Goal: Task Accomplishment & Management: Complete application form

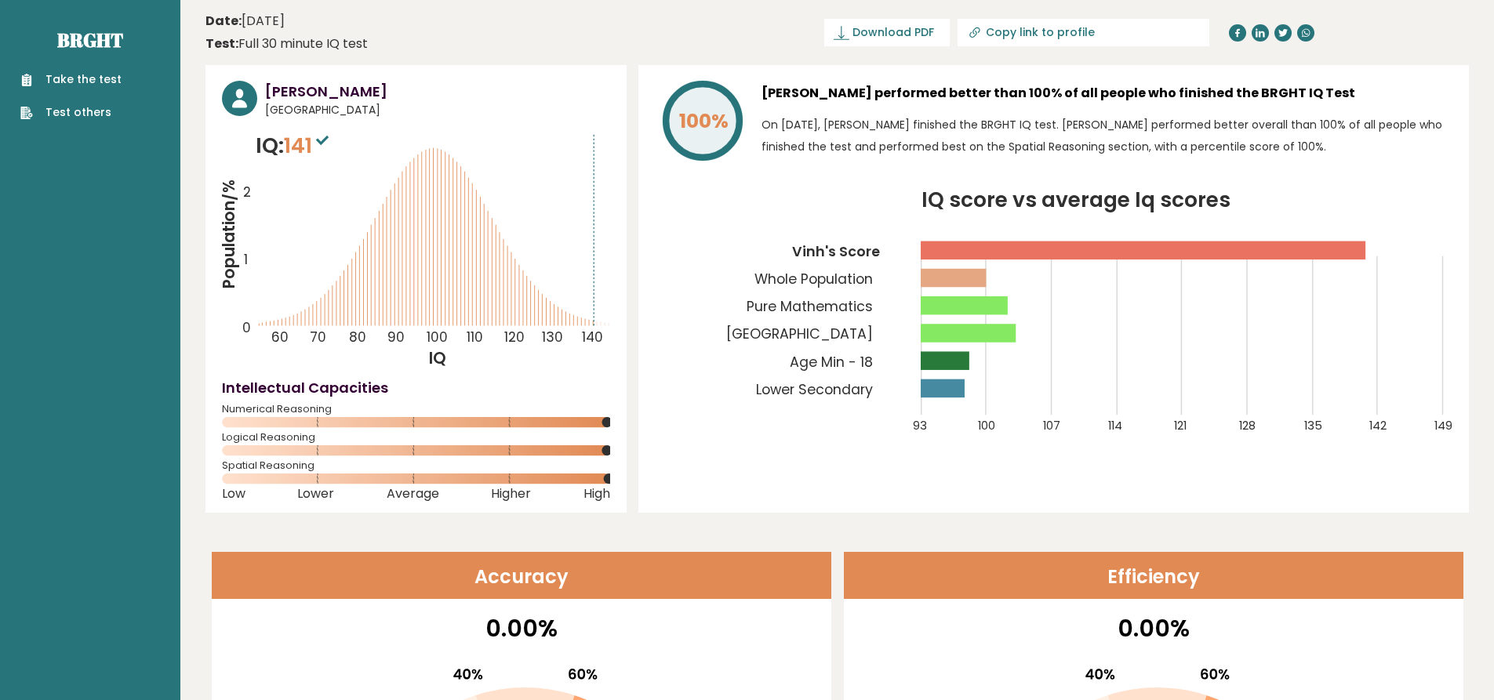
click at [90, 75] on link "Take the test" at bounding box center [70, 79] width 101 height 16
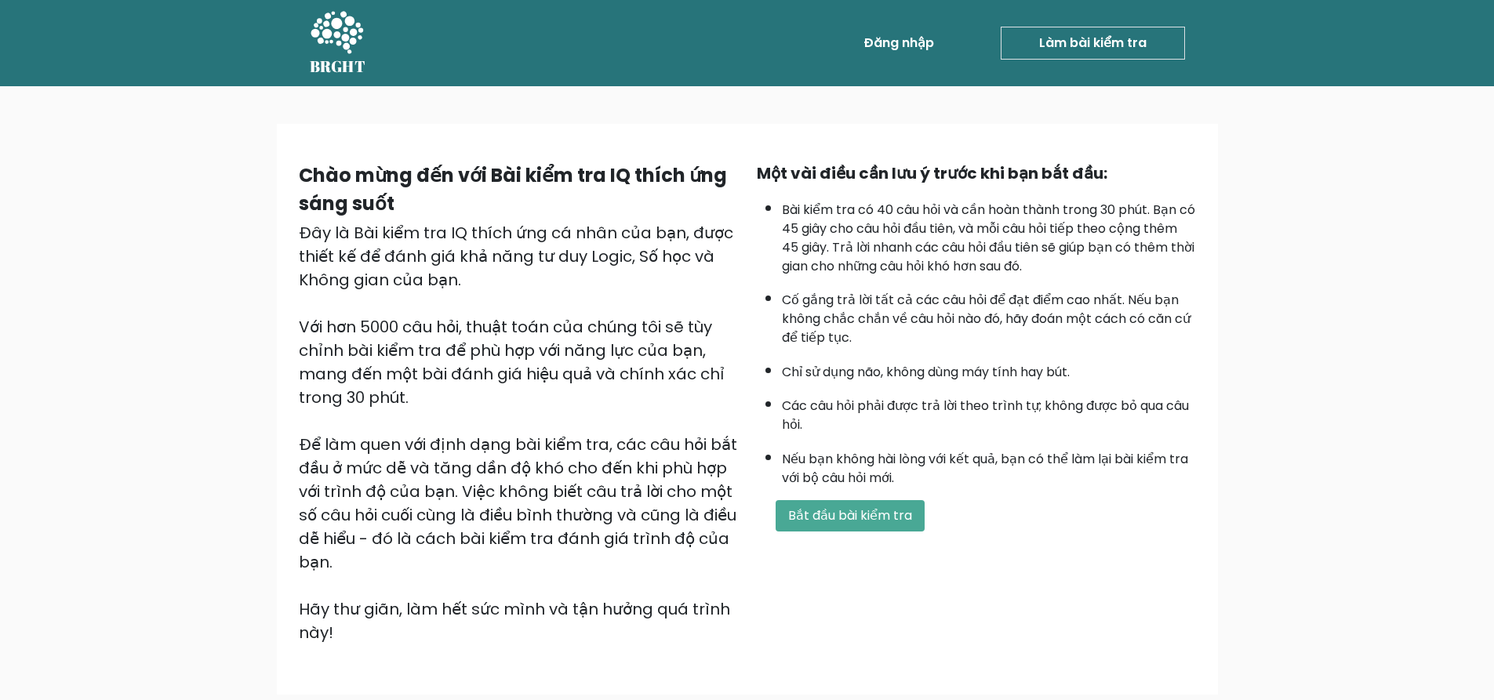
drag, startPoint x: 1064, startPoint y: 45, endPoint x: 1064, endPoint y: 64, distance: 18.0
click at [1064, 45] on font "Làm bài kiểm tra" at bounding box center [1092, 43] width 107 height 18
click at [115, 238] on div "Chào mừng đến với Bài kiểm tra IQ thích ứng sáng suốt Đây là Bài kiểm tra IQ th…" at bounding box center [747, 415] width 1494 height 659
click at [1344, 132] on div "Chào mừng đến với Bài kiểm tra IQ thích ứng sáng suốt Đây là Bài kiểm tra IQ th…" at bounding box center [747, 415] width 1494 height 659
click at [1381, 202] on div "Chào mừng đến với Bài kiểm tra IQ thích ứng sáng suốt Đây là Bài kiểm tra IQ th…" at bounding box center [747, 415] width 1494 height 659
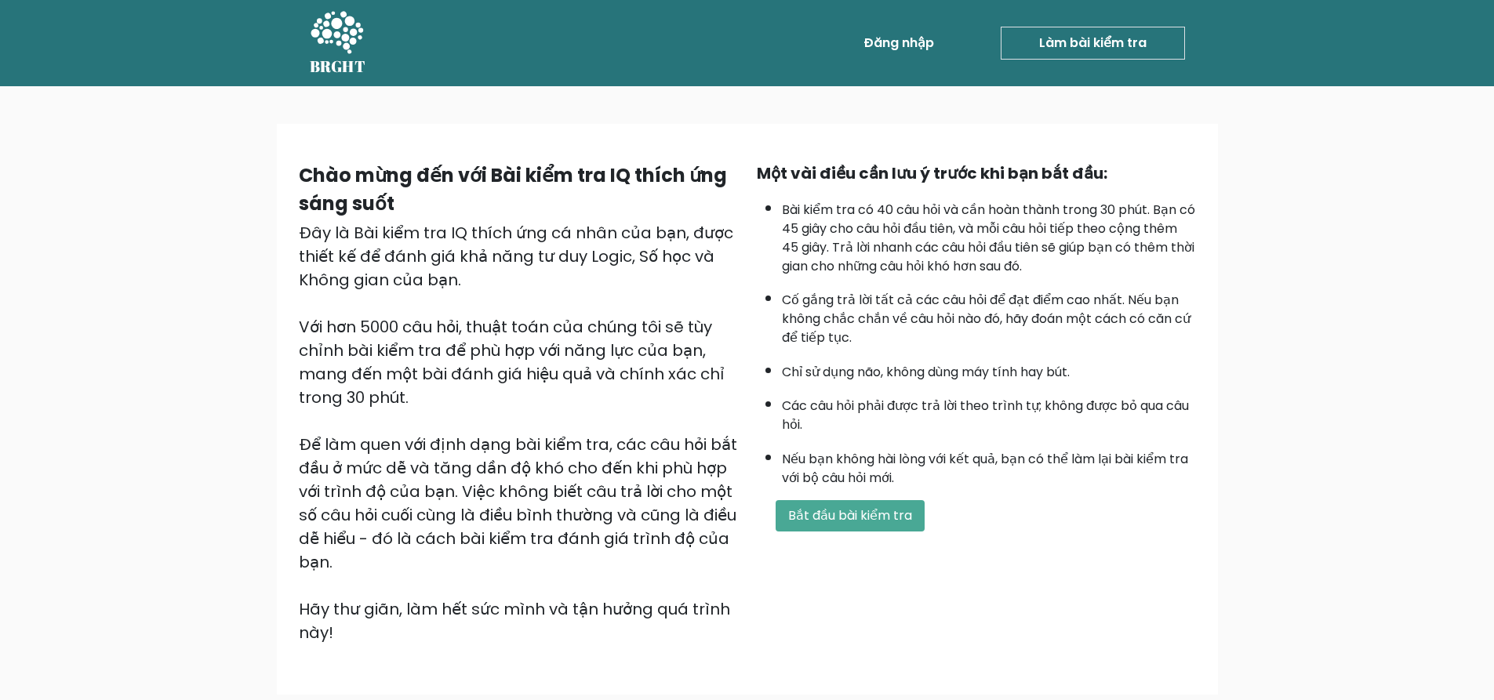
click at [1029, 37] on link "Làm bài kiểm tra" at bounding box center [1093, 43] width 184 height 33
click at [1139, 38] on font "Làm bài kiểm tra" at bounding box center [1092, 43] width 107 height 18
click at [904, 489] on div "Một vài điều cần lưu ý trước khi bạn bắt đầu: Bài kiểm tra có 40 câu hỏi và cần…" at bounding box center [977, 403] width 458 height 483
click at [900, 516] on font "Bắt đầu bài kiểm tra" at bounding box center [850, 516] width 124 height 18
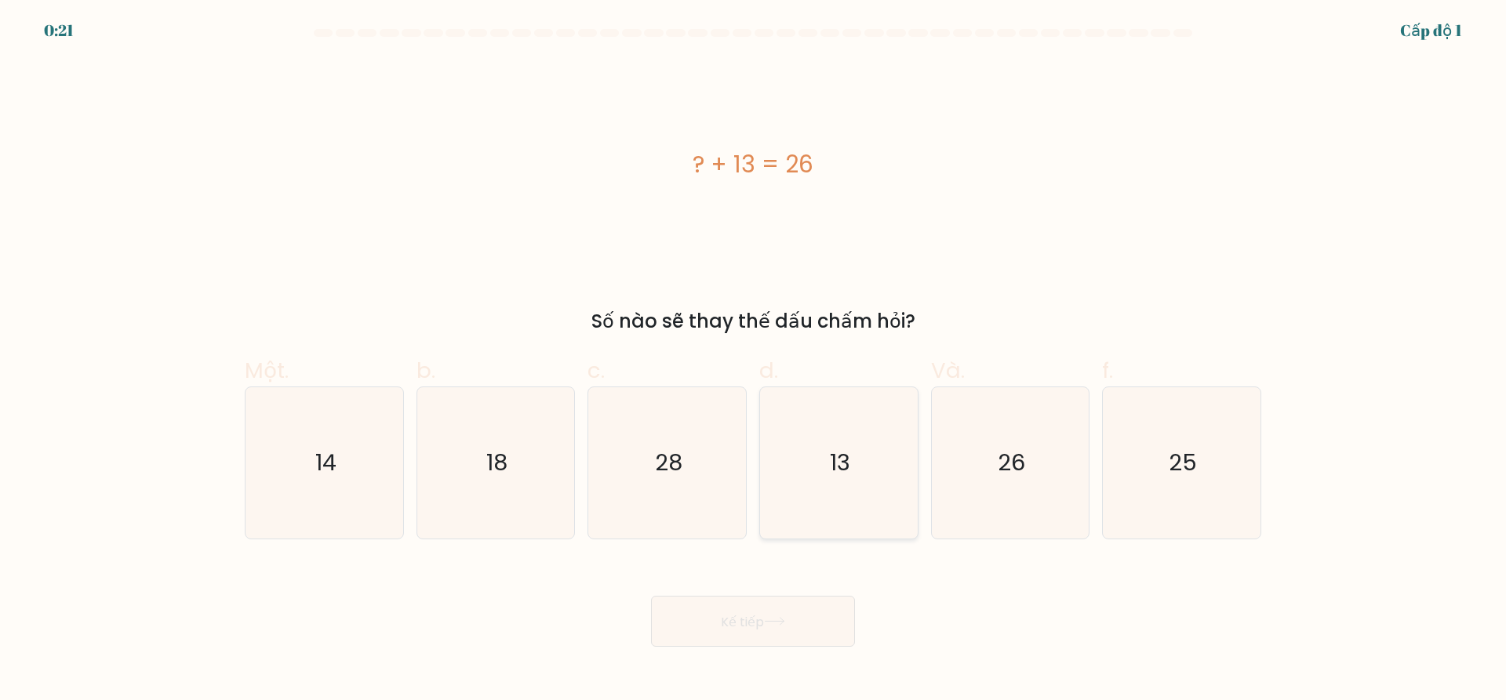
click at [861, 475] on icon "13" at bounding box center [838, 462] width 151 height 151
click at [754, 361] on input "d. 13" at bounding box center [753, 356] width 1 height 10
radio input "true"
click at [721, 621] on font "Kế tiếp" at bounding box center [742, 622] width 43 height 18
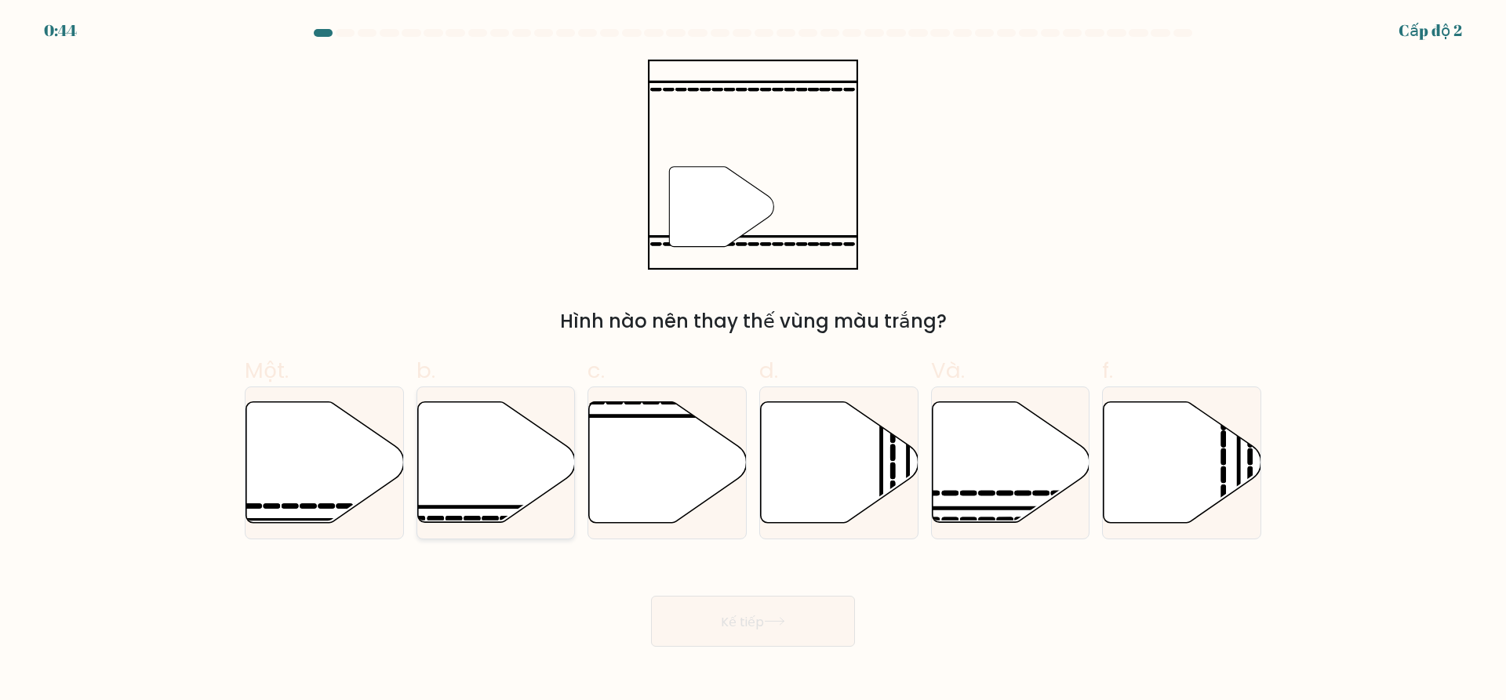
click at [484, 485] on icon at bounding box center [496, 462] width 158 height 121
click at [753, 361] on input "b." at bounding box center [753, 356] width 1 height 10
radio input "true"
click at [998, 451] on icon at bounding box center [1011, 462] width 158 height 121
click at [754, 361] on input "Và." at bounding box center [753, 356] width 1 height 10
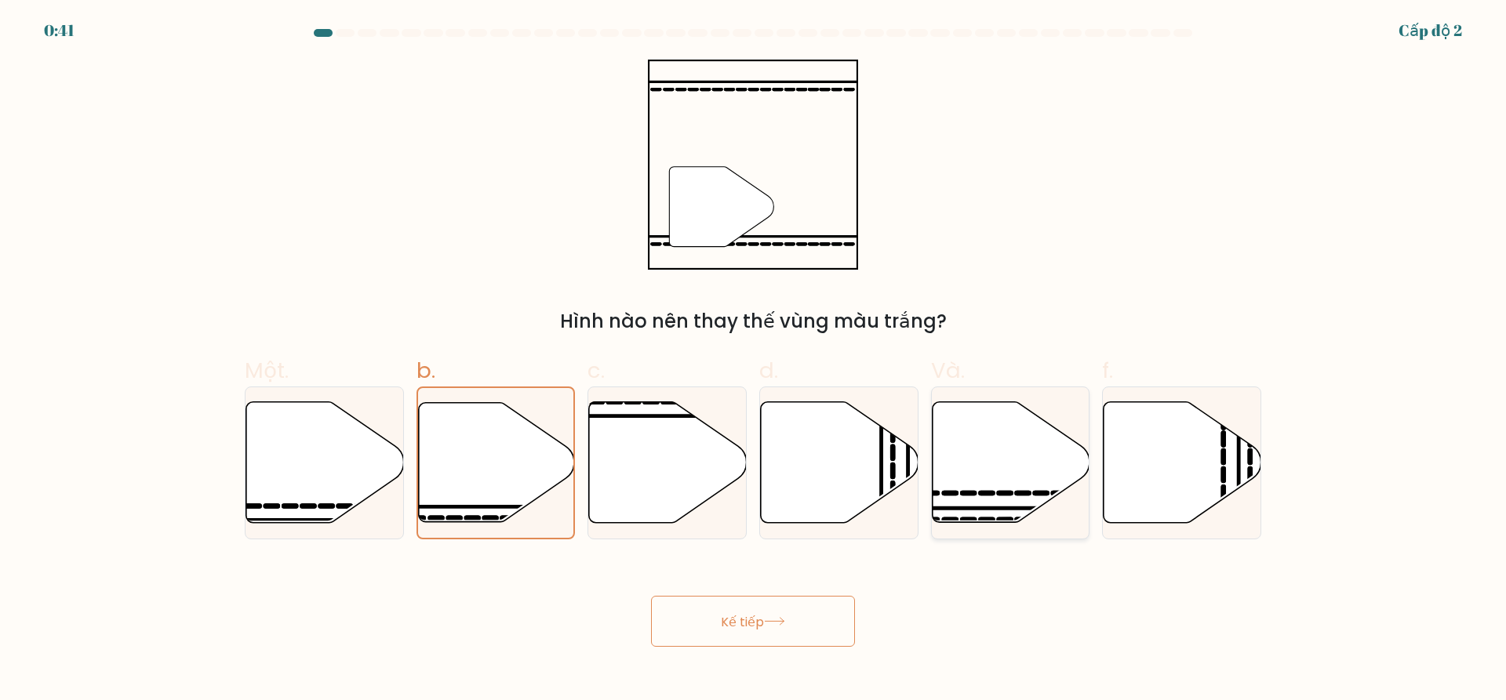
radio input "true"
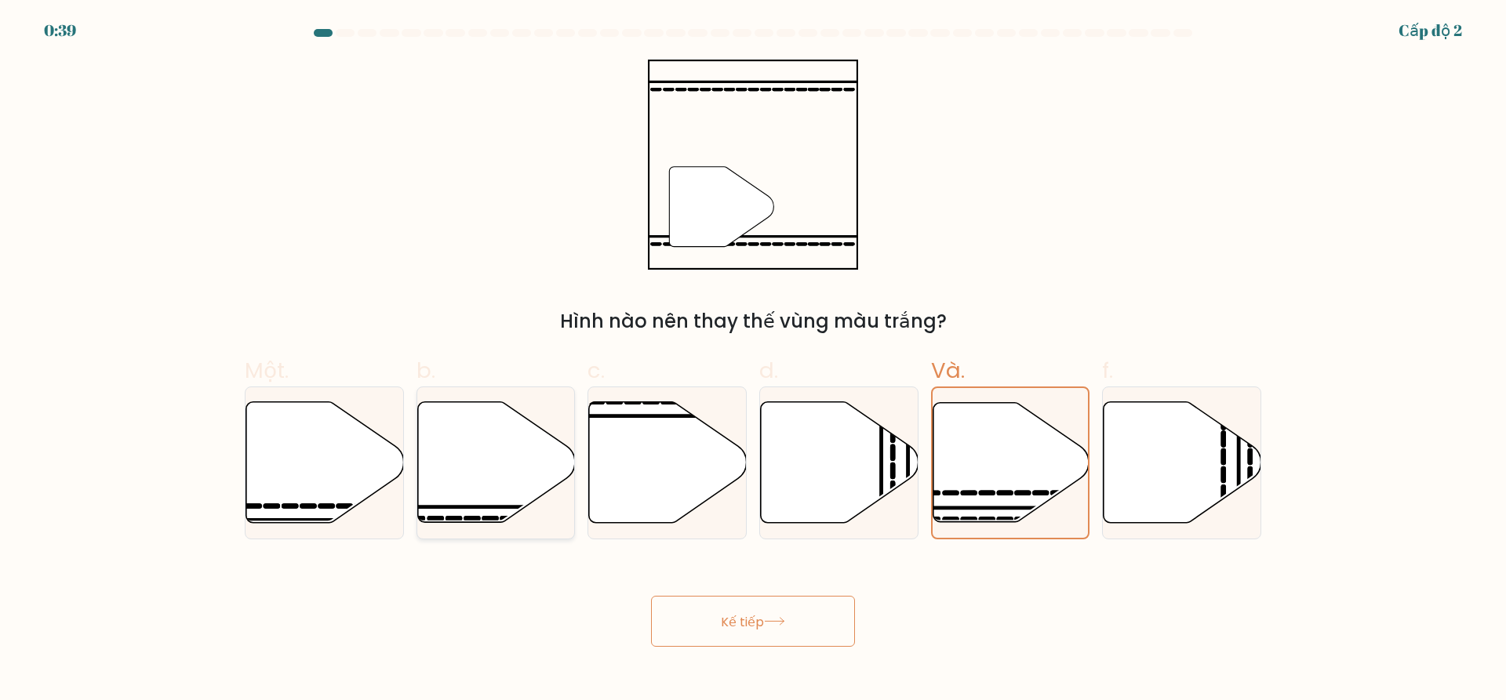
click at [442, 461] on icon at bounding box center [496, 462] width 158 height 121
click at [753, 361] on input "b." at bounding box center [753, 356] width 1 height 10
radio input "true"
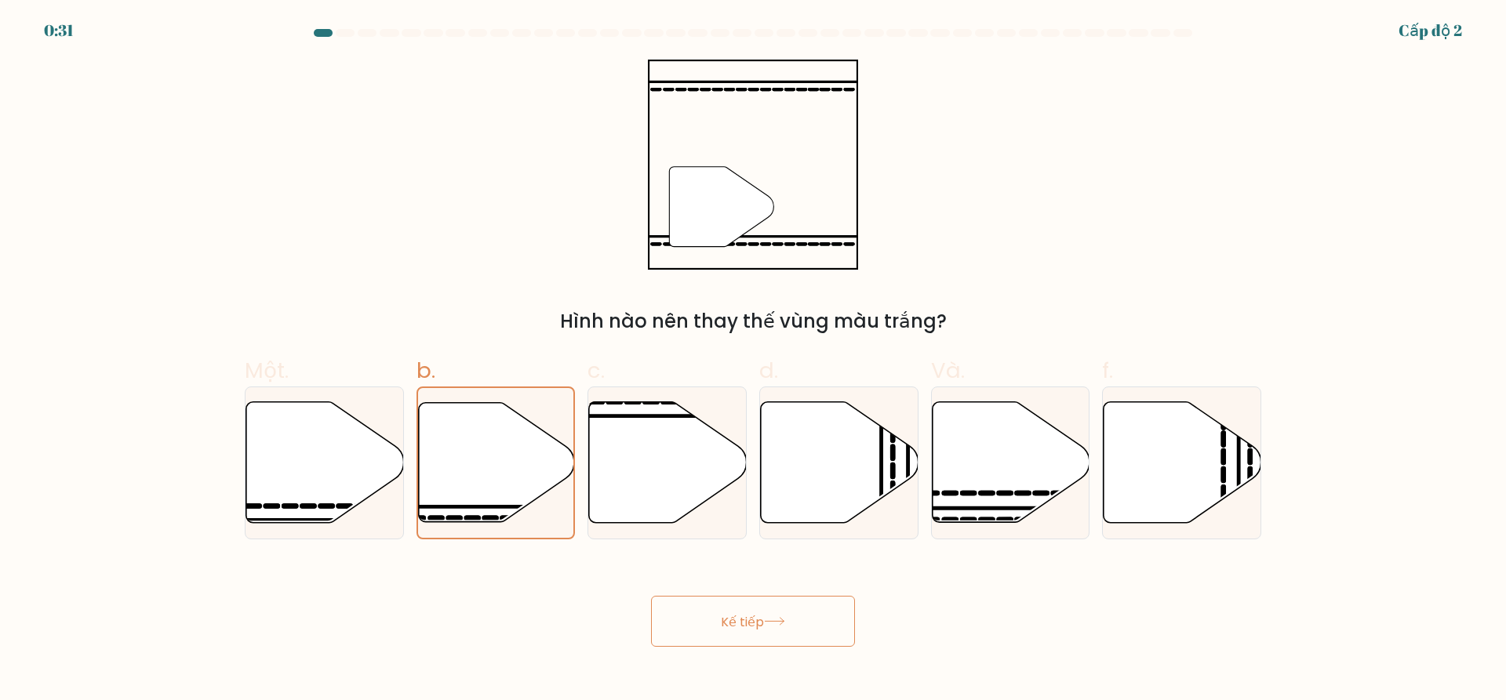
click at [764, 606] on button "Kế tiếp" at bounding box center [753, 621] width 204 height 51
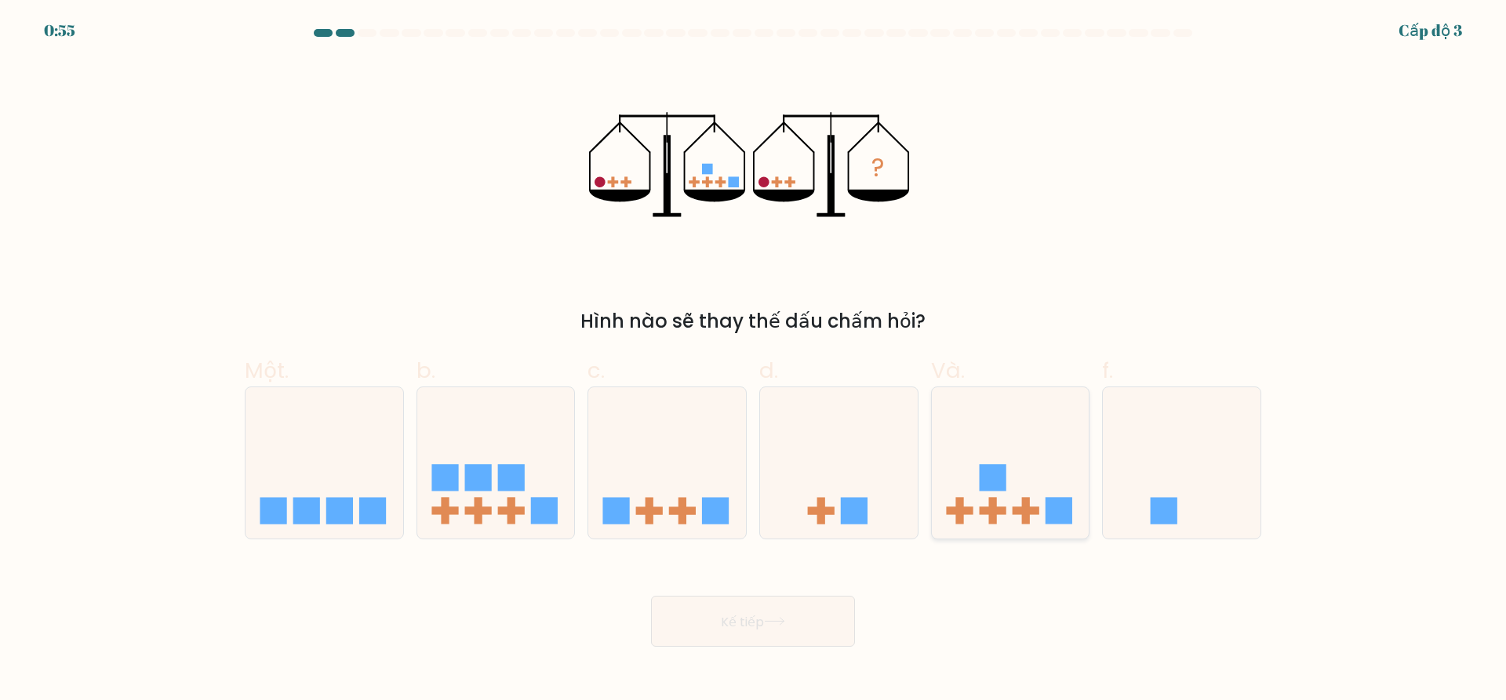
click at [1026, 500] on rect at bounding box center [1026, 510] width 8 height 27
click at [754, 361] on input "Và." at bounding box center [753, 356] width 1 height 10
radio input "true"
click at [785, 611] on button "Kế tiếp" at bounding box center [753, 621] width 204 height 51
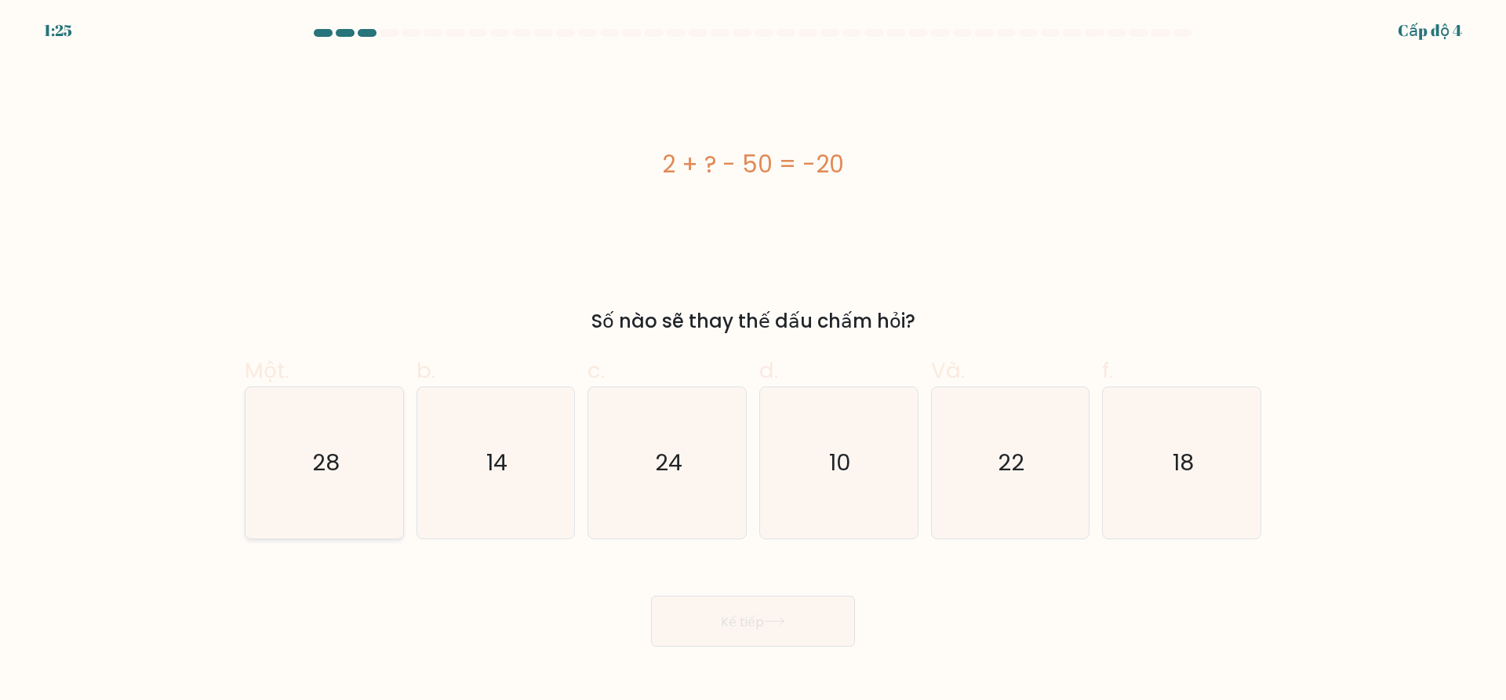
click at [363, 449] on icon "28" at bounding box center [324, 462] width 151 height 151
click at [753, 361] on input "Một. 28" at bounding box center [753, 356] width 1 height 10
radio input "true"
click at [804, 625] on button "Kế tiếp" at bounding box center [753, 621] width 204 height 51
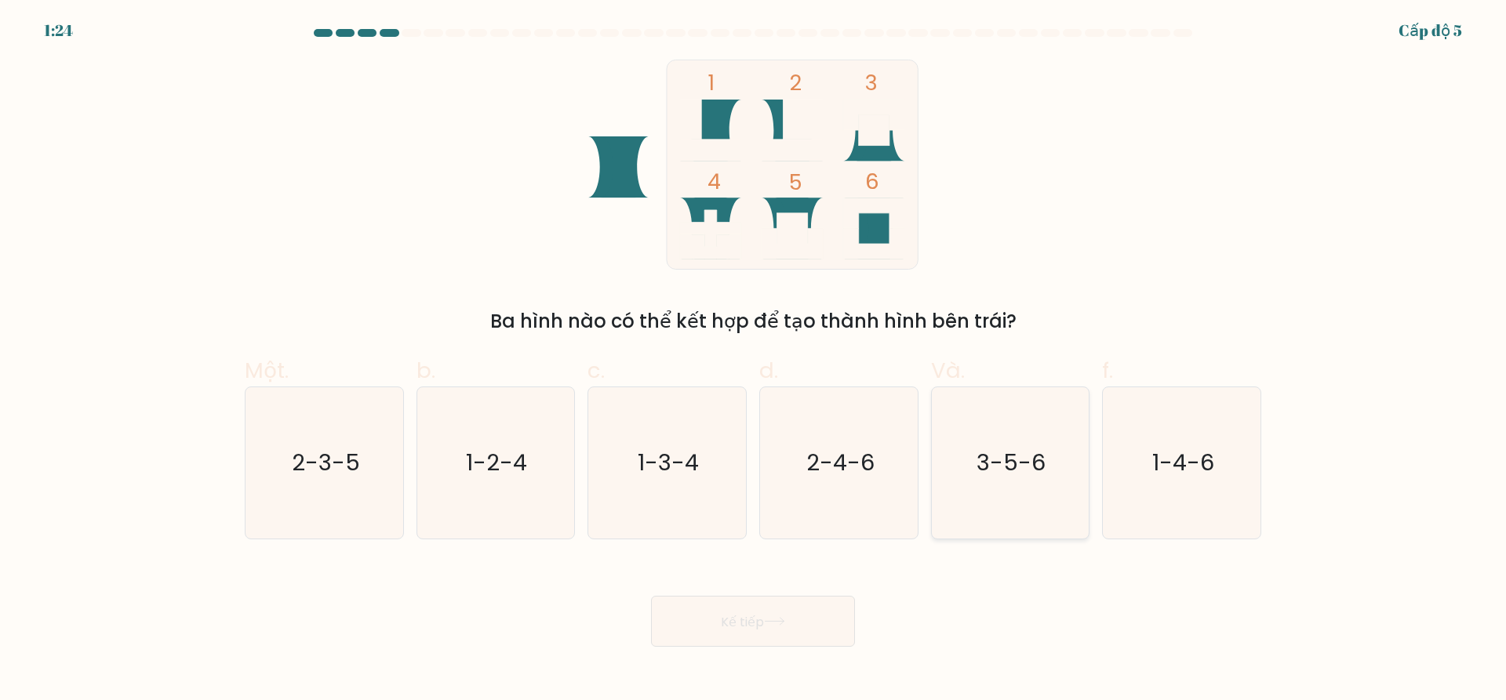
click at [1020, 479] on icon "3-5-6" at bounding box center [1009, 462] width 151 height 151
click at [754, 361] on input "Và. 3-5-6" at bounding box center [753, 356] width 1 height 10
radio input "true"
click at [749, 615] on font "Kế tiếp" at bounding box center [742, 622] width 43 height 18
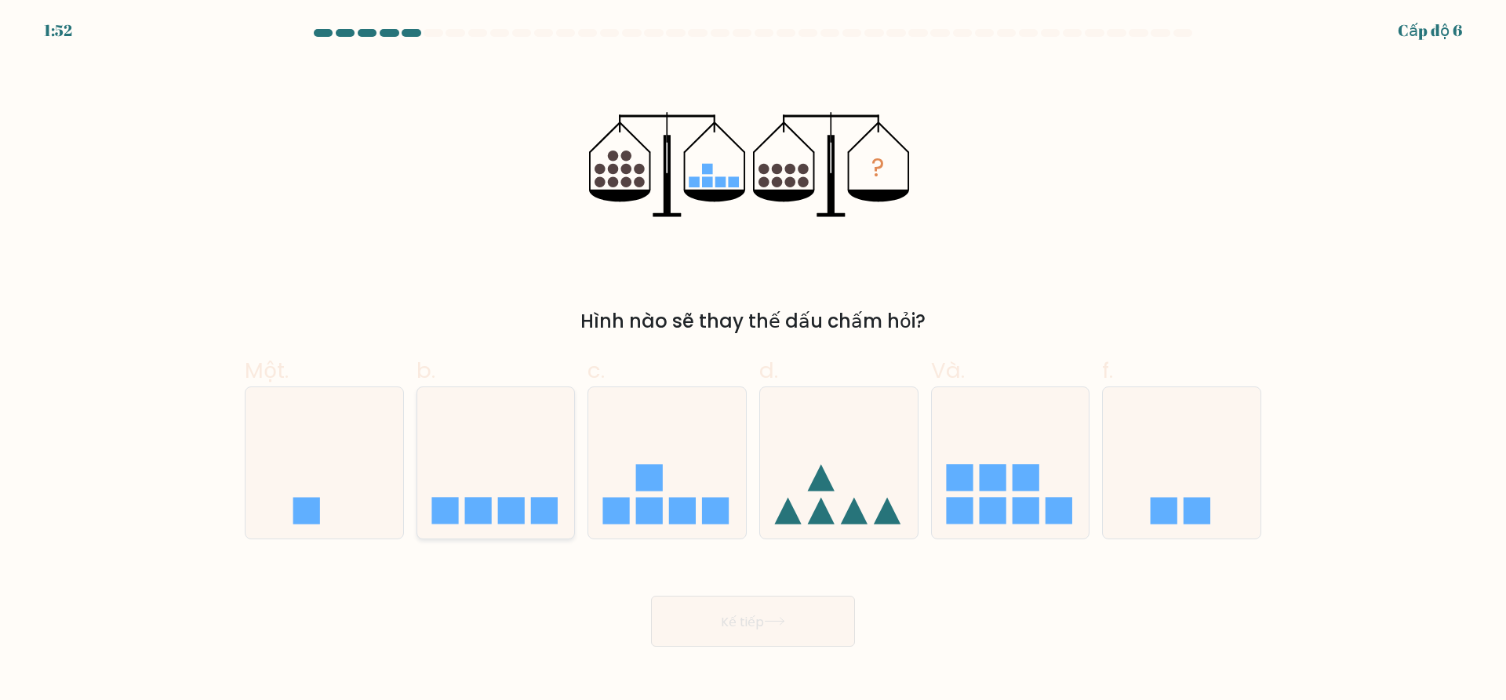
click at [469, 497] on icon at bounding box center [496, 463] width 158 height 130
click at [753, 361] on input "b." at bounding box center [753, 356] width 1 height 10
radio input "true"
click at [778, 620] on icon at bounding box center [774, 621] width 21 height 9
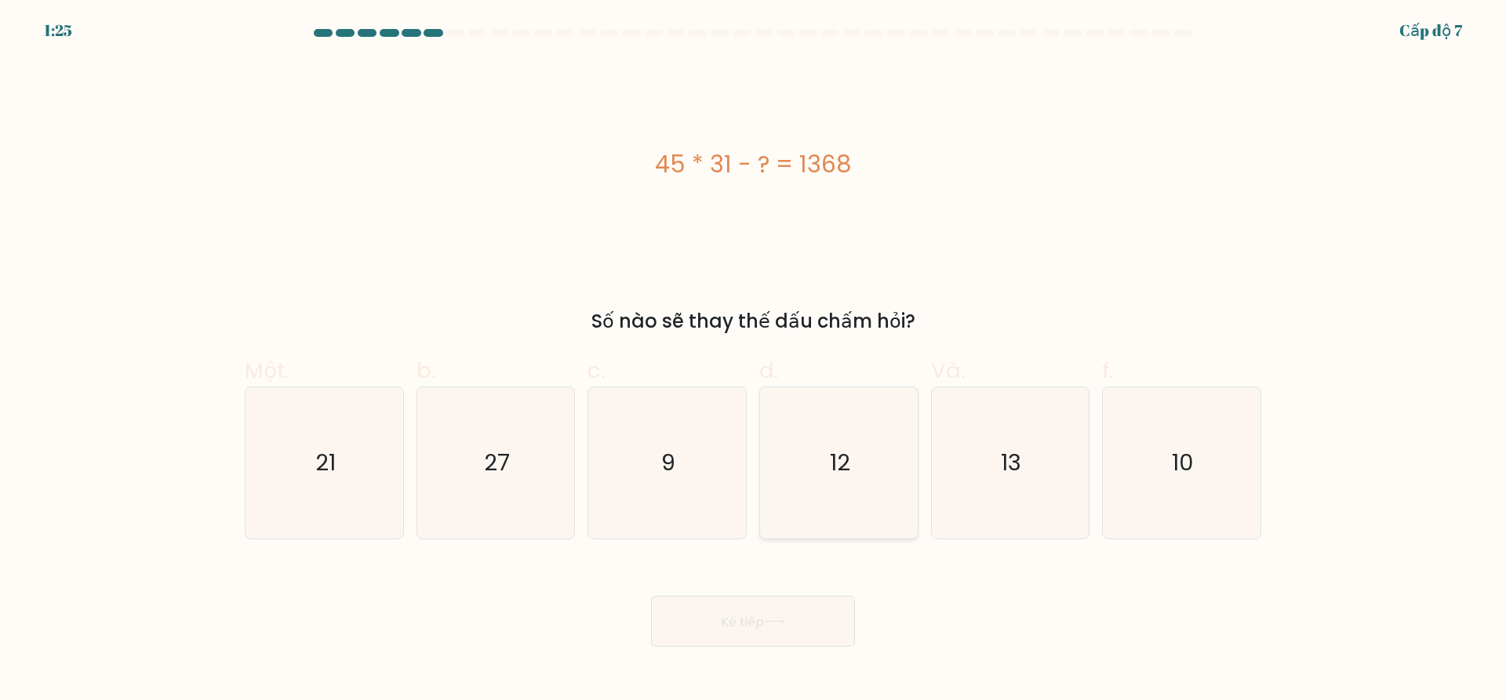
click at [839, 480] on icon "12" at bounding box center [838, 462] width 151 height 151
click at [754, 361] on input "d. 12" at bounding box center [753, 356] width 1 height 10
radio input "true"
click at [780, 612] on button "Kế tiếp" at bounding box center [753, 621] width 204 height 51
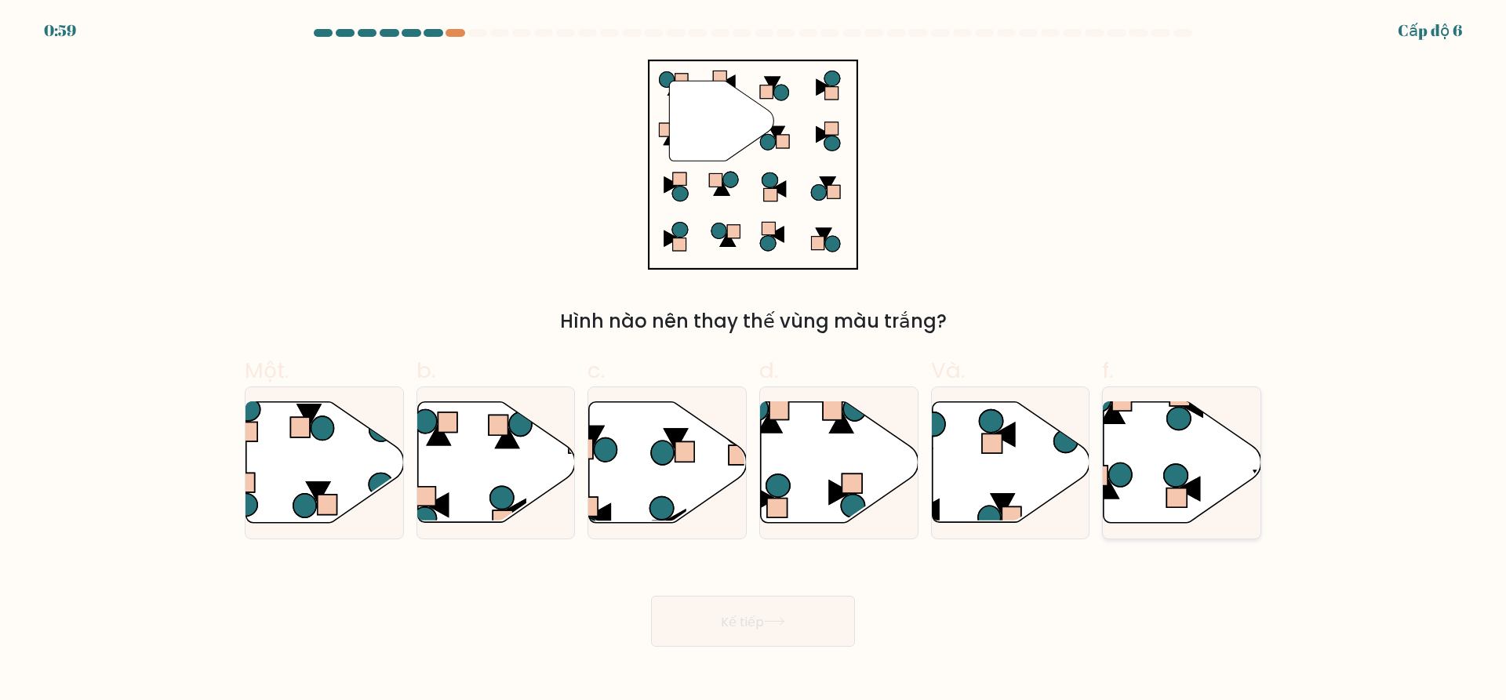
click at [1179, 486] on icon at bounding box center [1176, 475] width 24 height 23
click at [754, 361] on input "f." at bounding box center [753, 356] width 1 height 10
radio input "true"
click at [789, 632] on button "Kế tiếp" at bounding box center [753, 621] width 204 height 51
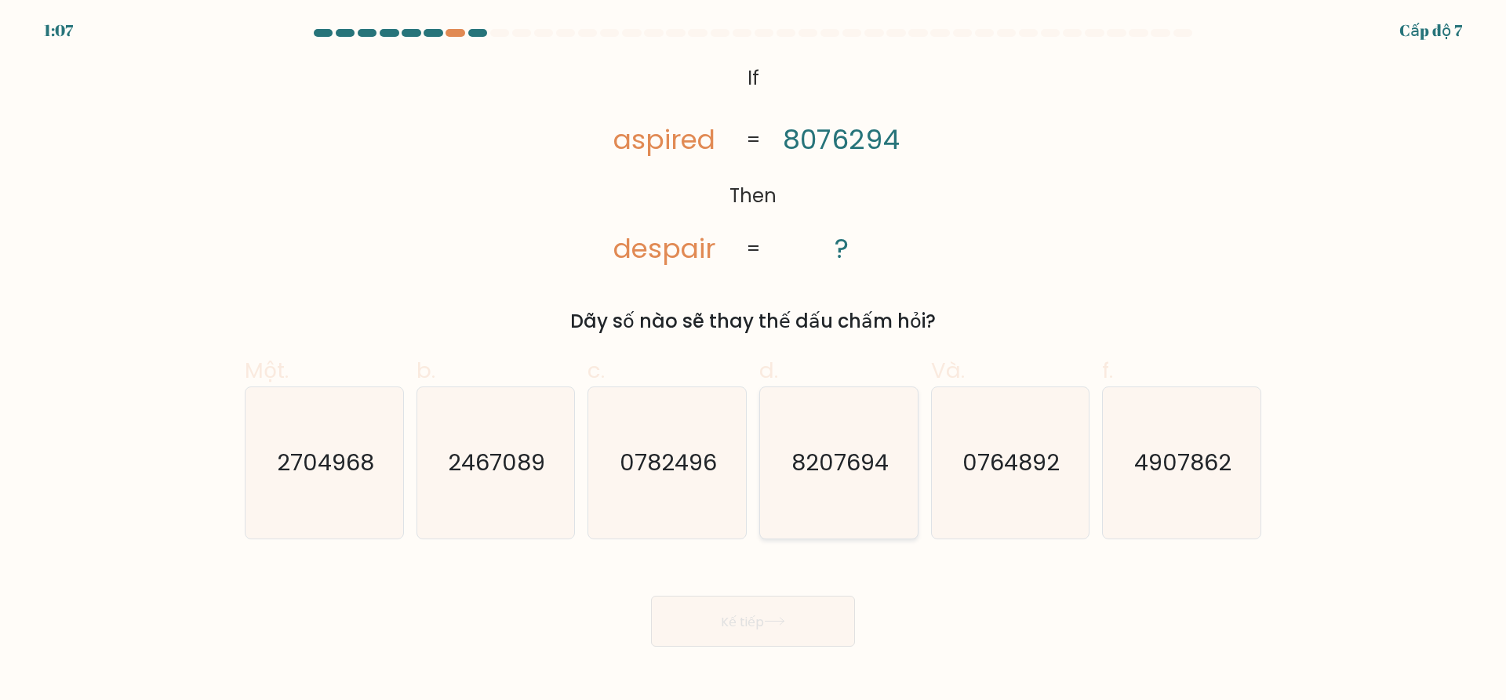
click at [825, 484] on icon "8207694" at bounding box center [838, 462] width 151 height 151
click at [754, 361] on input "d. 8207694" at bounding box center [753, 356] width 1 height 10
radio input "true"
click at [779, 623] on icon at bounding box center [774, 621] width 21 height 9
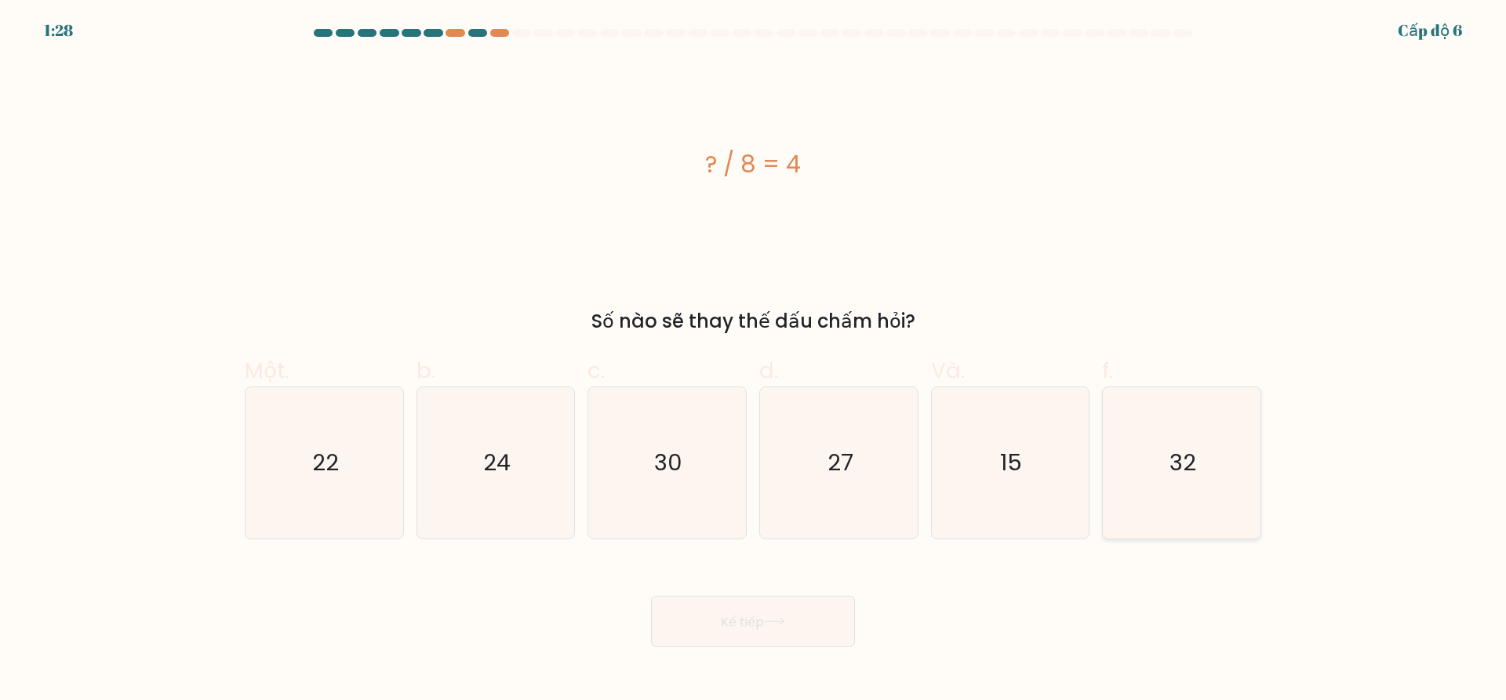
click at [1226, 492] on icon "32" at bounding box center [1181, 462] width 151 height 151
click at [754, 361] on input "f. 32" at bounding box center [753, 356] width 1 height 10
radio input "true"
click at [757, 625] on font "Kế tiếp" at bounding box center [742, 622] width 43 height 18
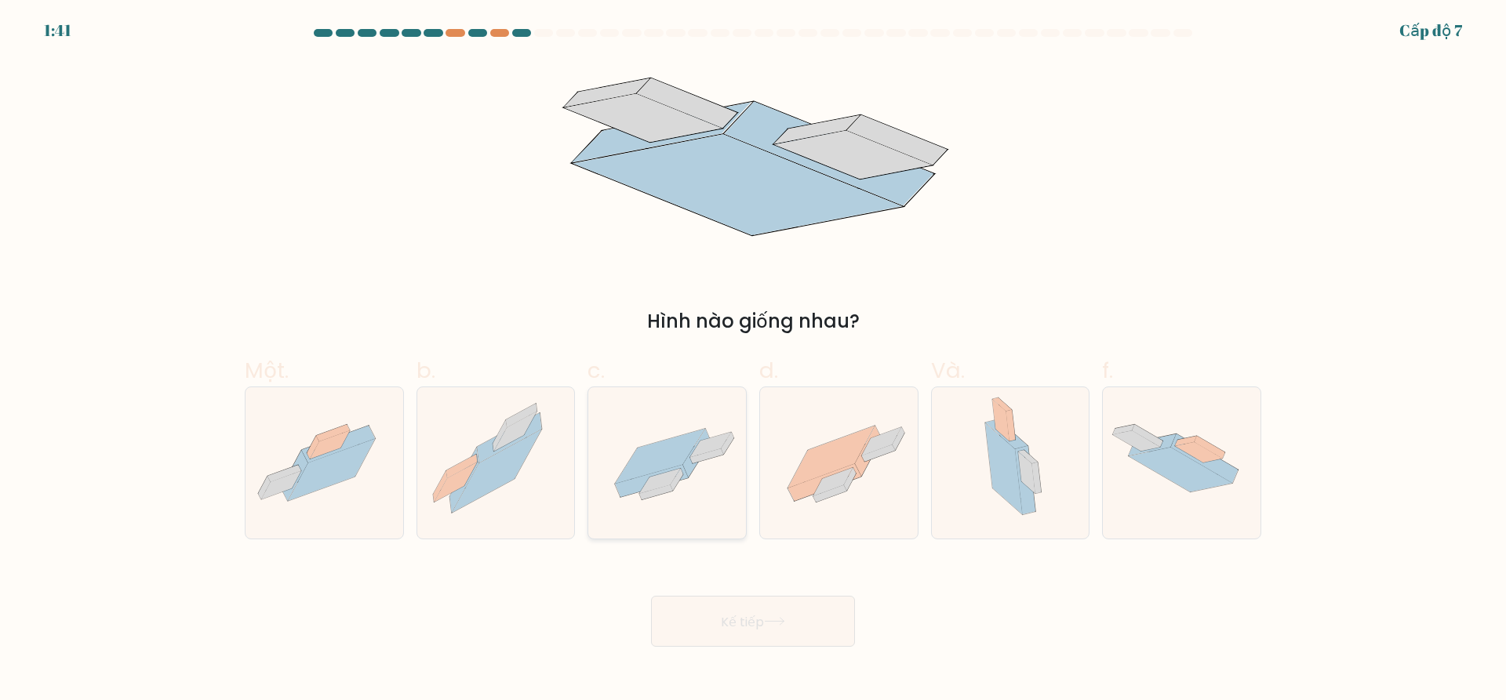
click at [686, 479] on icon at bounding box center [667, 463] width 158 height 109
click at [753, 361] on input "c." at bounding box center [753, 356] width 1 height 10
radio input "true"
click at [752, 610] on button "Kế tiếp" at bounding box center [753, 621] width 204 height 51
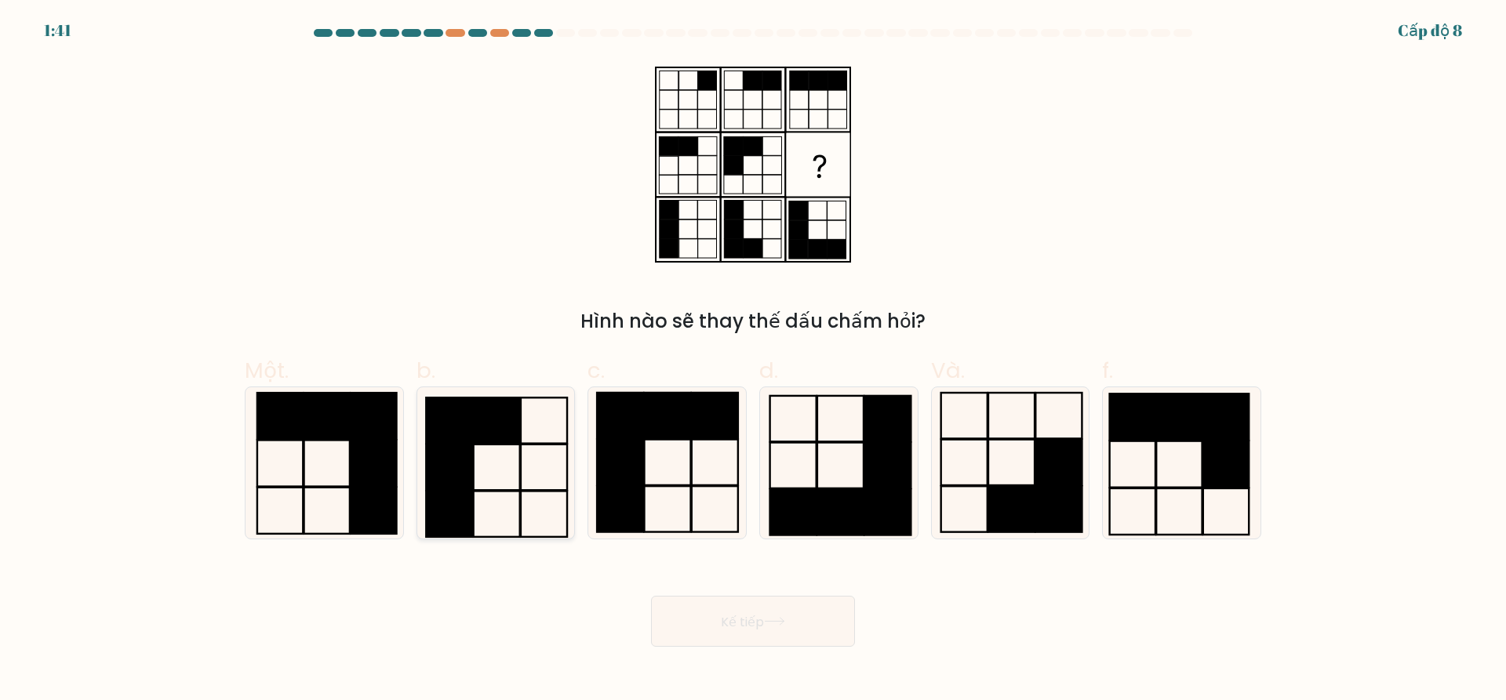
click at [485, 446] on rect at bounding box center [497, 467] width 46 height 45
click at [753, 361] on input "b." at bounding box center [753, 356] width 1 height 10
radio input "true"
click at [708, 612] on button "Kế tiếp" at bounding box center [753, 621] width 204 height 51
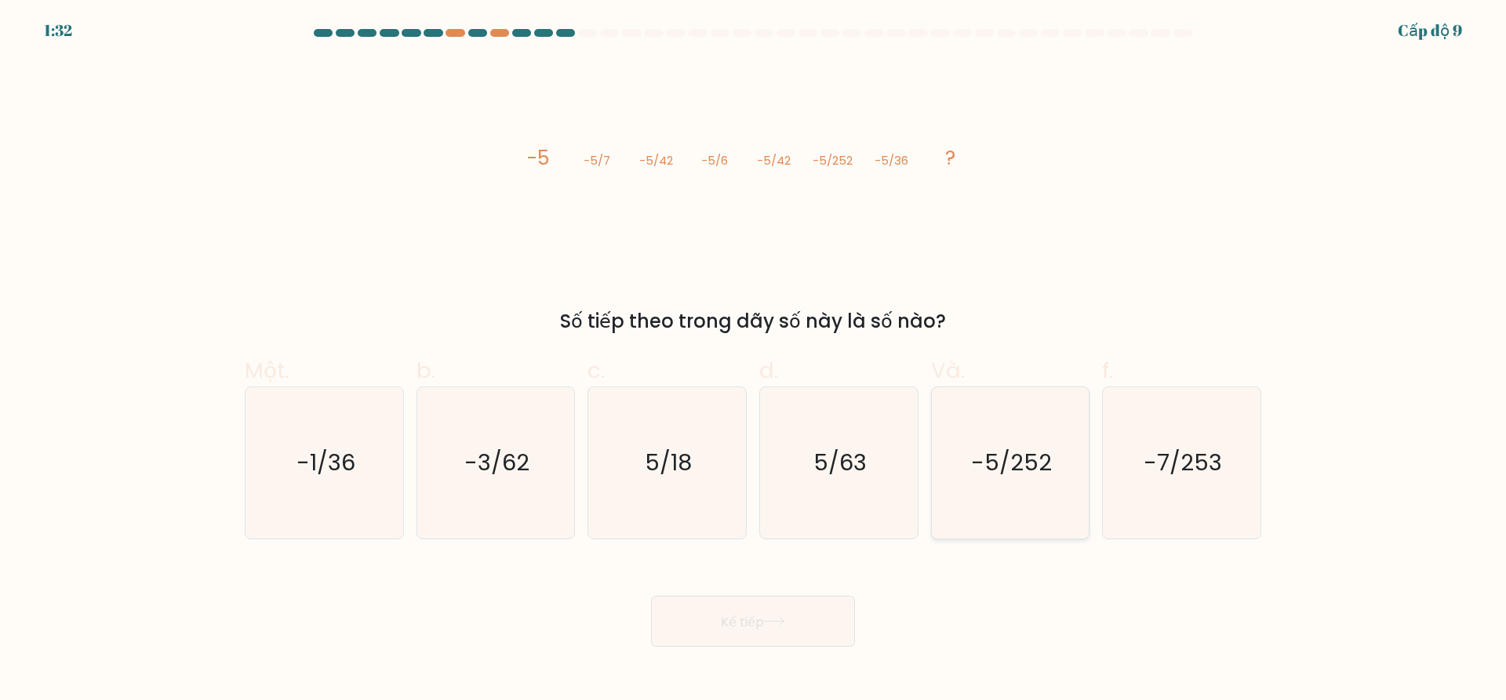
click at [1012, 493] on icon "-5/252" at bounding box center [1009, 462] width 151 height 151
click at [754, 361] on input "Và. -5/252" at bounding box center [753, 356] width 1 height 10
radio input "true"
click at [700, 606] on button "Kế tiếp" at bounding box center [753, 621] width 204 height 51
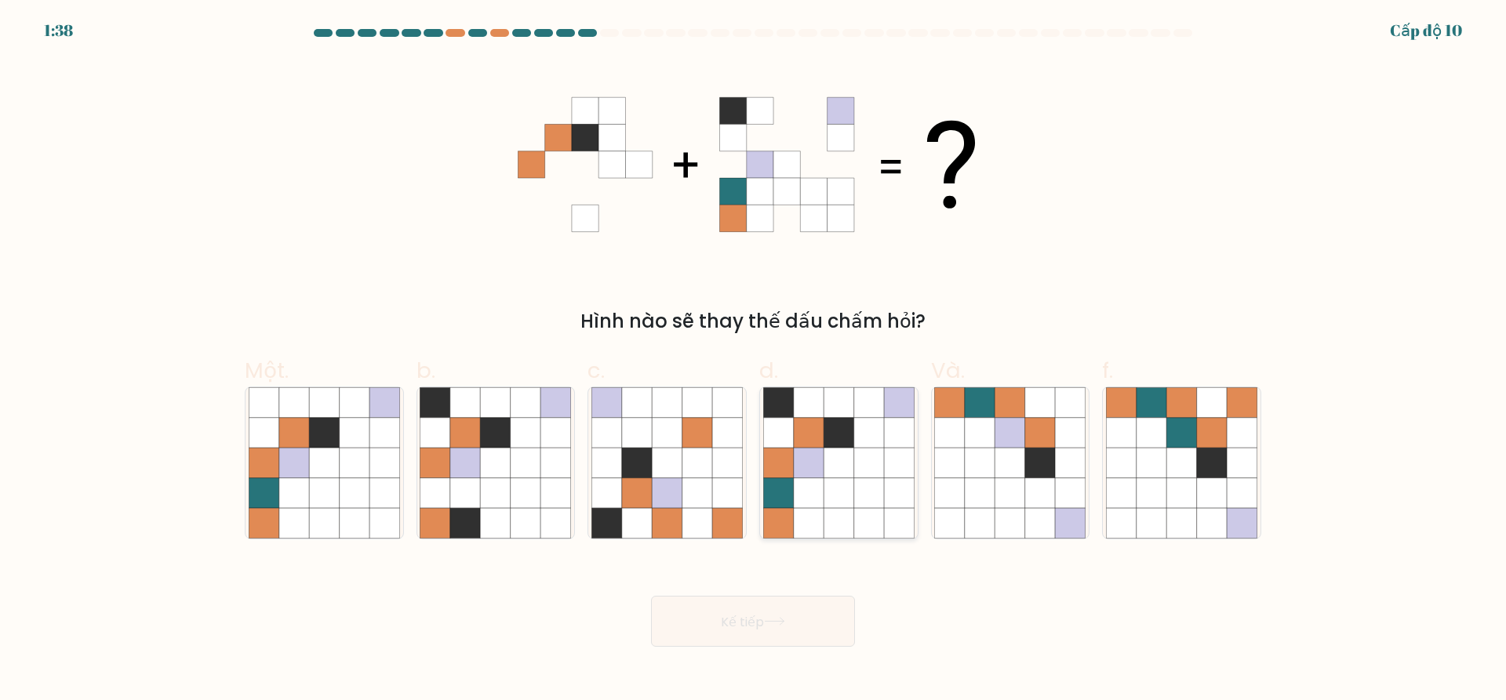
click at [856, 495] on icon at bounding box center [869, 493] width 30 height 30
click at [754, 361] on input "d." at bounding box center [753, 356] width 1 height 10
radio input "true"
click at [799, 615] on button "Kế tiếp" at bounding box center [753, 621] width 204 height 51
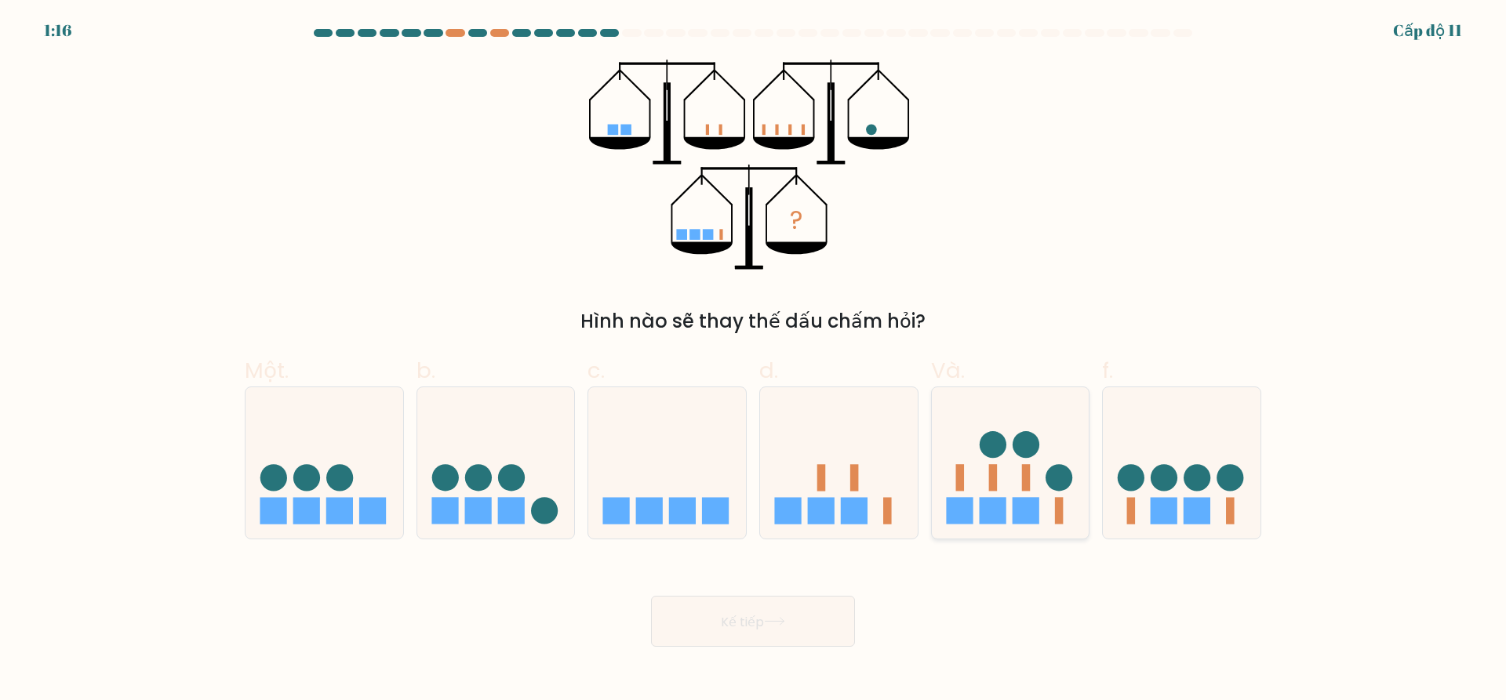
click at [1014, 494] on icon at bounding box center [1011, 463] width 158 height 130
click at [754, 361] on input "Và." at bounding box center [753, 356] width 1 height 10
radio input "true"
click at [722, 609] on button "Kế tiếp" at bounding box center [753, 621] width 204 height 51
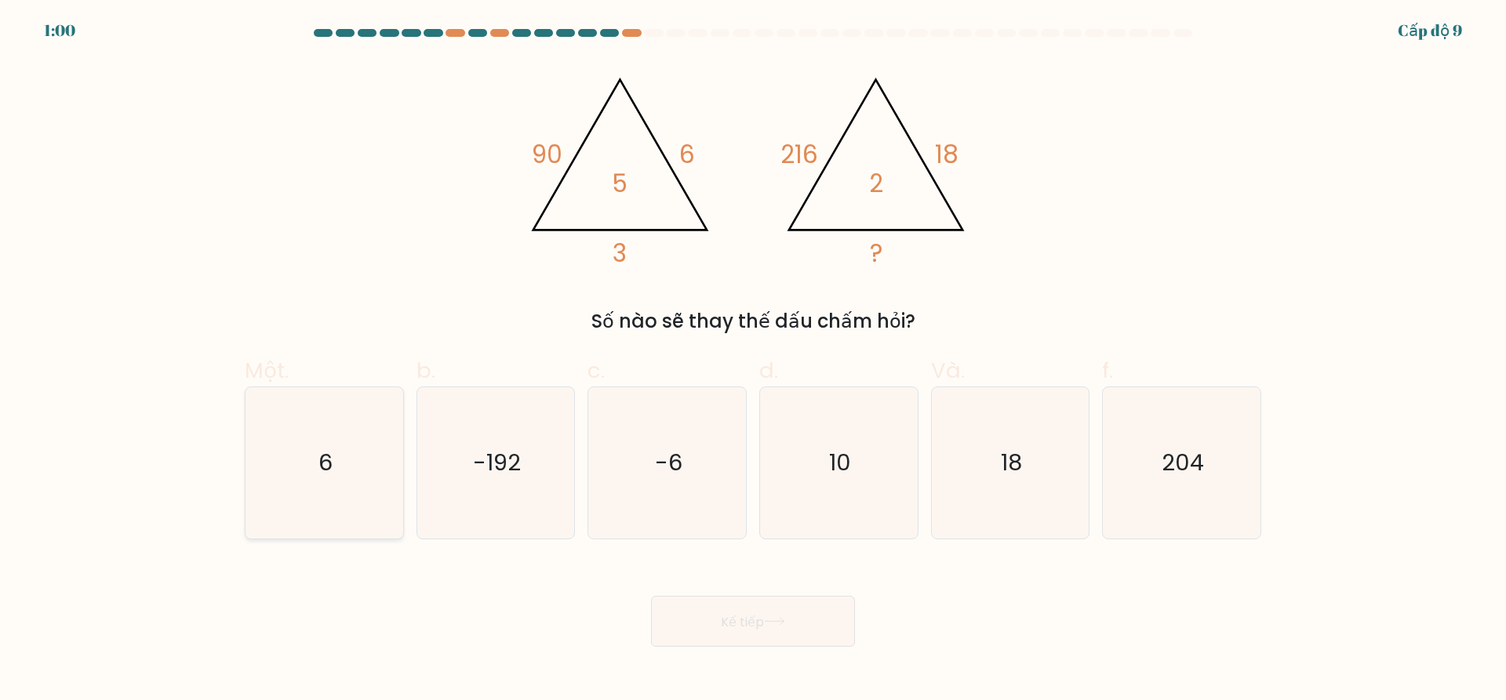
click at [347, 487] on icon "6" at bounding box center [324, 462] width 151 height 151
click at [753, 361] on input "Một. 6" at bounding box center [753, 356] width 1 height 10
radio input "true"
drag, startPoint x: 790, startPoint y: 610, endPoint x: 0, endPoint y: 449, distance: 806.1
click at [0, 452] on form at bounding box center [753, 338] width 1506 height 618
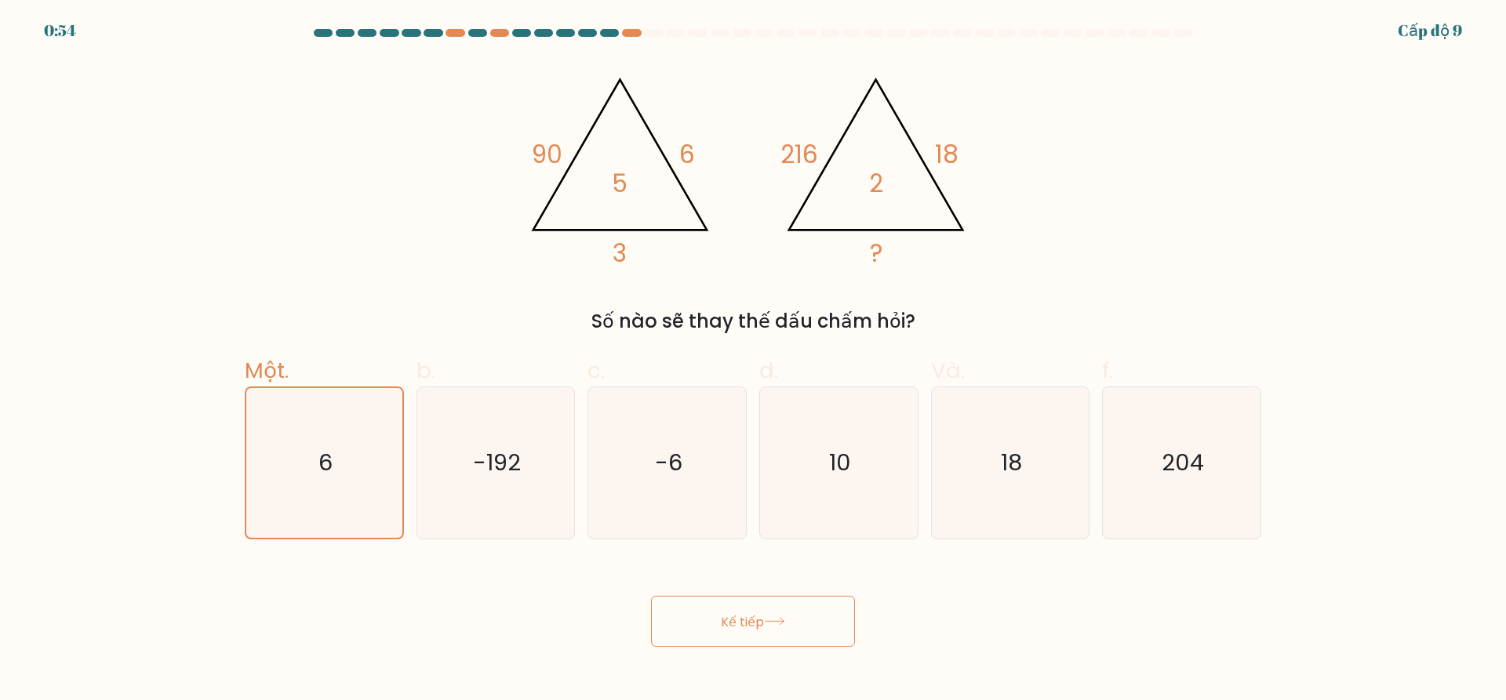
click at [791, 609] on button "Kế tiếp" at bounding box center [753, 621] width 204 height 51
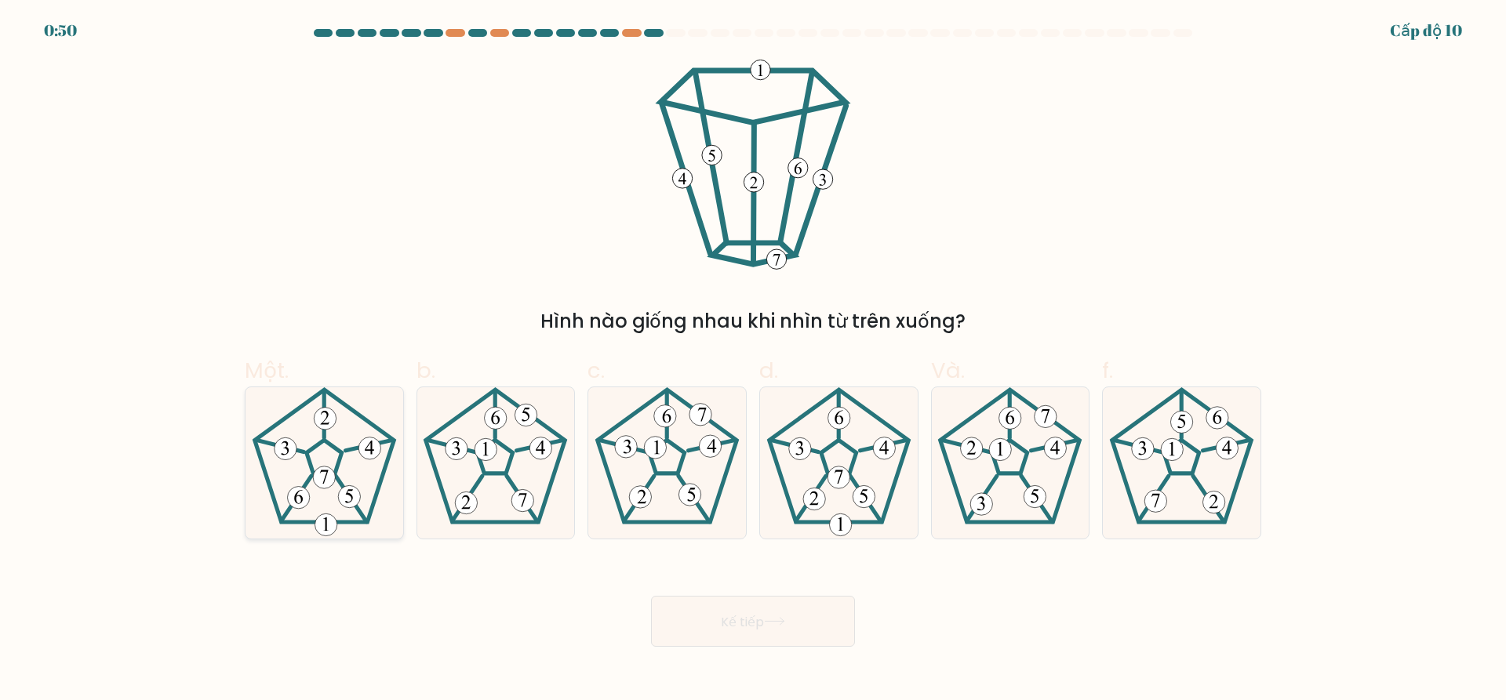
click at [322, 454] on icon at bounding box center [324, 462] width 151 height 151
click at [753, 361] on input "Một." at bounding box center [753, 356] width 1 height 10
radio input "true"
click at [791, 609] on button "Kế tiếp" at bounding box center [753, 621] width 204 height 51
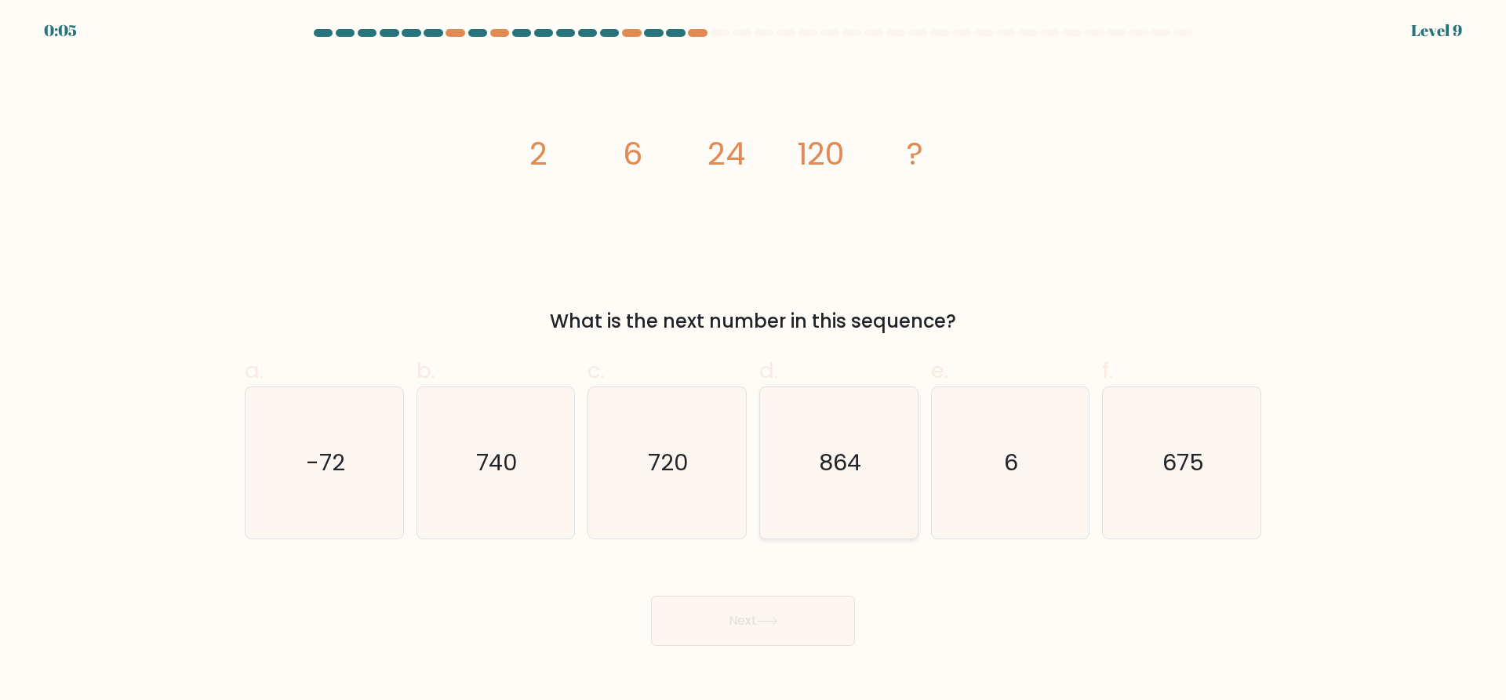
click at [838, 487] on icon "864" at bounding box center [838, 462] width 151 height 151
click at [754, 361] on input "d. 864" at bounding box center [753, 356] width 1 height 10
radio input "true"
click at [725, 631] on button "Next" at bounding box center [753, 621] width 204 height 50
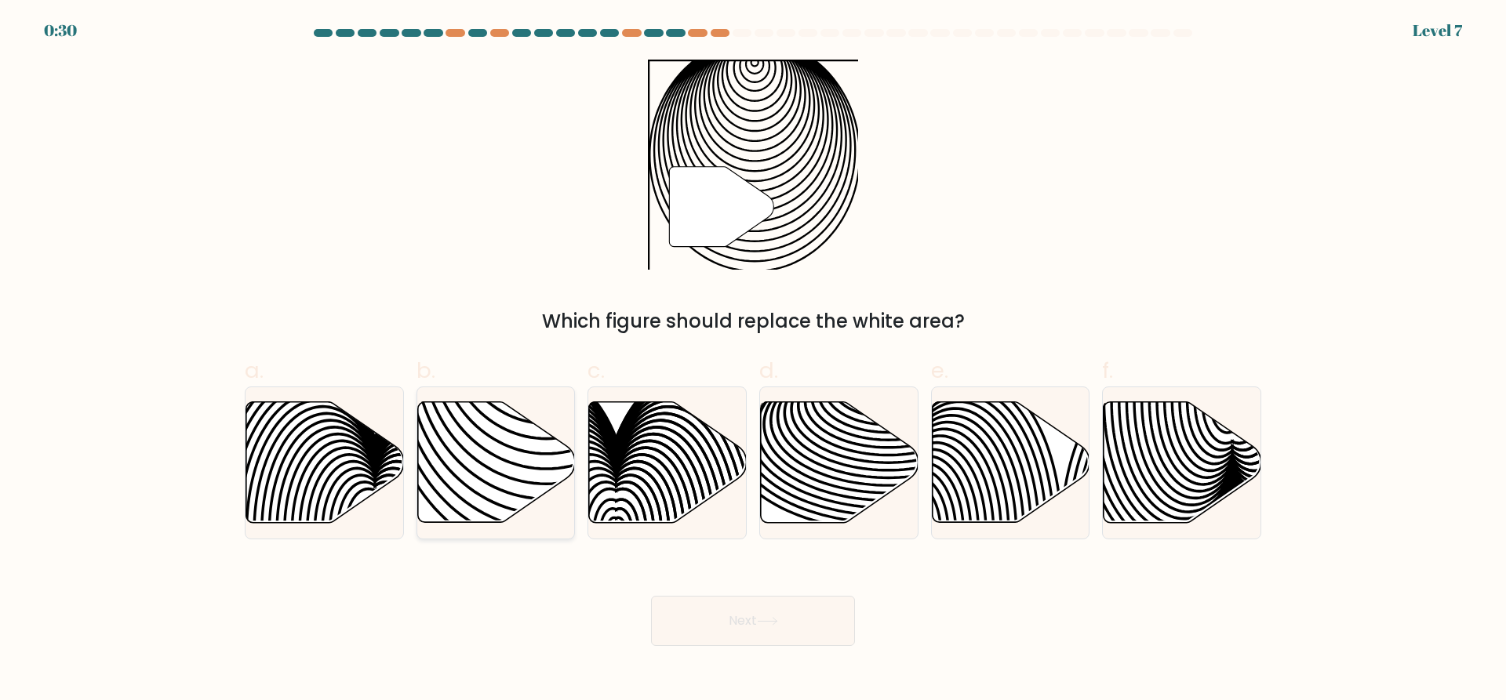
click at [469, 453] on icon at bounding box center [546, 402] width 318 height 318
click at [753, 361] on input "b." at bounding box center [753, 356] width 1 height 10
radio input "true"
click at [762, 606] on button "Next" at bounding box center [753, 621] width 204 height 50
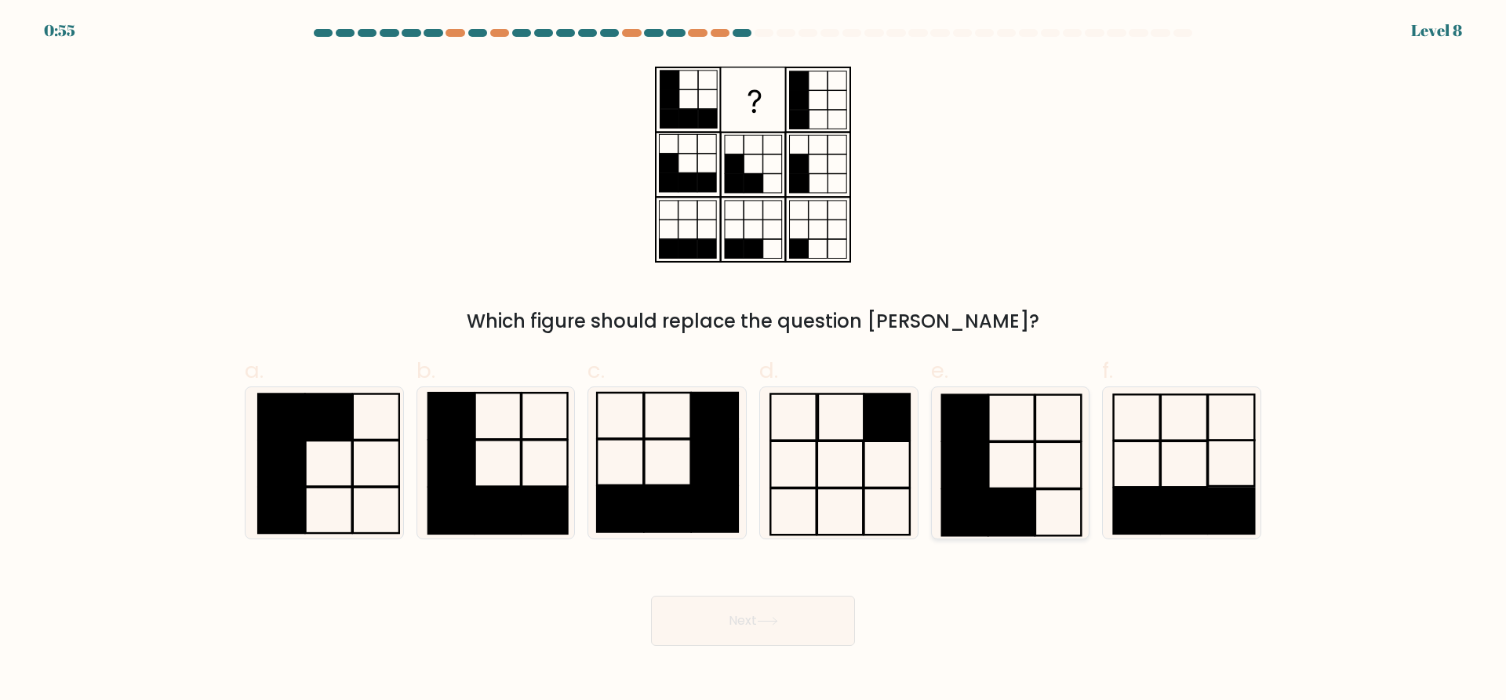
click at [1020, 509] on rect at bounding box center [1011, 512] width 45 height 46
click at [754, 361] on input "e." at bounding box center [753, 356] width 1 height 10
radio input "true"
click at [754, 612] on button "Next" at bounding box center [753, 621] width 204 height 50
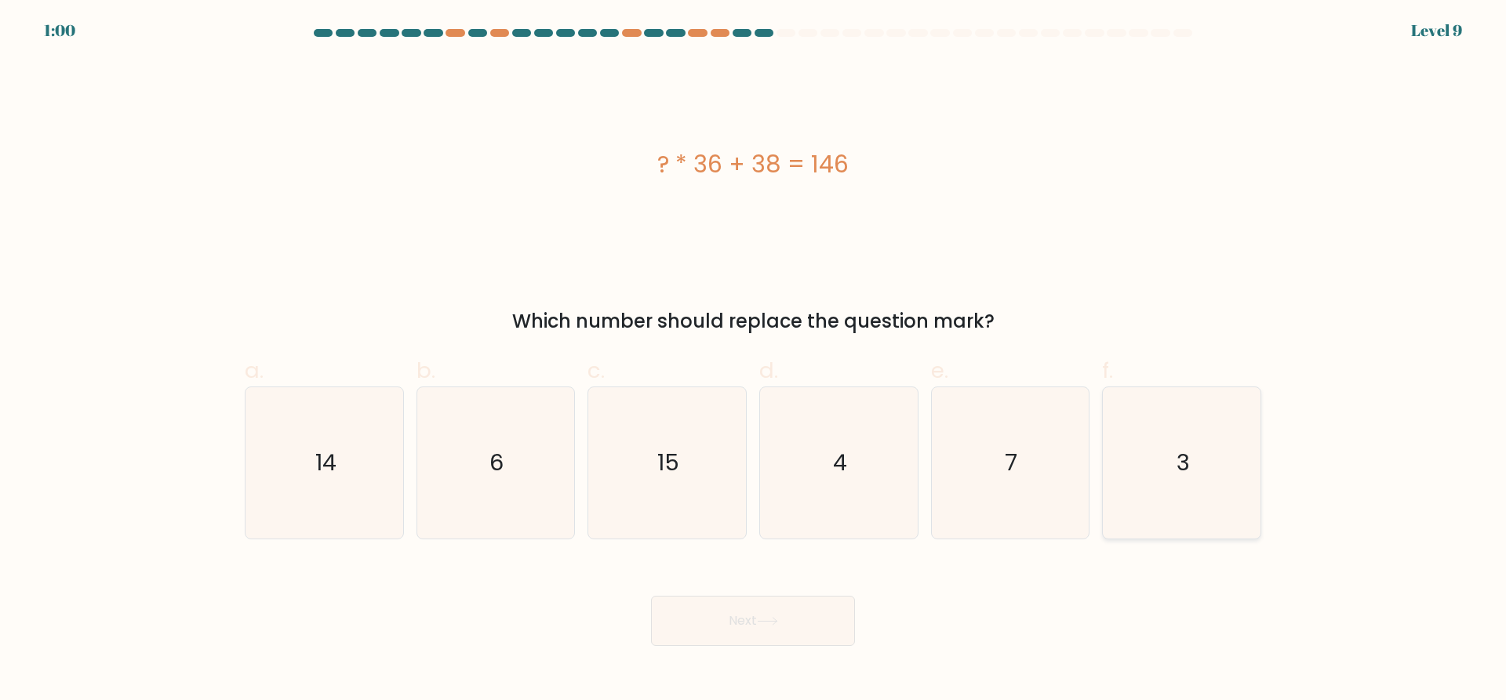
click at [1189, 497] on icon "3" at bounding box center [1181, 462] width 151 height 151
click at [754, 361] on input "f. 3" at bounding box center [753, 356] width 1 height 10
radio input "true"
click at [767, 612] on button "Next" at bounding box center [753, 621] width 204 height 50
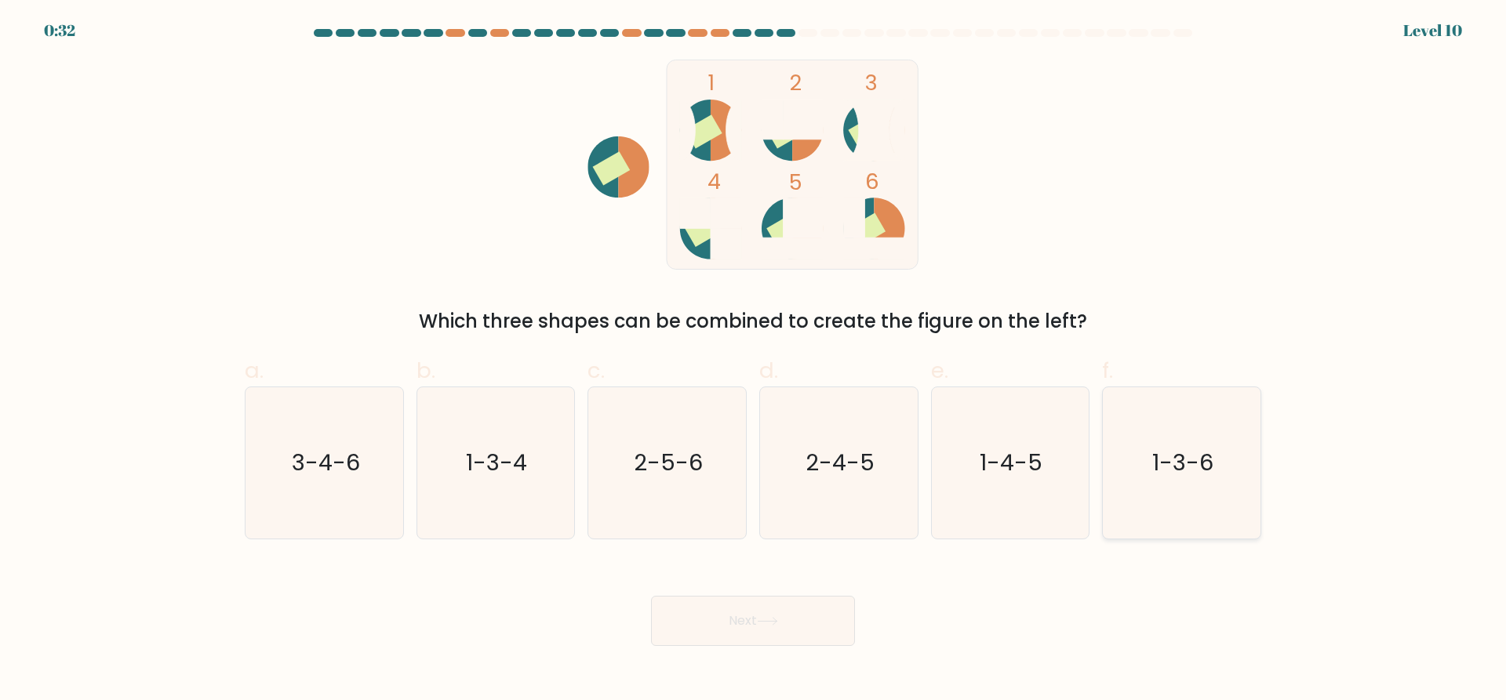
click at [1191, 463] on text "1-3-6" at bounding box center [1183, 463] width 61 height 31
click at [754, 361] on input "f. 1-3-6" at bounding box center [753, 356] width 1 height 10
radio input "true"
click at [781, 615] on button "Next" at bounding box center [753, 621] width 204 height 50
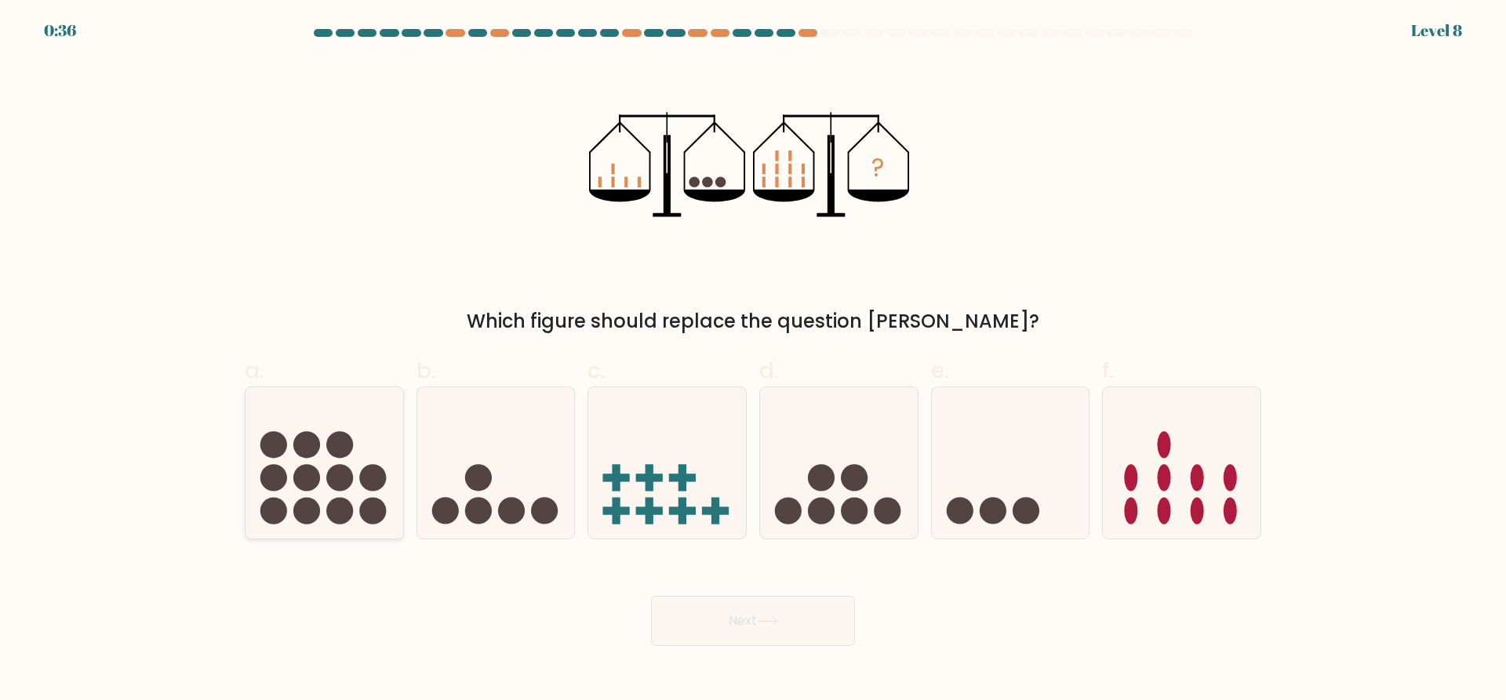
click at [333, 481] on circle at bounding box center [339, 477] width 27 height 27
click at [753, 361] on input "a." at bounding box center [753, 356] width 1 height 10
radio input "true"
click at [801, 632] on button "Next" at bounding box center [753, 621] width 204 height 50
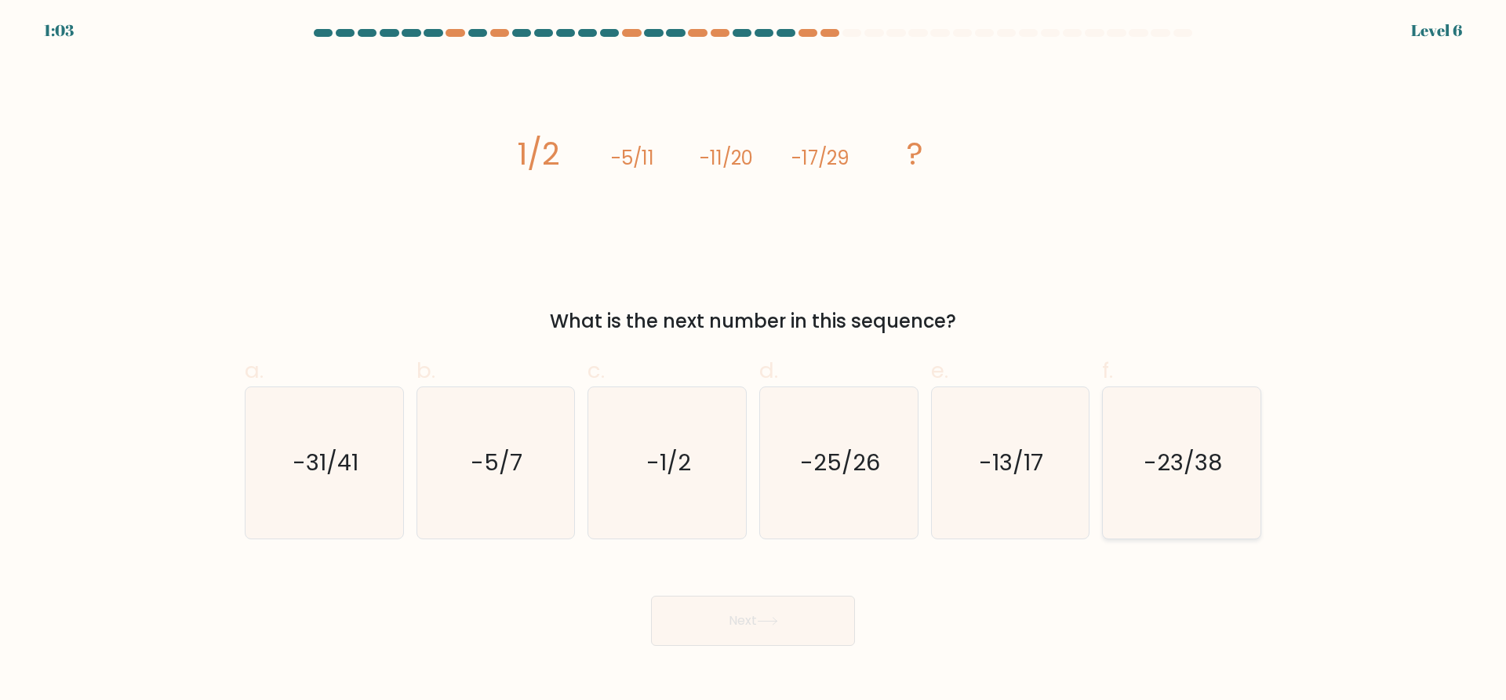
click at [1191, 478] on text "-23/38" at bounding box center [1183, 463] width 78 height 31
click at [754, 361] on input "f. -23/38" at bounding box center [753, 356] width 1 height 10
radio input "true"
click at [739, 619] on button "Next" at bounding box center [753, 621] width 204 height 50
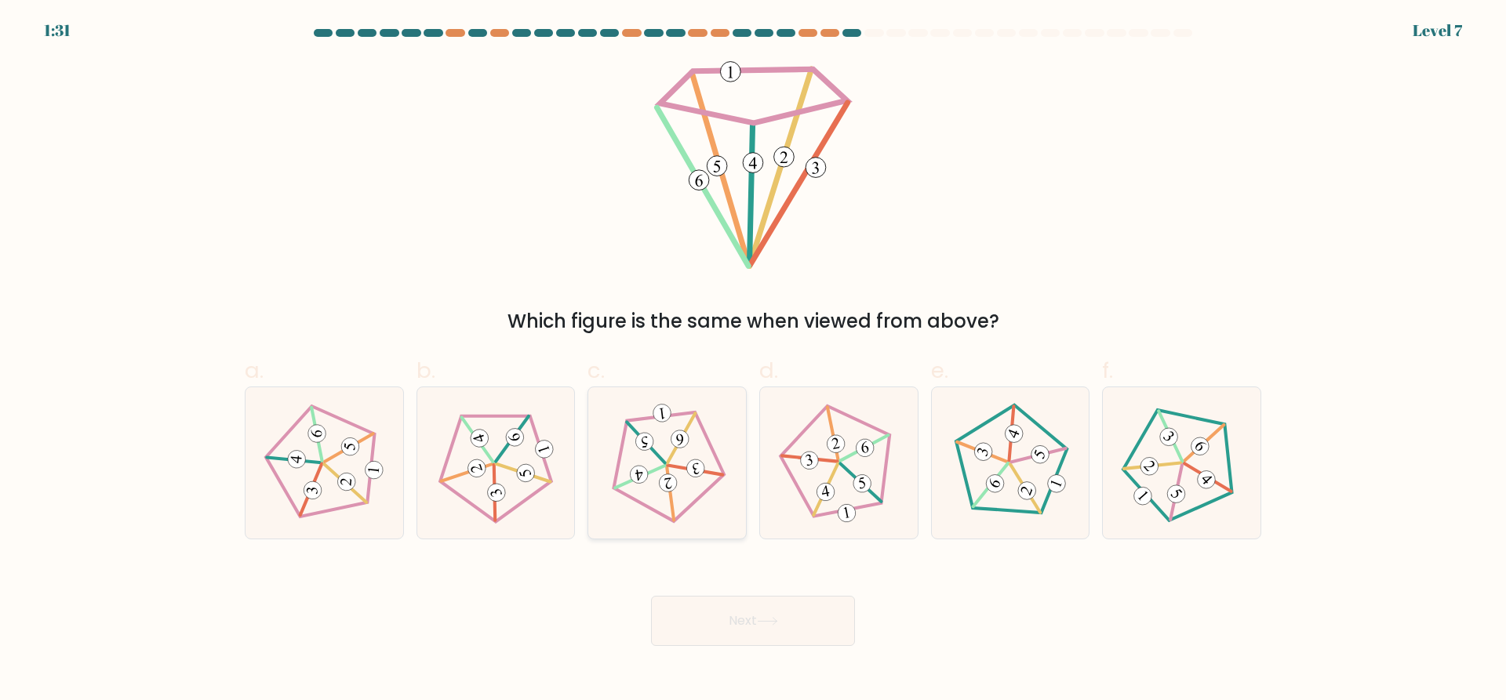
click at [679, 456] on icon at bounding box center [666, 463] width 121 height 121
click at [753, 361] on input "c." at bounding box center [753, 356] width 1 height 10
radio input "true"
click at [813, 600] on button "Next" at bounding box center [753, 621] width 204 height 50
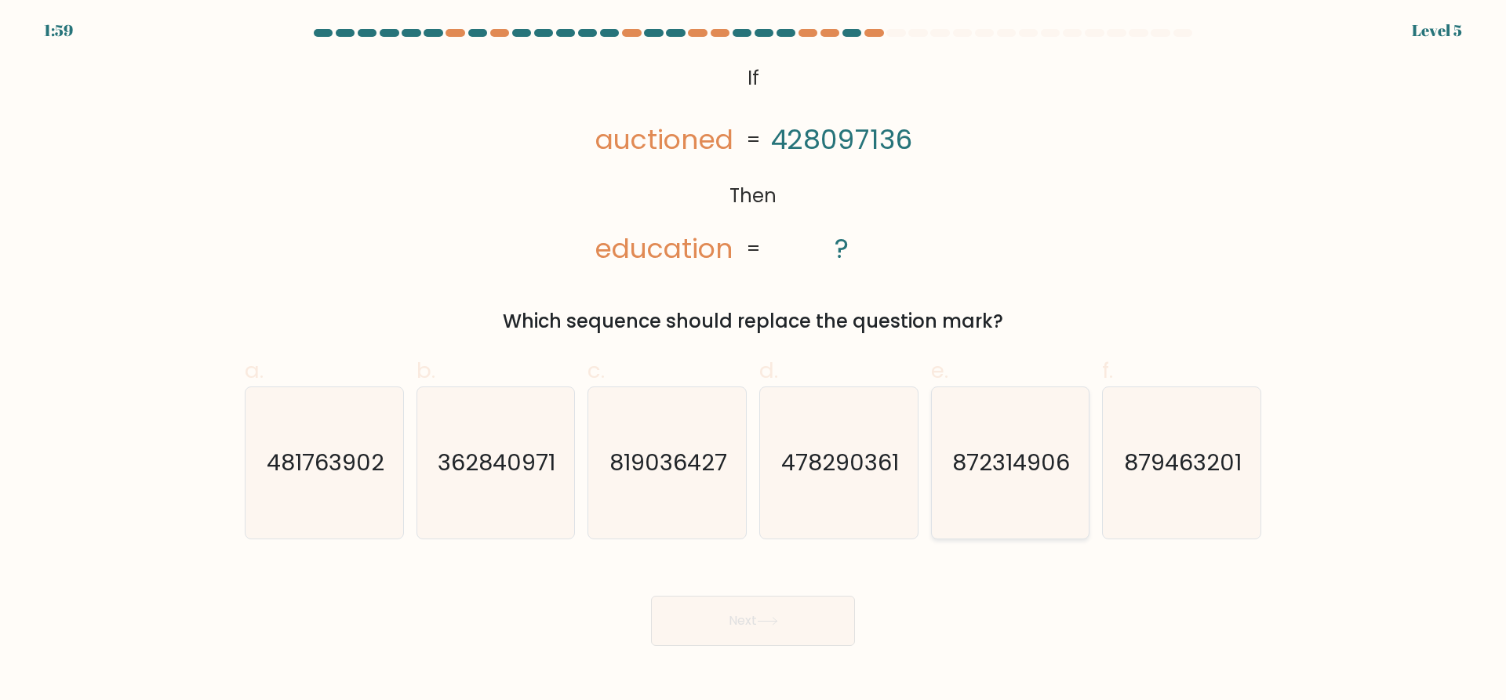
click at [995, 480] on icon "872314906" at bounding box center [1009, 462] width 151 height 151
click at [754, 361] on input "e. 872314906" at bounding box center [753, 356] width 1 height 10
radio input "true"
click at [753, 620] on button "Next" at bounding box center [753, 621] width 204 height 50
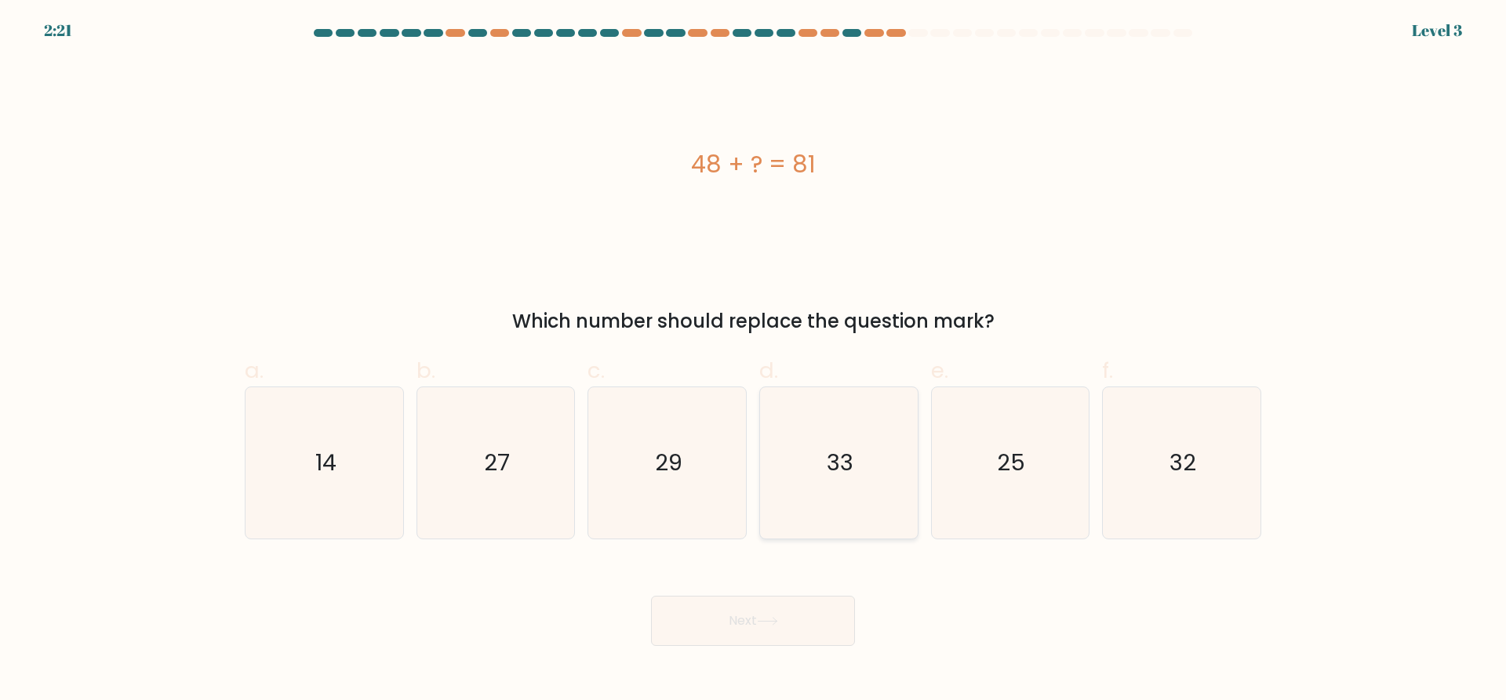
click at [854, 478] on icon "33" at bounding box center [838, 462] width 151 height 151
click at [754, 361] on input "d. 33" at bounding box center [753, 356] width 1 height 10
radio input "true"
click at [718, 625] on button "Next" at bounding box center [753, 621] width 204 height 50
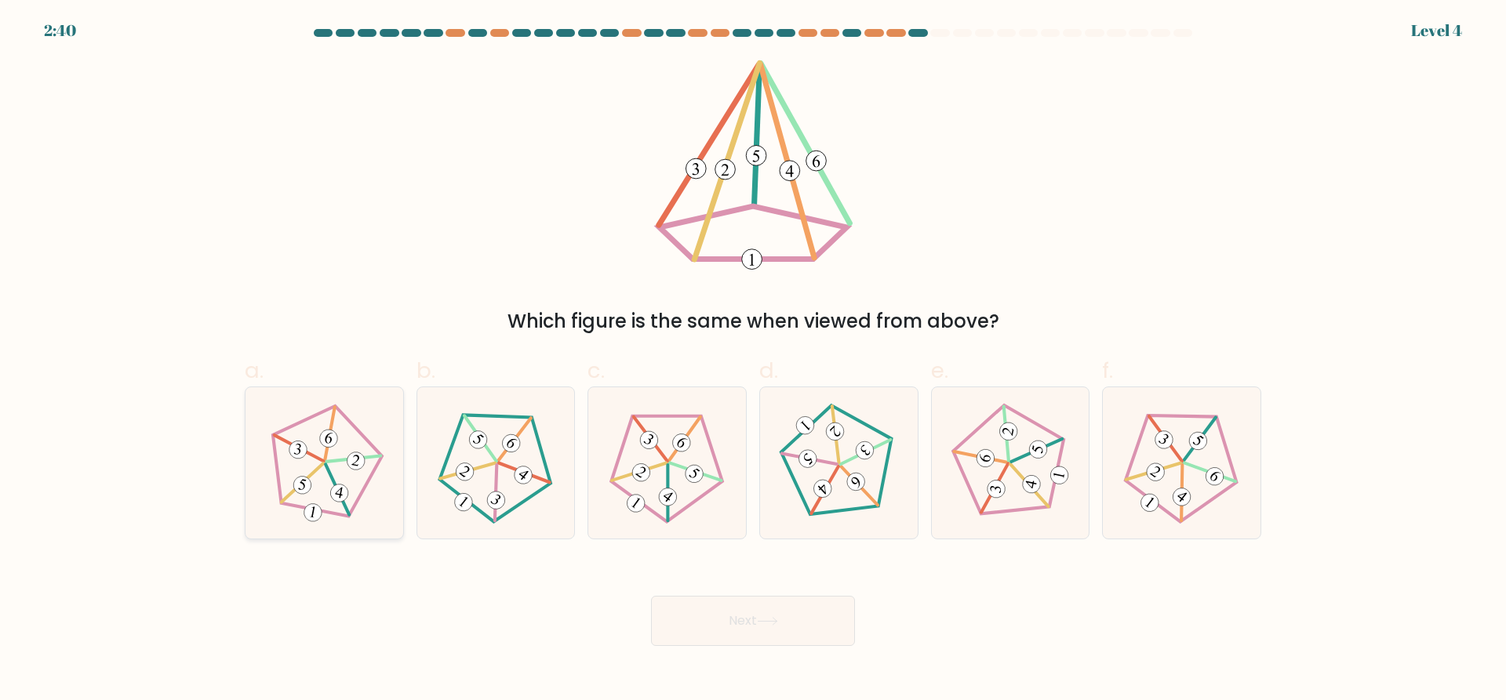
click at [351, 478] on icon at bounding box center [324, 463] width 121 height 121
click at [753, 361] on input "a." at bounding box center [753, 356] width 1 height 10
radio input "true"
click at [758, 620] on button "Next" at bounding box center [753, 621] width 204 height 50
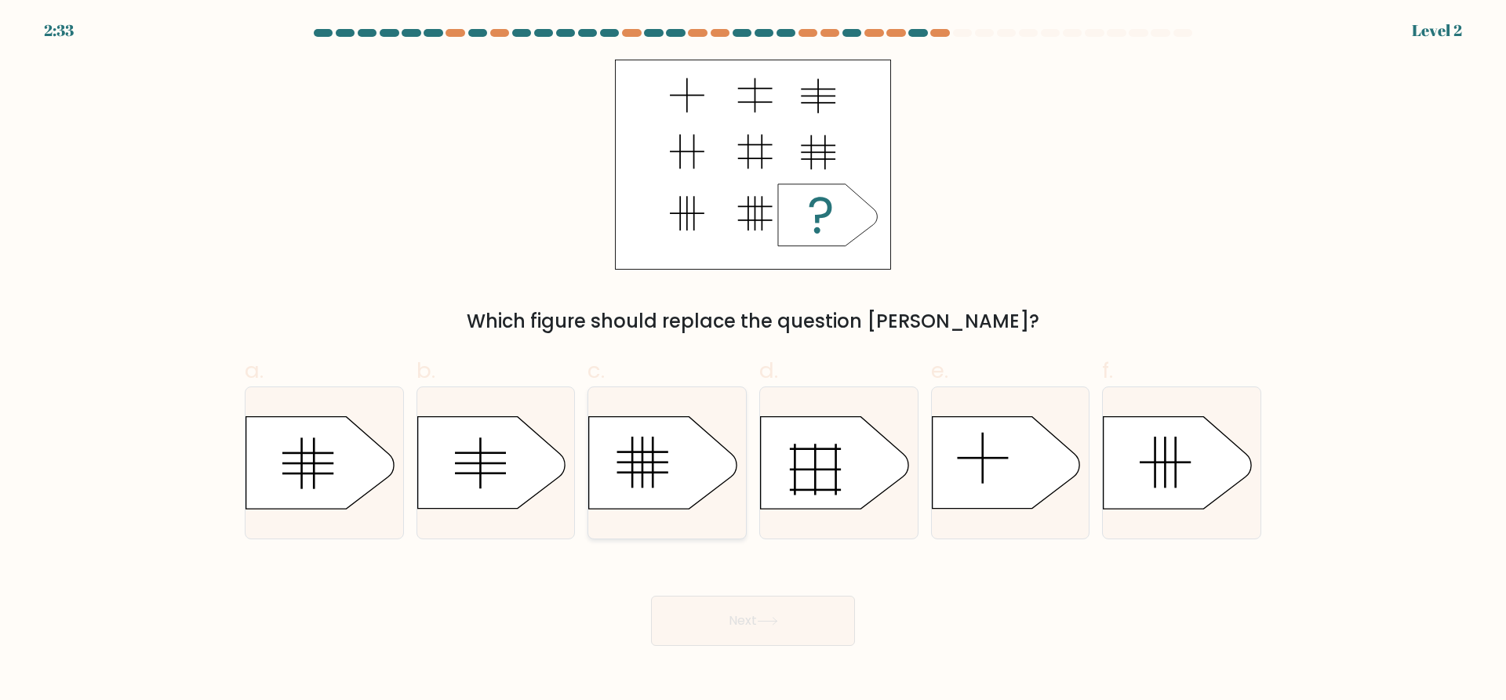
click at [651, 474] on rect at bounding box center [642, 473] width 51 height 2
click at [753, 361] on input "c." at bounding box center [753, 356] width 1 height 10
radio input "true"
click at [777, 615] on button "Next" at bounding box center [753, 621] width 204 height 50
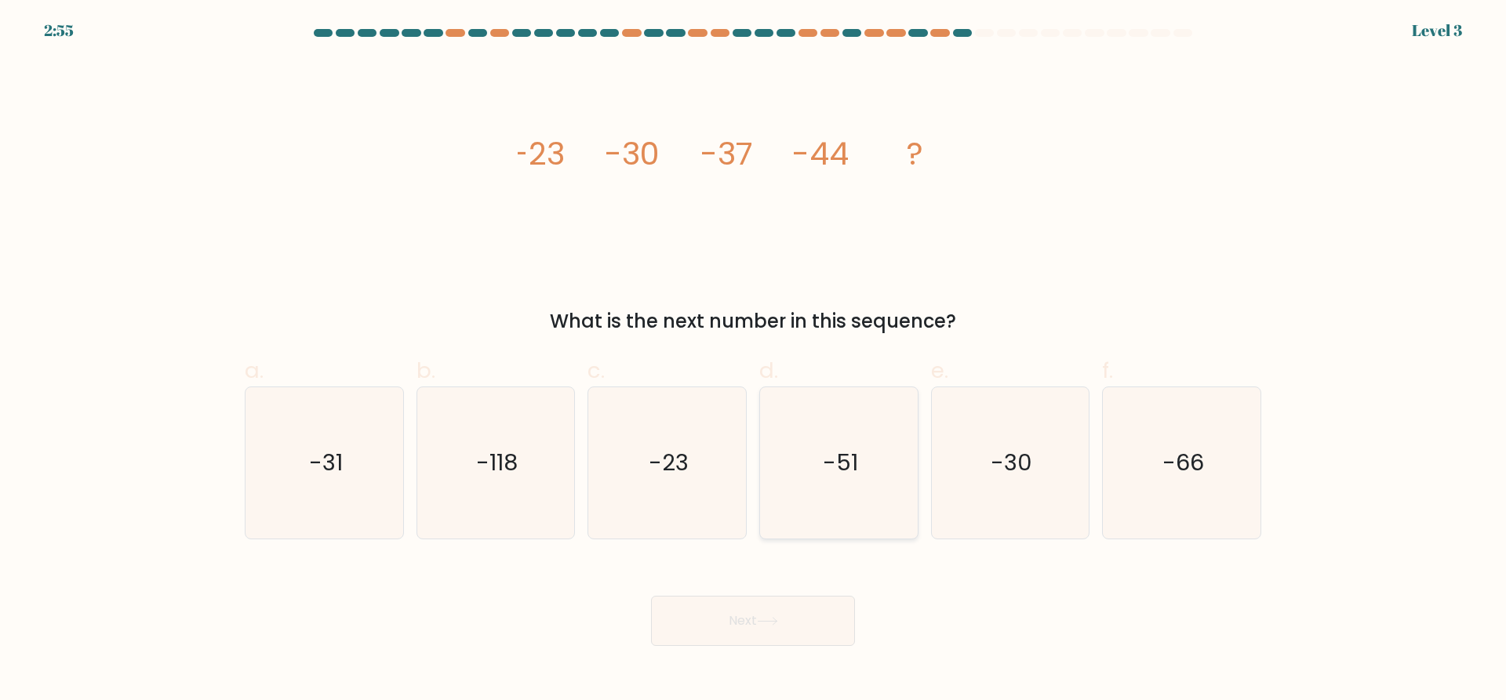
click at [835, 493] on icon "-51" at bounding box center [838, 462] width 151 height 151
click at [754, 361] on input "d. -51" at bounding box center [753, 356] width 1 height 10
radio input "true"
click at [799, 624] on button "Next" at bounding box center [753, 621] width 204 height 50
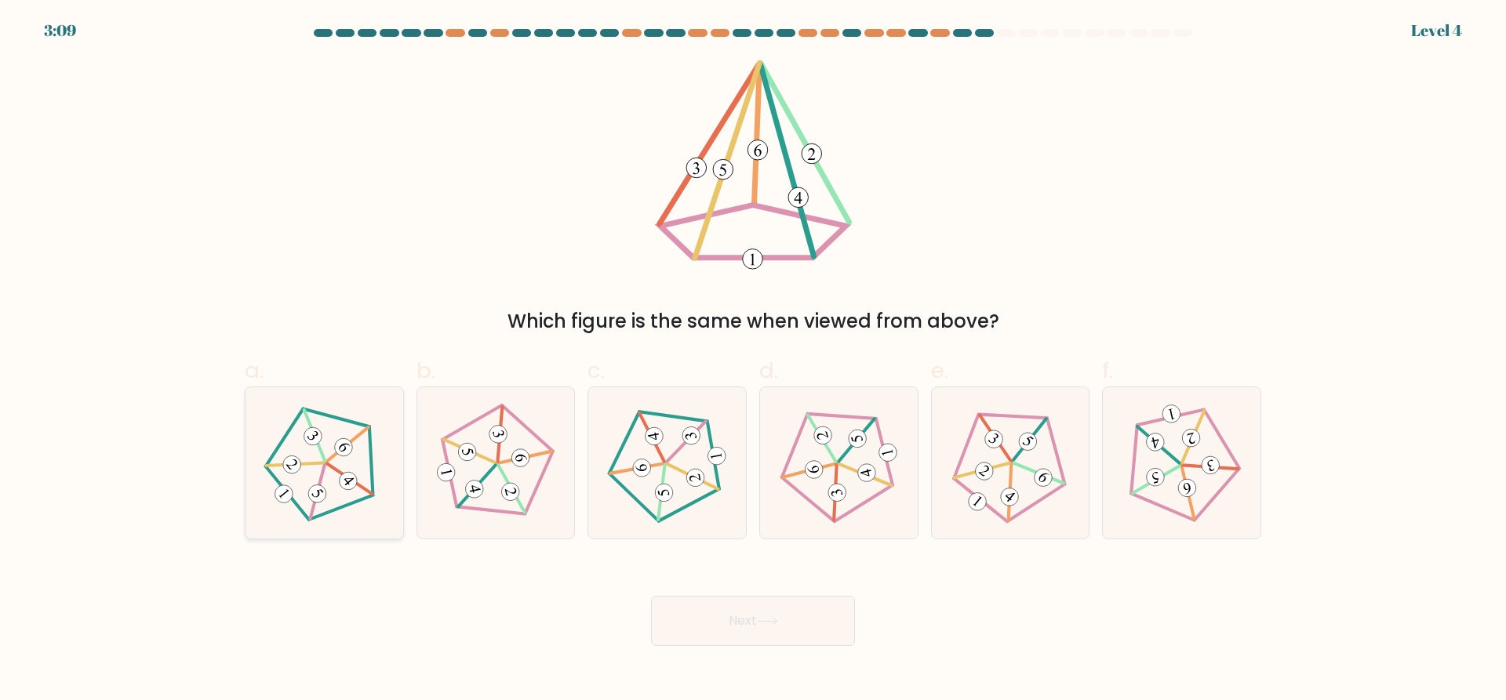
click at [347, 494] on icon at bounding box center [324, 463] width 121 height 121
click at [753, 361] on input "a." at bounding box center [753, 356] width 1 height 10
radio input "true"
click at [697, 623] on button "Next" at bounding box center [753, 621] width 204 height 50
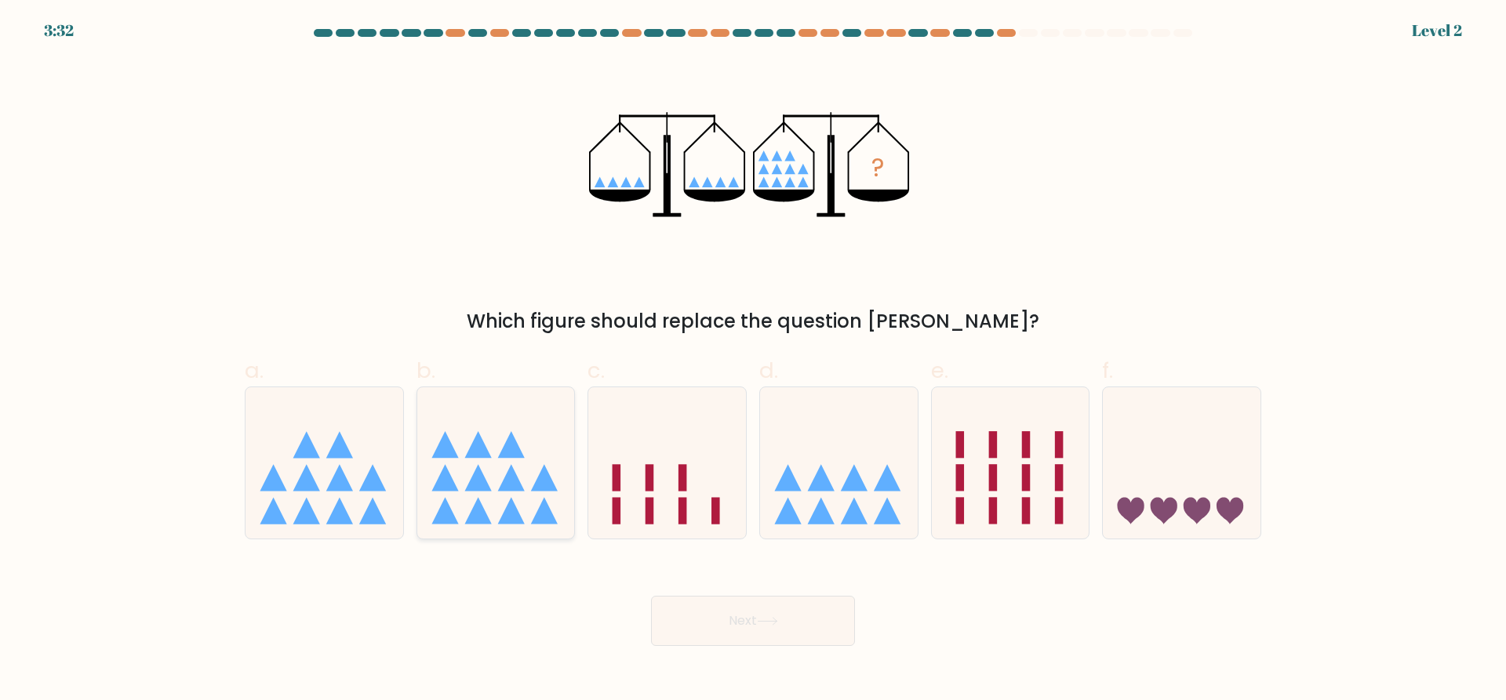
click at [522, 490] on icon at bounding box center [511, 477] width 27 height 27
click at [753, 361] on input "b." at bounding box center [753, 356] width 1 height 10
radio input "true"
click at [777, 613] on button "Next" at bounding box center [753, 621] width 204 height 50
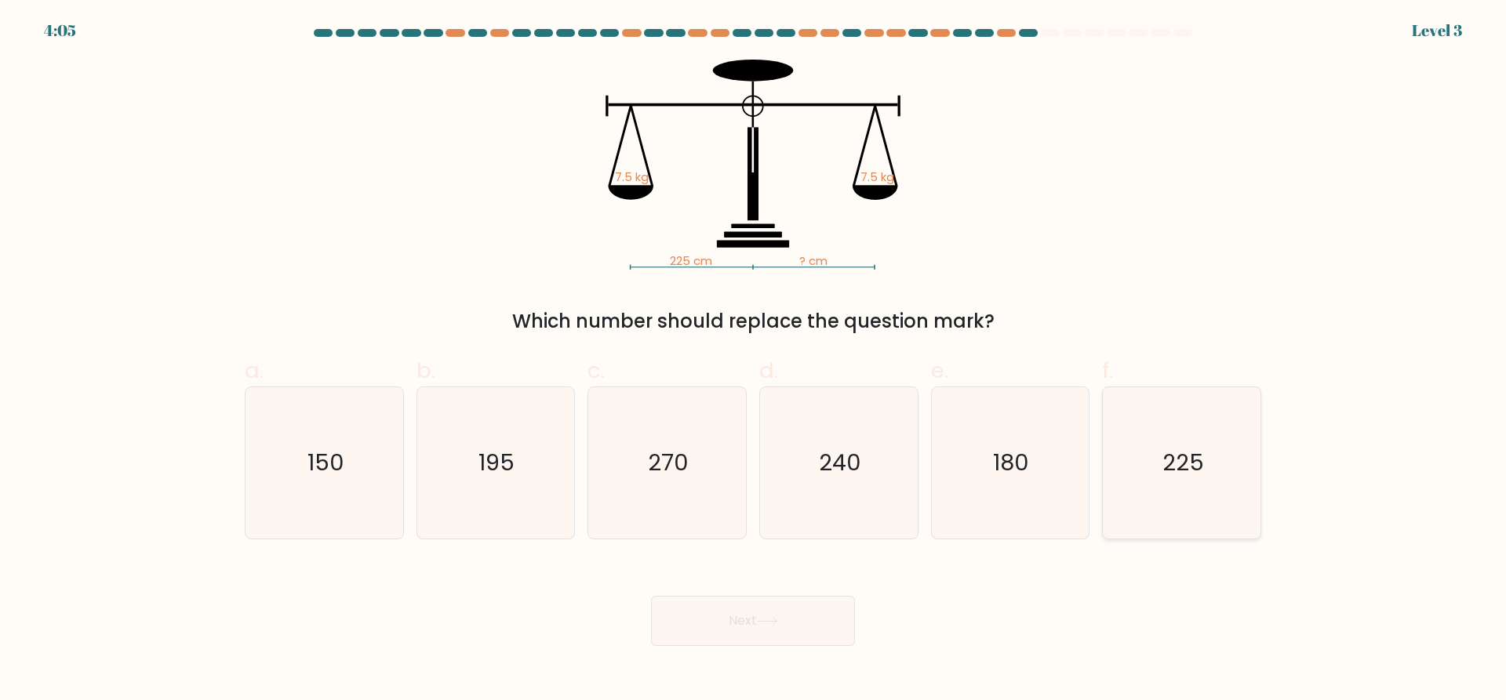
click at [1172, 454] on text "225" at bounding box center [1183, 463] width 42 height 31
click at [754, 361] on input "f. 225" at bounding box center [753, 356] width 1 height 10
radio input "true"
click at [756, 631] on button "Next" at bounding box center [753, 621] width 204 height 50
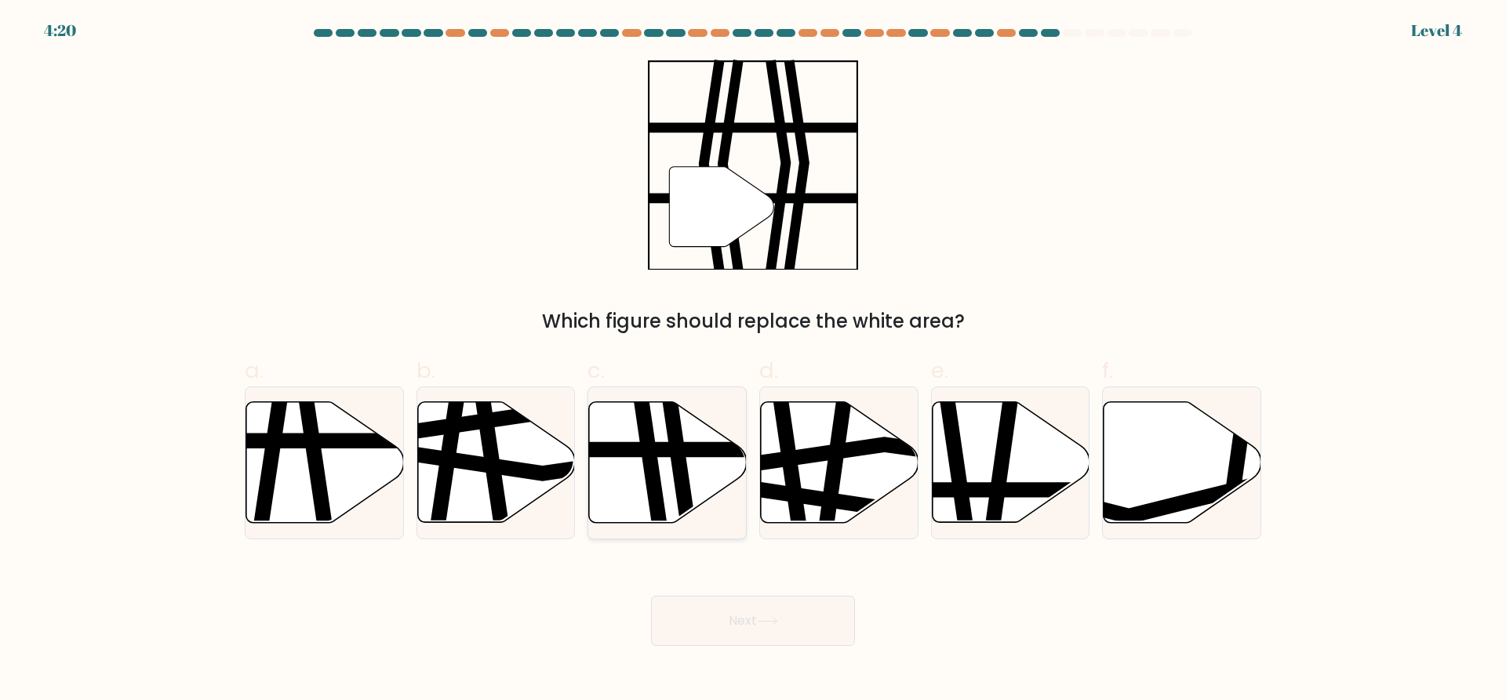
click at [652, 469] on icon at bounding box center [653, 401] width 24 height 318
click at [753, 361] on input "c." at bounding box center [753, 356] width 1 height 10
radio input "true"
click at [770, 619] on icon at bounding box center [767, 621] width 21 height 9
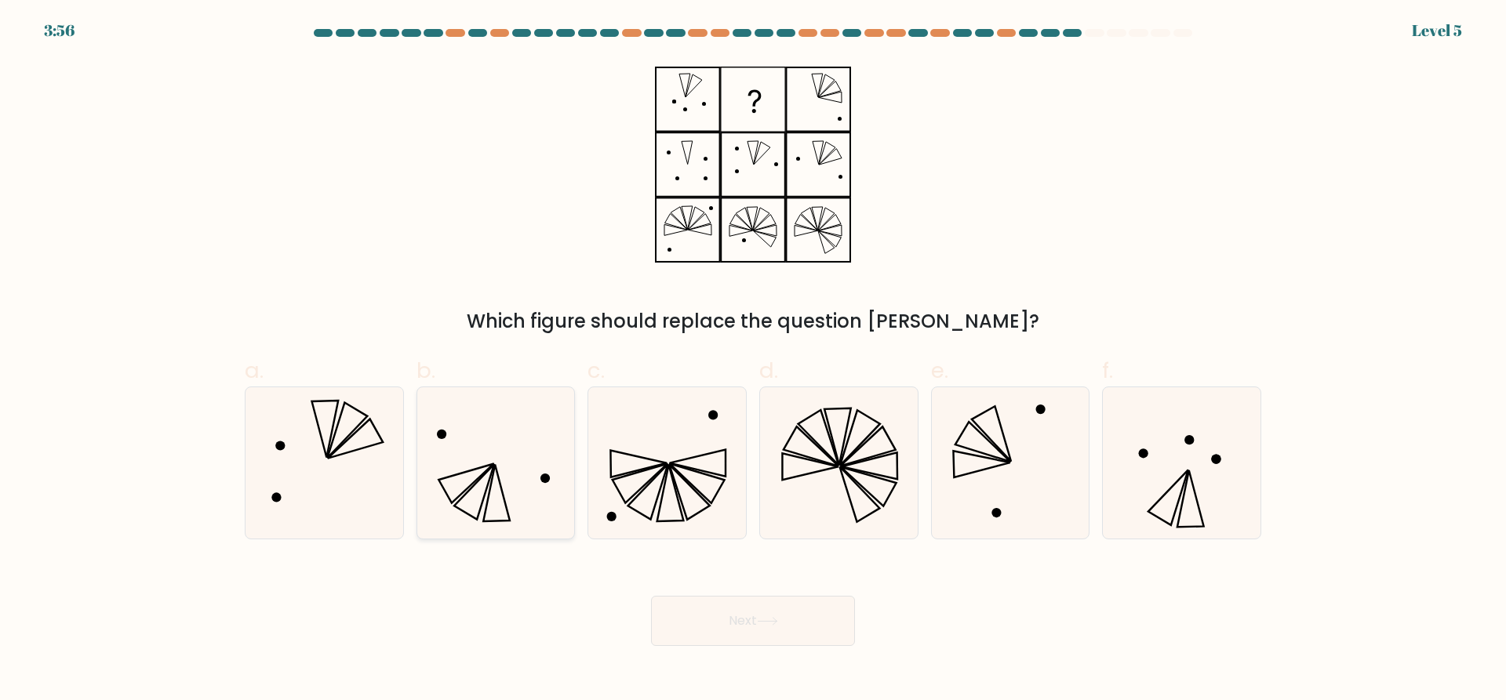
click at [473, 490] on icon at bounding box center [495, 462] width 151 height 151
click at [753, 361] on input "b." at bounding box center [753, 356] width 1 height 10
radio input "true"
click at [779, 612] on button "Next" at bounding box center [753, 621] width 204 height 50
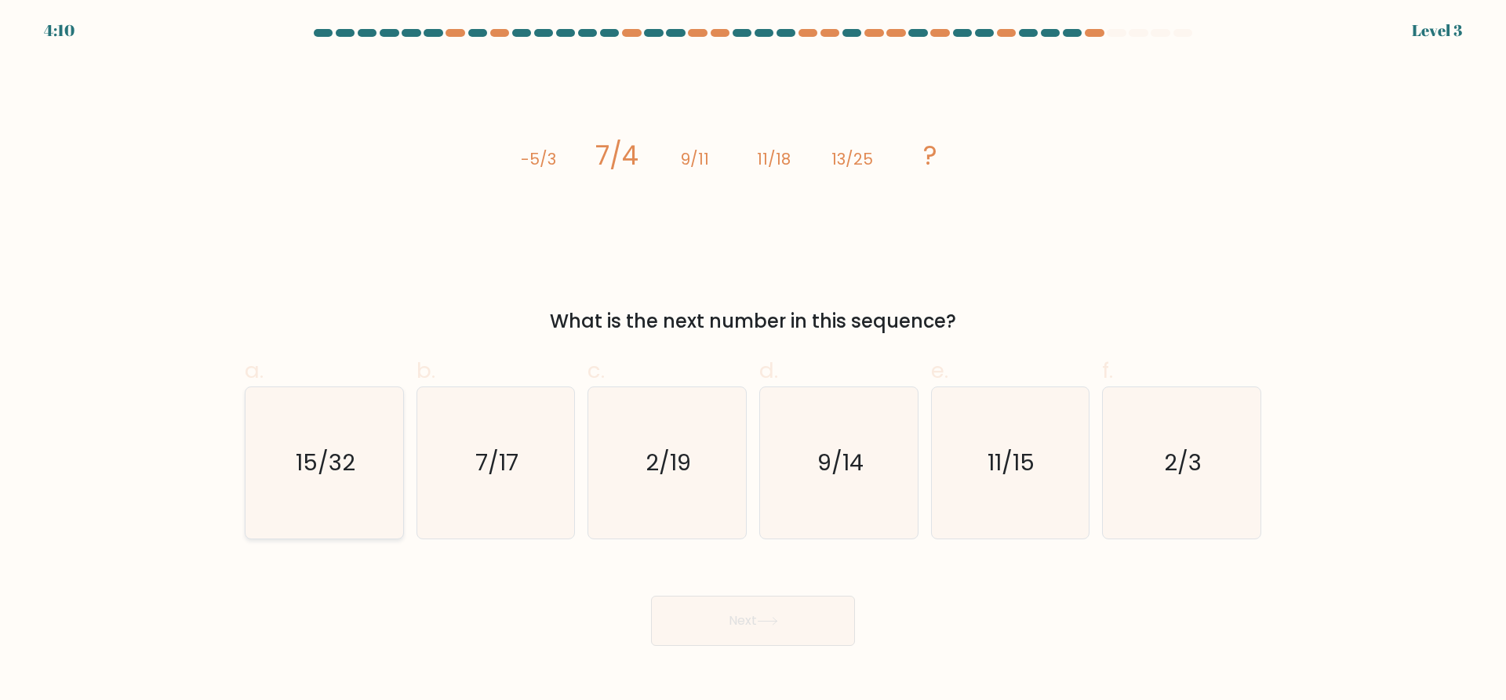
click at [295, 478] on icon "15/32" at bounding box center [324, 462] width 151 height 151
click at [753, 361] on input "a. 15/32" at bounding box center [753, 356] width 1 height 10
radio input "true"
click at [729, 621] on button "Next" at bounding box center [753, 621] width 204 height 50
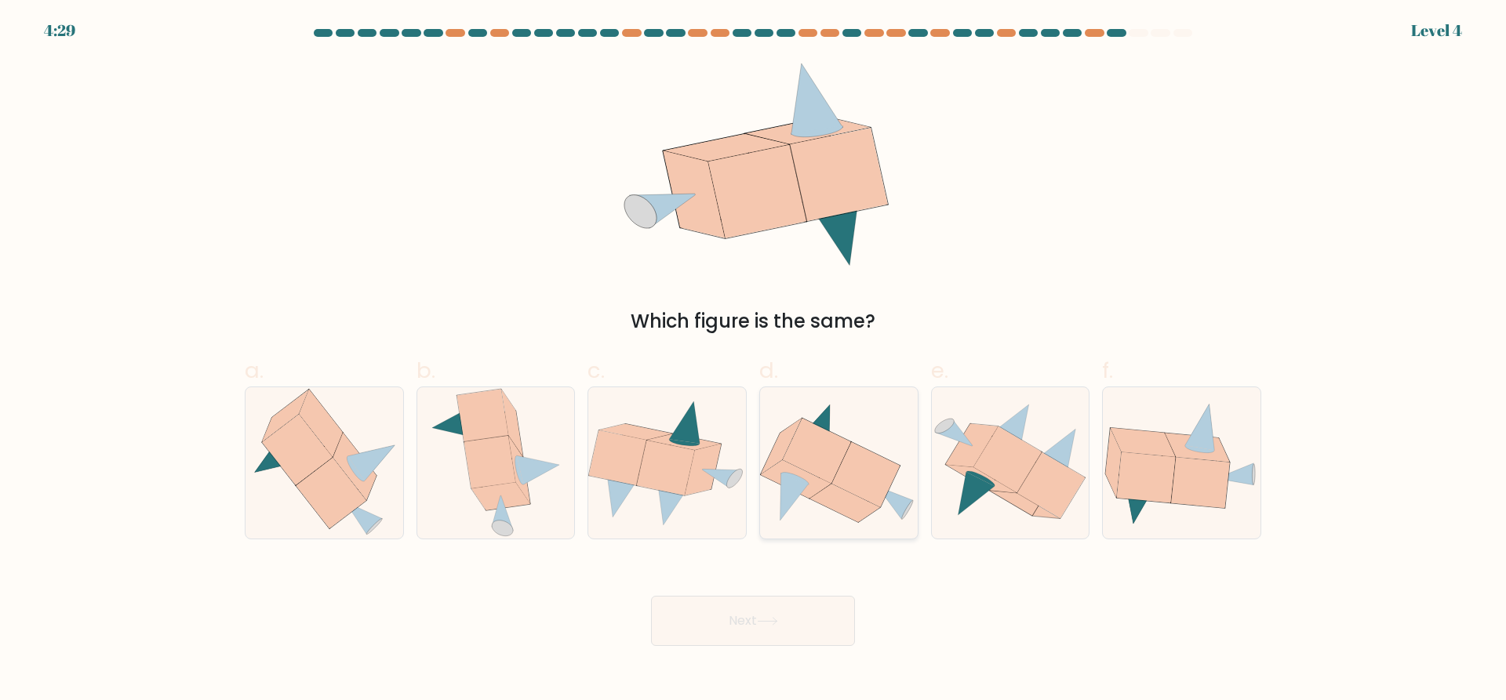
click at [836, 431] on icon at bounding box center [839, 463] width 158 height 130
click at [754, 361] on input "d." at bounding box center [753, 356] width 1 height 10
radio input "true"
click at [823, 626] on button "Next" at bounding box center [753, 621] width 204 height 50
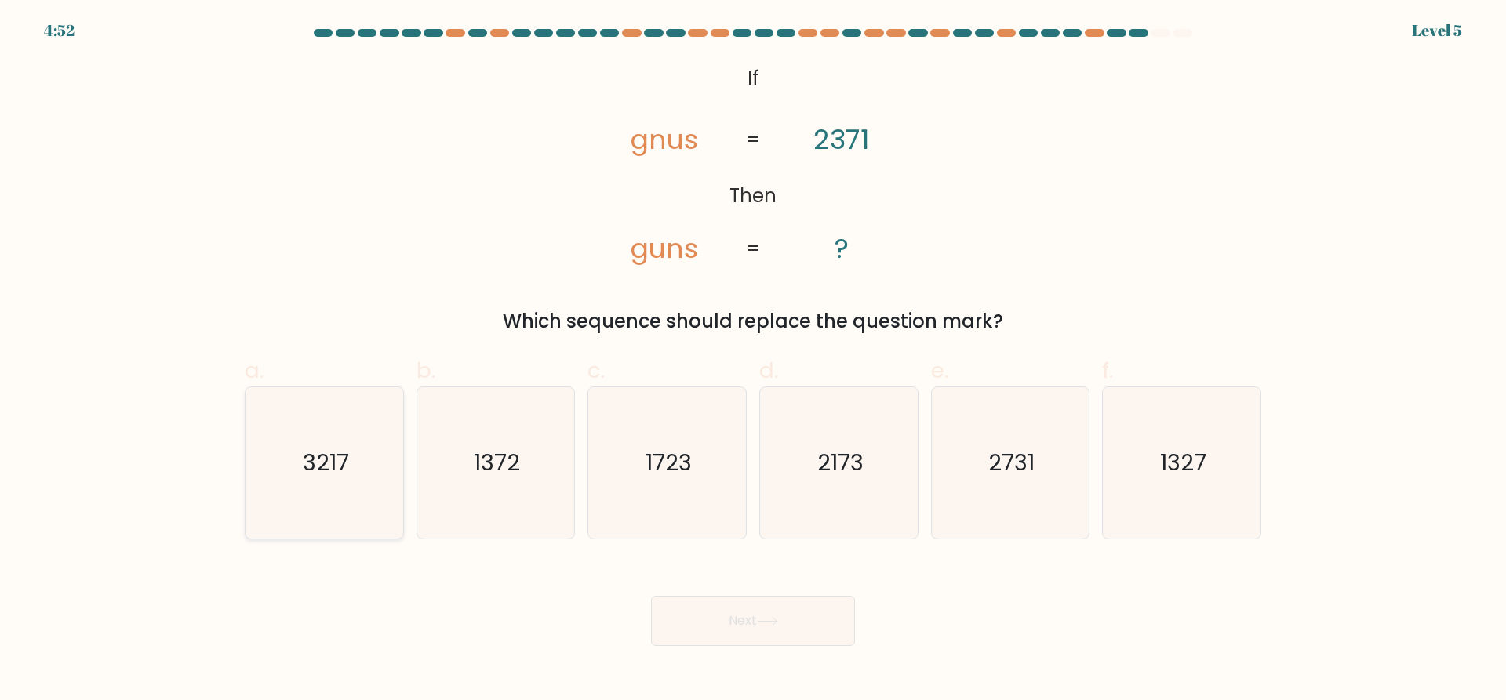
click at [325, 479] on icon "3217" at bounding box center [324, 462] width 151 height 151
click at [753, 361] on input "a. 3217" at bounding box center [753, 356] width 1 height 10
radio input "true"
click at [718, 634] on button "Next" at bounding box center [753, 621] width 204 height 50
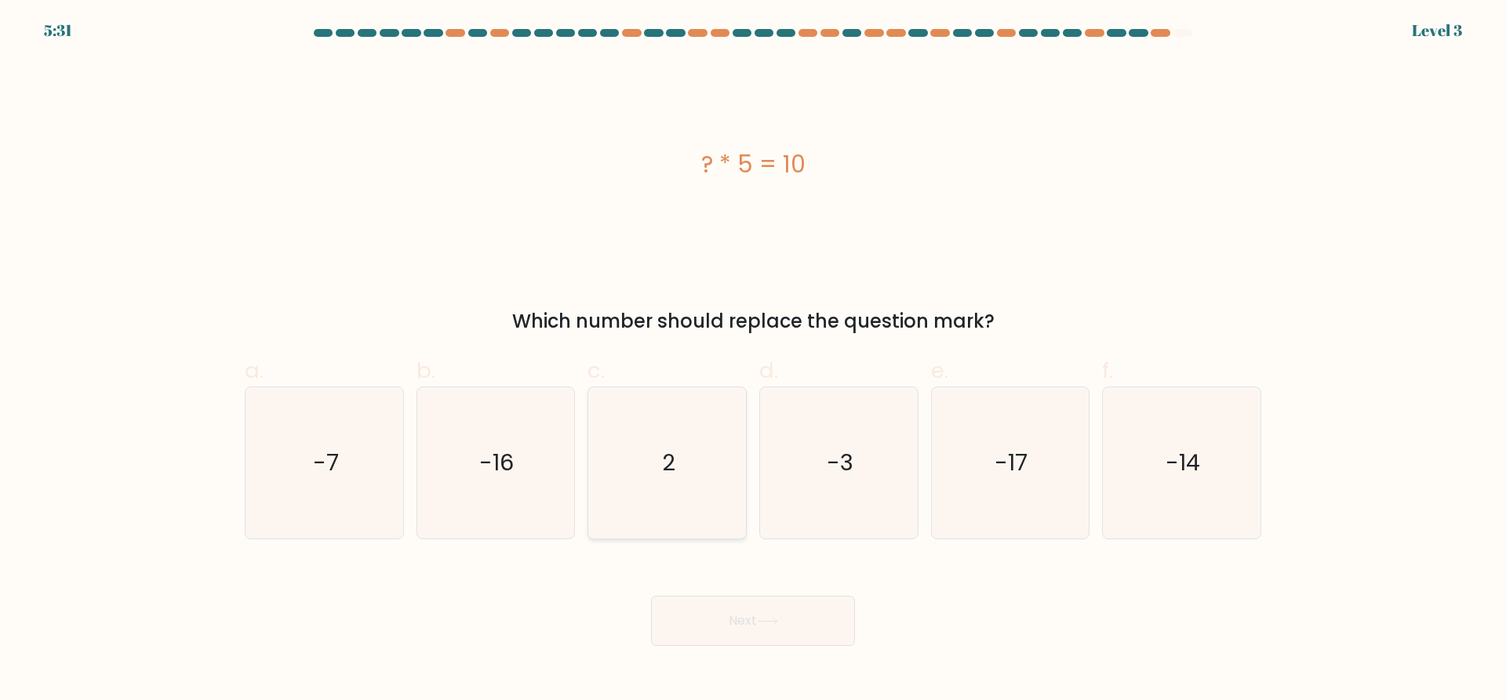
click at [671, 487] on icon "2" at bounding box center [666, 462] width 151 height 151
click at [753, 361] on input "c. 2" at bounding box center [753, 356] width 1 height 10
radio input "true"
click at [751, 618] on button "Next" at bounding box center [753, 621] width 204 height 50
click at [762, 619] on icon at bounding box center [767, 621] width 21 height 9
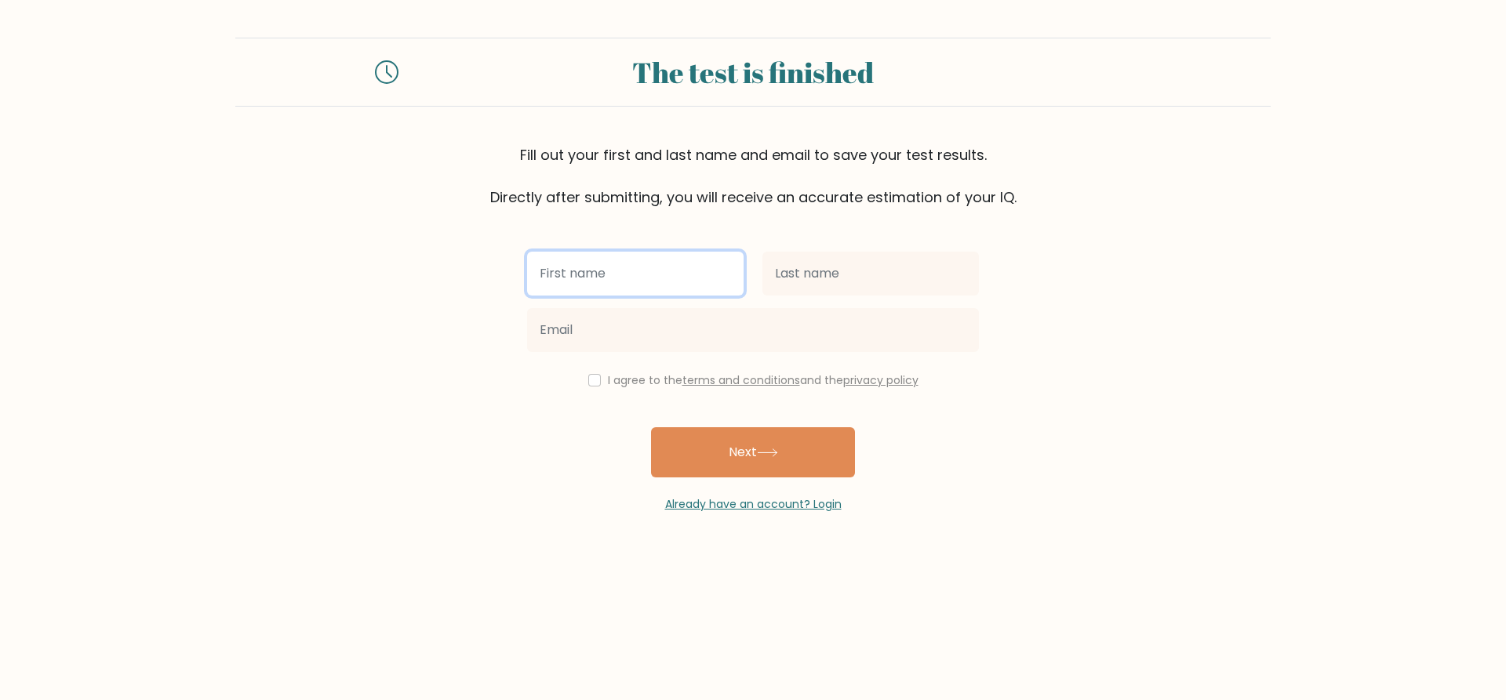
click at [685, 264] on input "text" at bounding box center [635, 274] width 216 height 44
type input "Thi"
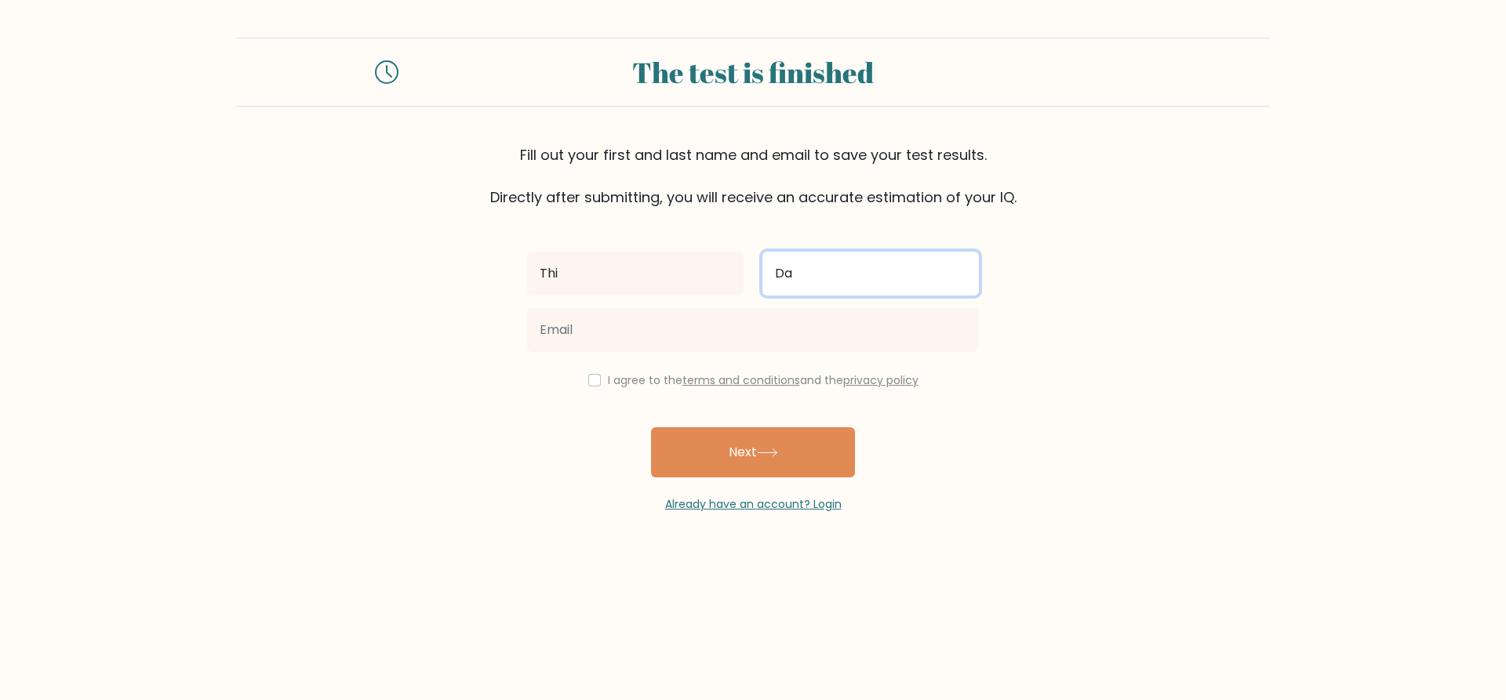
type input "D"
type input "Eva"
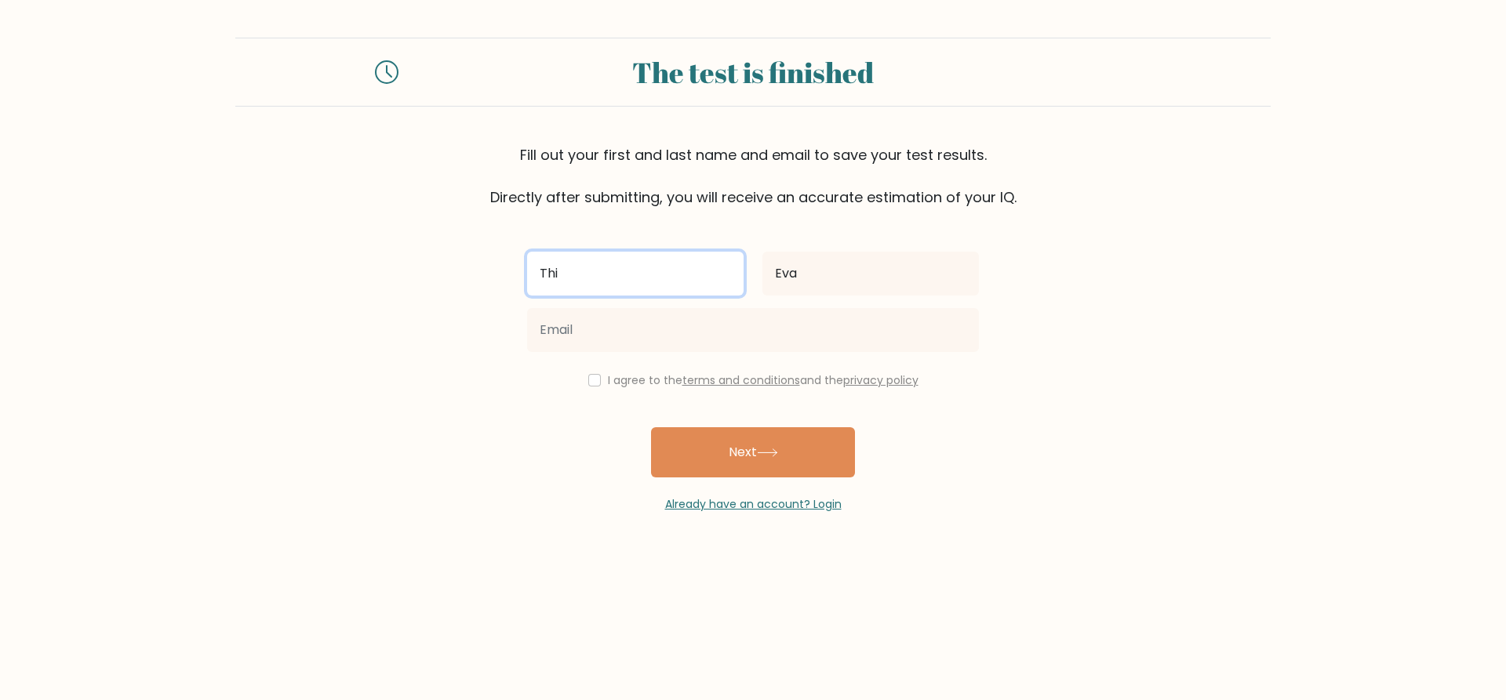
drag, startPoint x: 620, startPoint y: 265, endPoint x: 475, endPoint y: 283, distance: 147.0
click at [475, 283] on form "The test is finished Fill out your first and last name and email to save your t…" at bounding box center [753, 275] width 1506 height 475
type input "Eva"
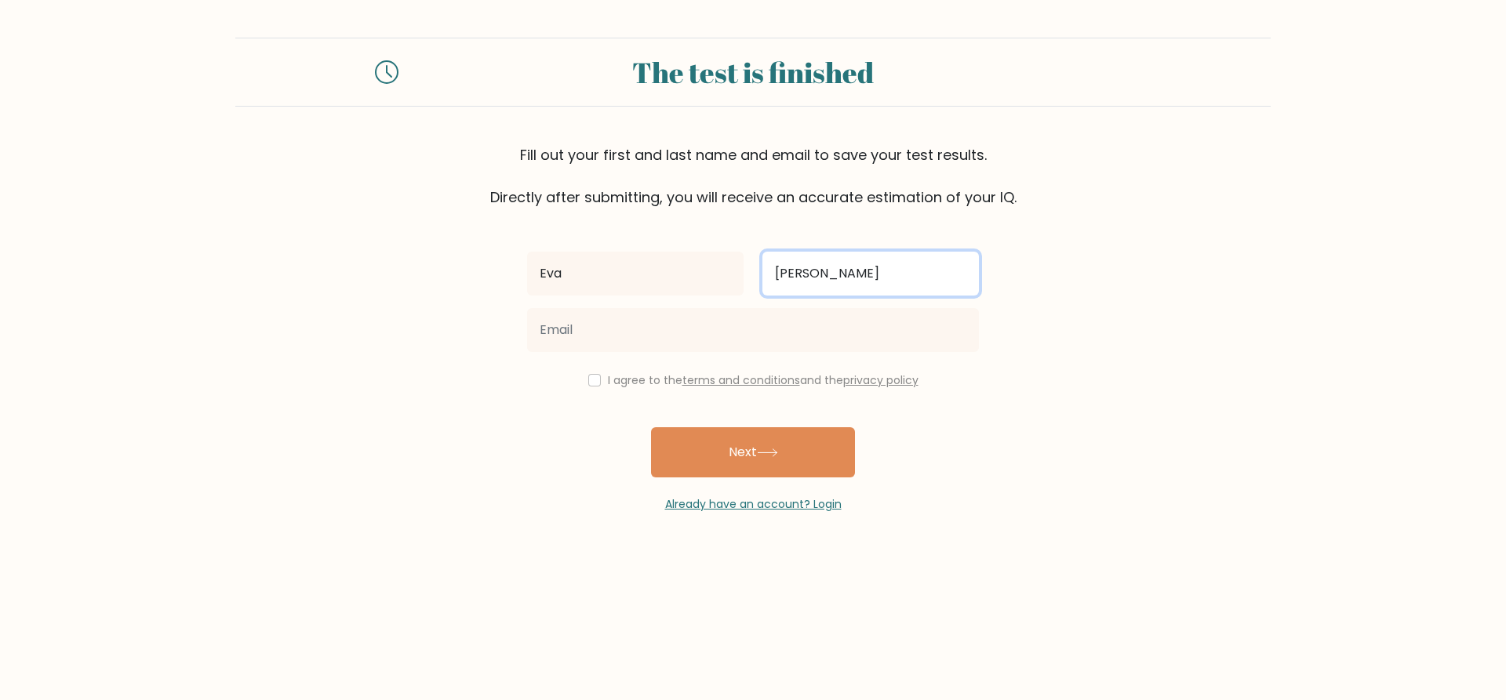
type input "[PERSON_NAME]"
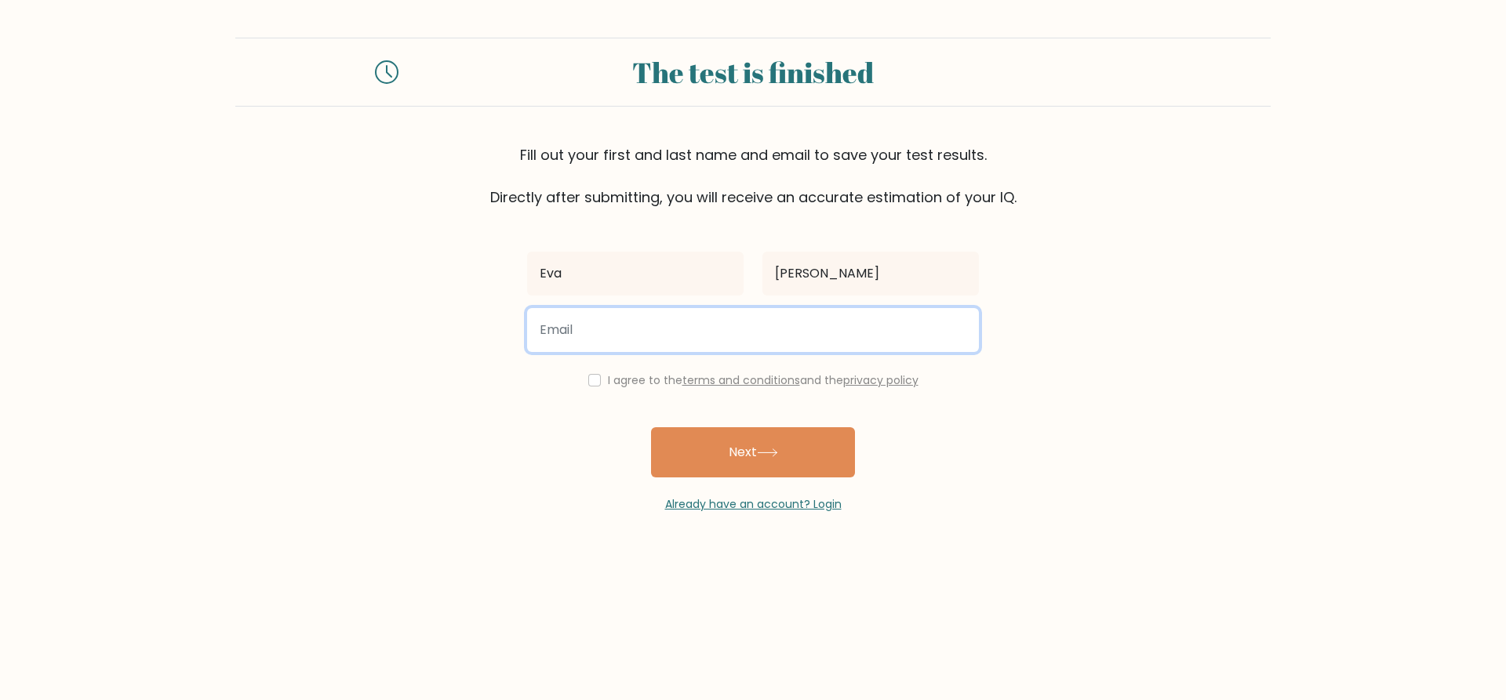
click at [926, 336] on input "email" at bounding box center [753, 330] width 452 height 44
drag, startPoint x: 536, startPoint y: 329, endPoint x: 581, endPoint y: 331, distance: 45.6
click at [581, 331] on input "bertha.da@outlook.fr" at bounding box center [753, 330] width 452 height 44
drag, startPoint x: 688, startPoint y: 327, endPoint x: 586, endPoint y: 347, distance: 103.8
click at [586, 347] on input "bertha.da@outlook.fr" at bounding box center [753, 330] width 452 height 44
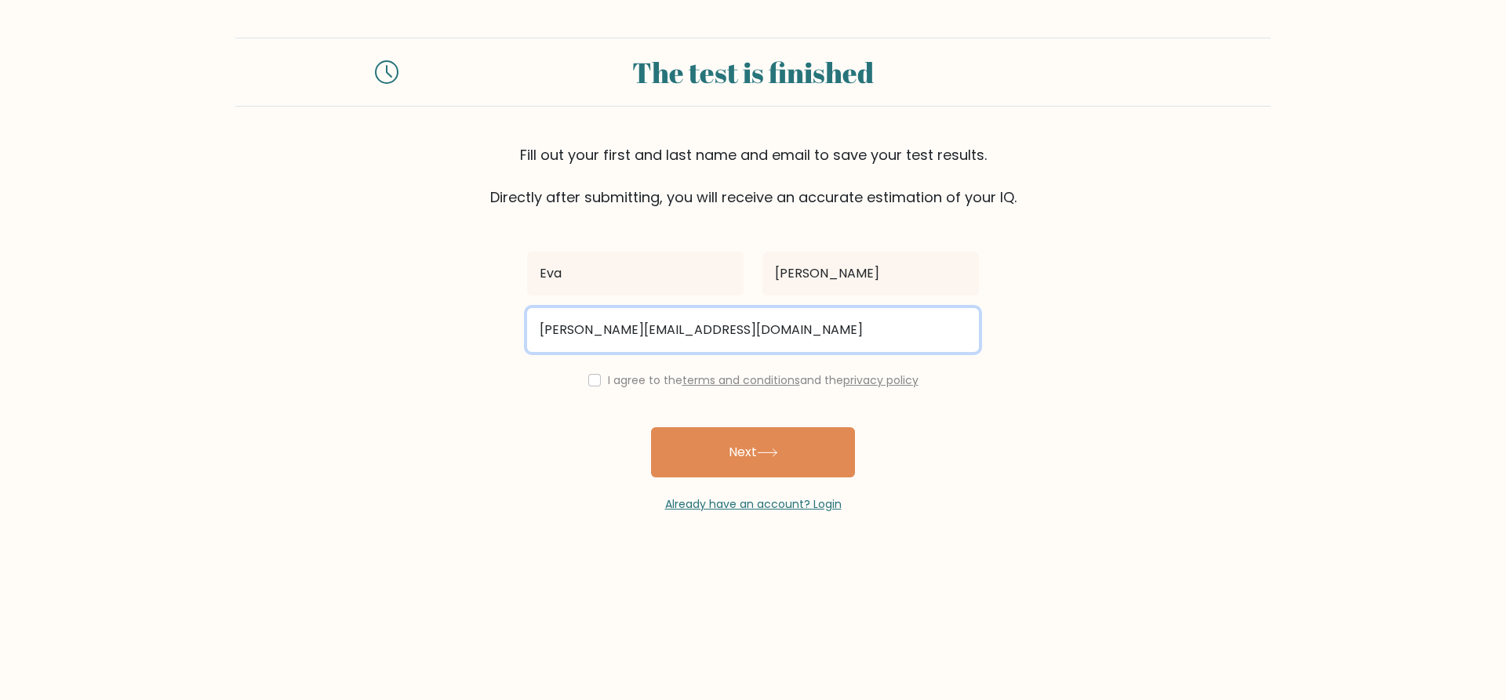
drag, startPoint x: 535, startPoint y: 329, endPoint x: 562, endPoint y: 333, distance: 26.9
click at [562, 333] on input "bertha.da@outlook.fr" at bounding box center [753, 330] width 452 height 44
type input "bertha.da@outlook.fr"
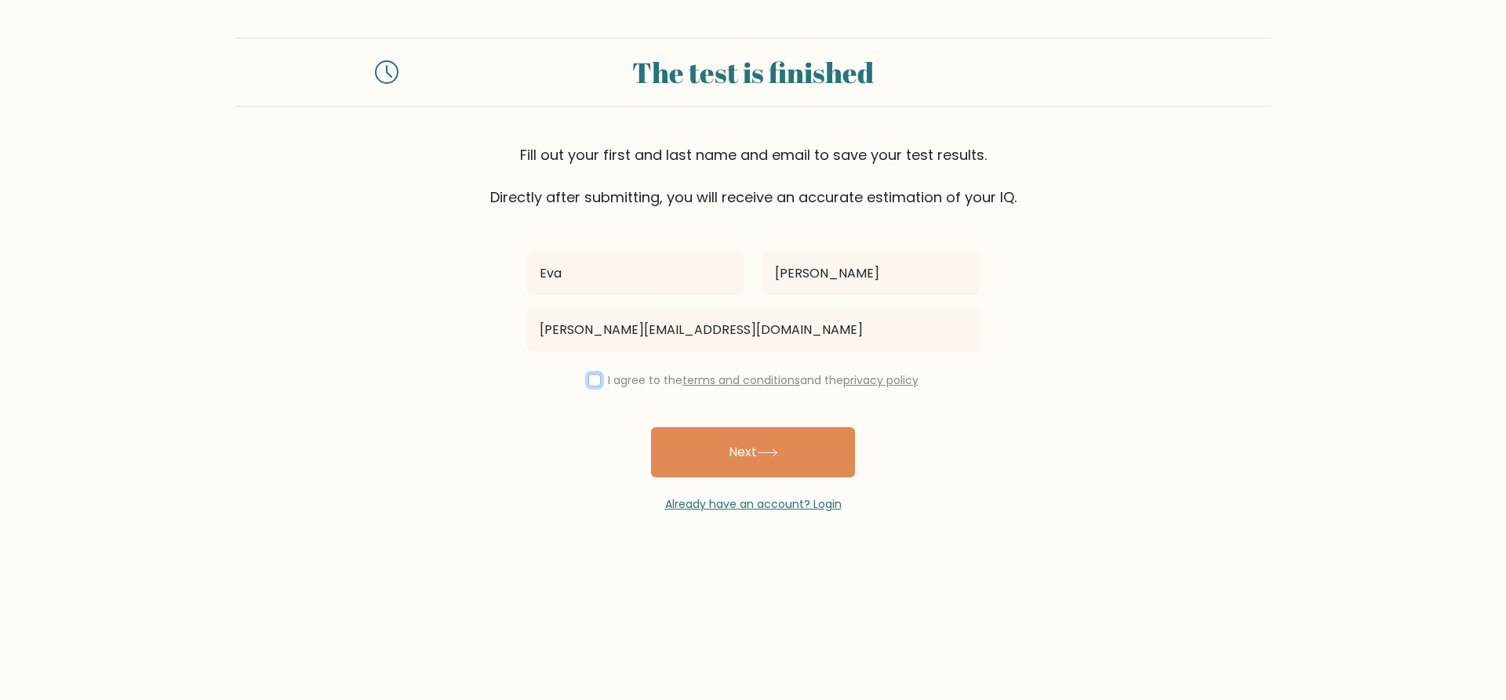
click at [594, 381] on input "checkbox" at bounding box center [594, 380] width 13 height 13
checkbox input "true"
click at [755, 456] on button "Next" at bounding box center [753, 452] width 204 height 50
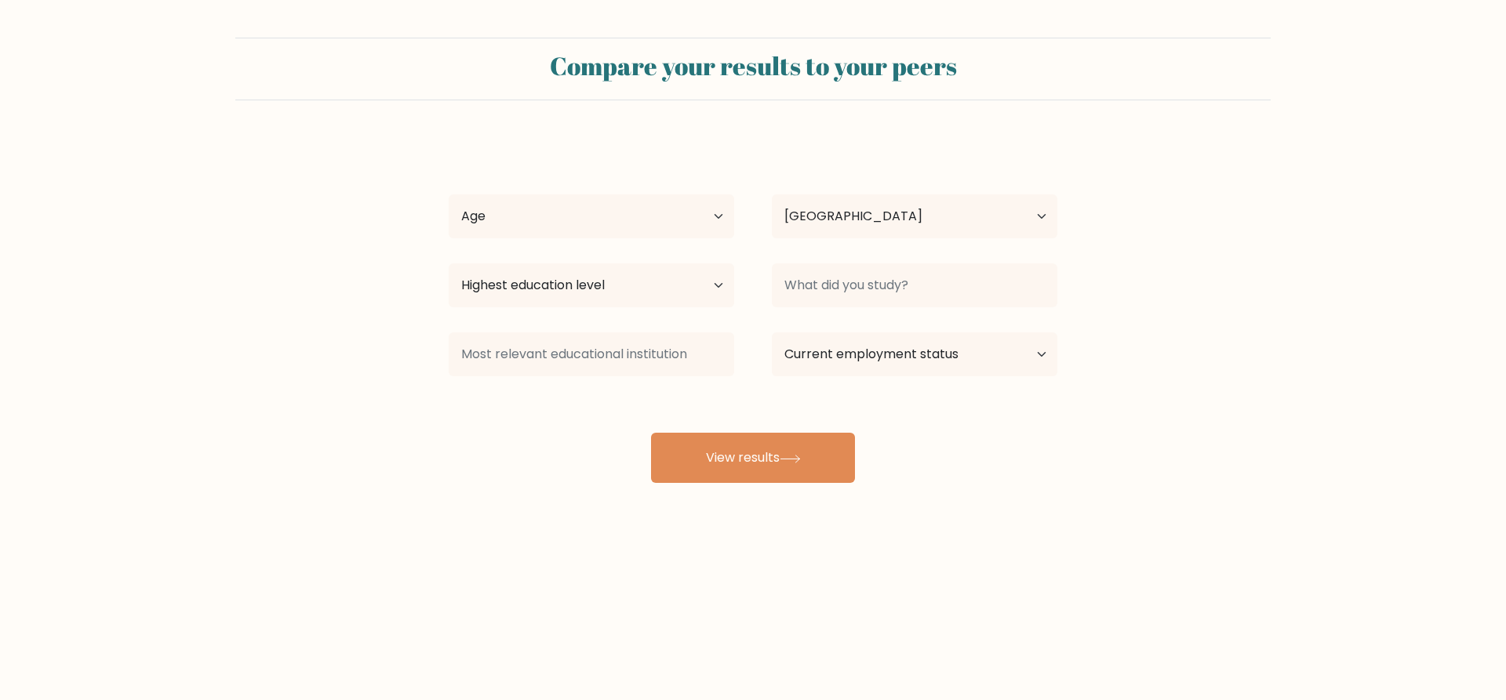
select select "FR"
drag, startPoint x: 563, startPoint y: 193, endPoint x: 565, endPoint y: 208, distance: 15.0
click at [563, 195] on div "Age Under [DEMOGRAPHIC_DATA] [DEMOGRAPHIC_DATA] [DEMOGRAPHIC_DATA] [DEMOGRAPHIC…" at bounding box center [591, 216] width 323 height 56
click at [568, 213] on select "Age Under [DEMOGRAPHIC_DATA] [DEMOGRAPHIC_DATA] [DEMOGRAPHIC_DATA] [DEMOGRAPHIC…" at bounding box center [592, 217] width 286 height 44
select select "45_54"
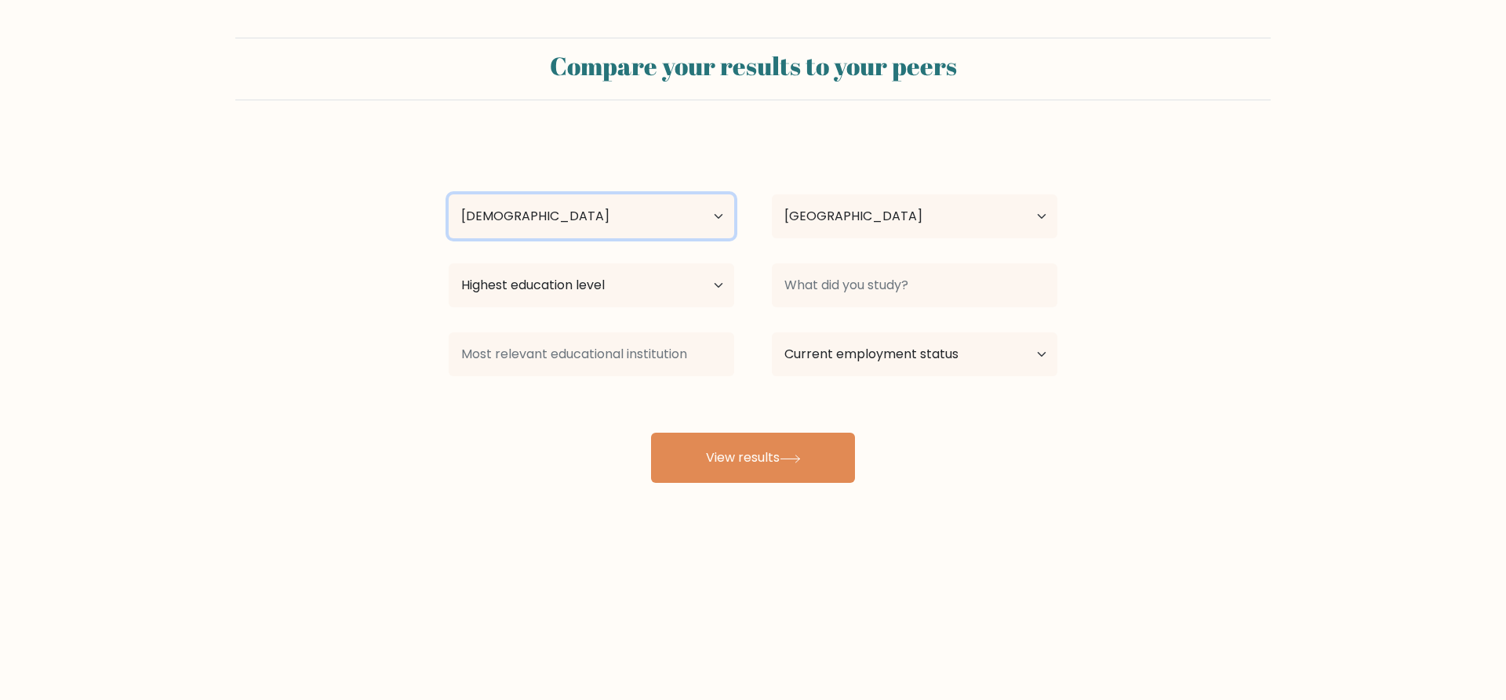
click at [449, 195] on select "Age Under [DEMOGRAPHIC_DATA] [DEMOGRAPHIC_DATA] [DEMOGRAPHIC_DATA] [DEMOGRAPHIC…" at bounding box center [592, 217] width 286 height 44
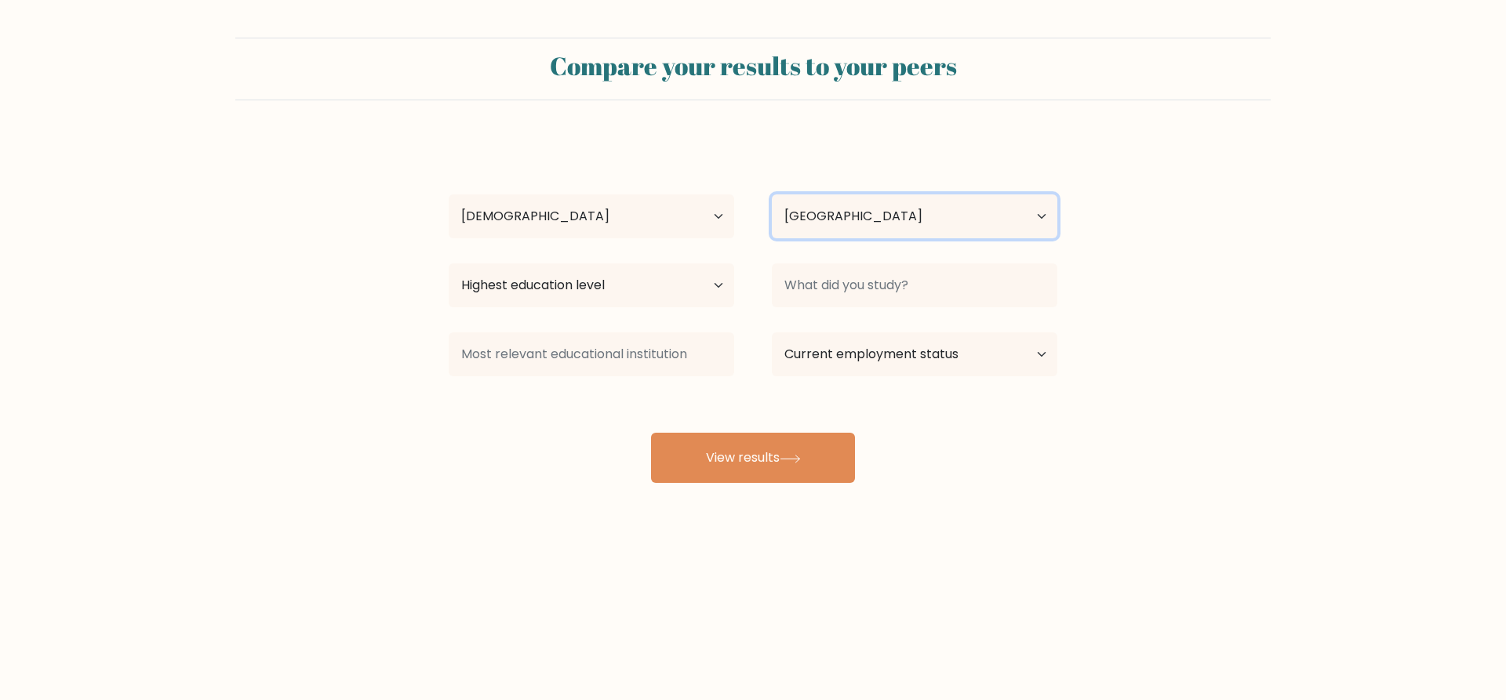
click at [868, 214] on select "Country Afghanistan Albania Algeria American Samoa Andorra Angola Anguilla Anta…" at bounding box center [915, 217] width 286 height 44
click at [865, 215] on select "Country Afghanistan Albania Algeria American Samoa Andorra Angola Anguilla Anta…" at bounding box center [915, 217] width 286 height 44
click at [1368, 224] on form "Compare your results to your peers Eva Sandra Age Under 18 years old 18-24 year…" at bounding box center [753, 261] width 1506 height 446
click at [911, 210] on select "Country Afghanistan Albania Algeria American Samoa Andorra Angola Anguilla Anta…" at bounding box center [915, 217] width 286 height 44
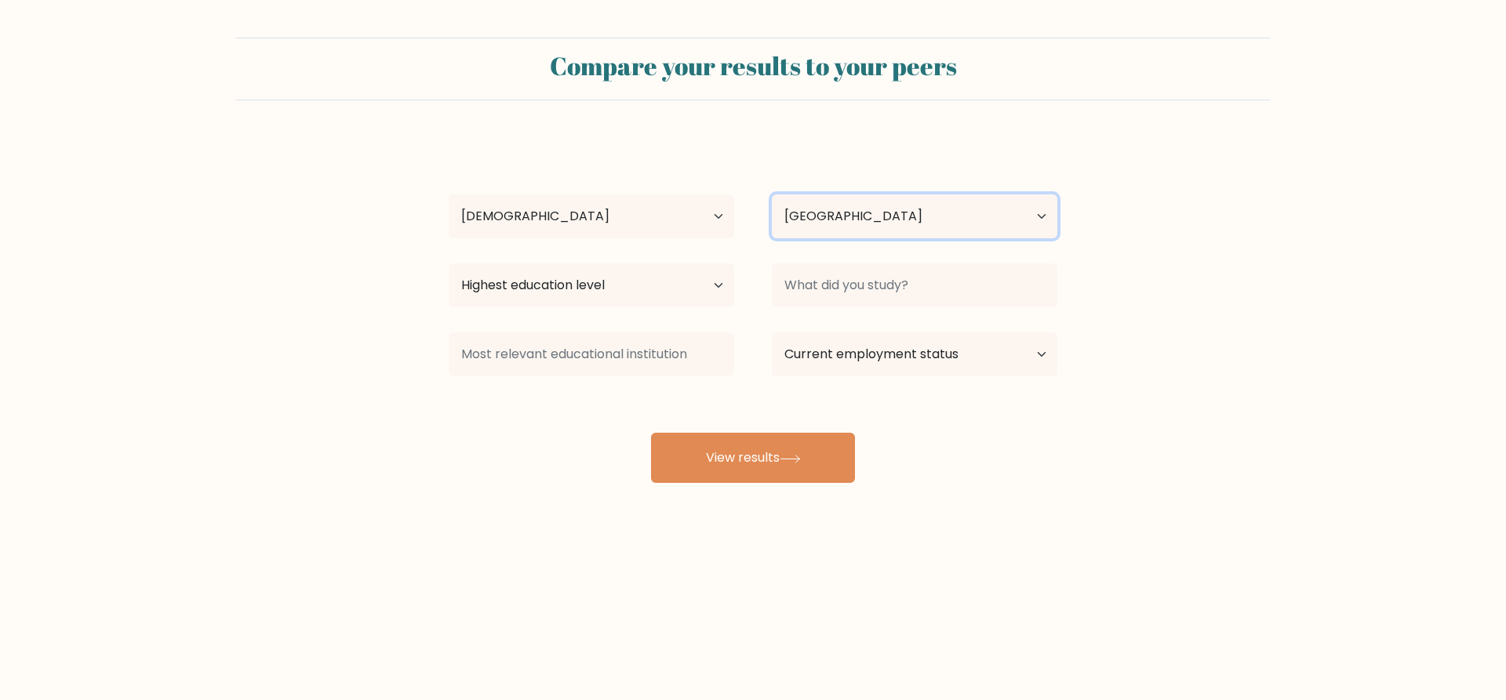
select select "VN"
click at [772, 195] on select "Country Afghanistan Albania Algeria American Samoa Andorra Angola Anguilla Anta…" at bounding box center [915, 217] width 286 height 44
click at [538, 276] on select "Highest education level No schooling Primary Lower Secondary Upper Secondary Oc…" at bounding box center [592, 286] width 286 height 44
select select "upper_secondary"
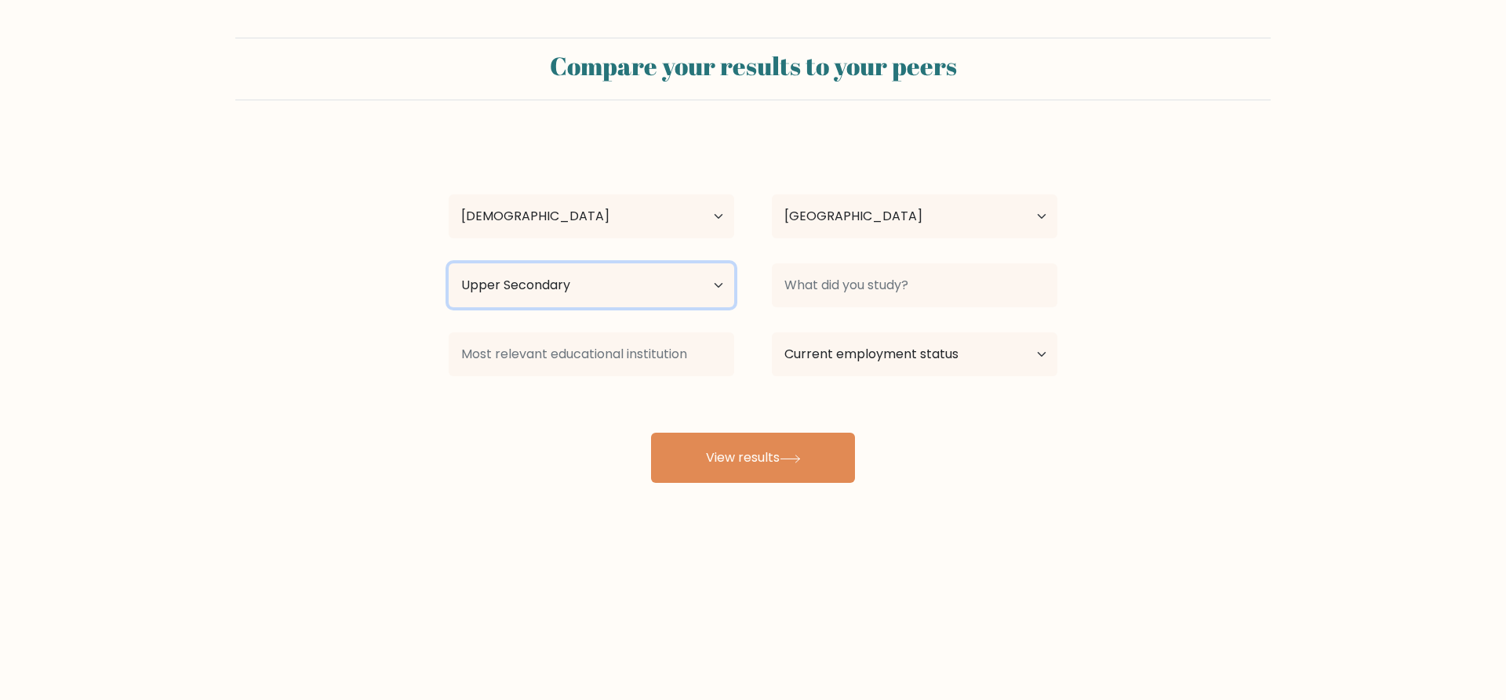
click at [449, 264] on select "Highest education level No schooling Primary Lower Secondary Upper Secondary Oc…" at bounding box center [592, 286] width 286 height 44
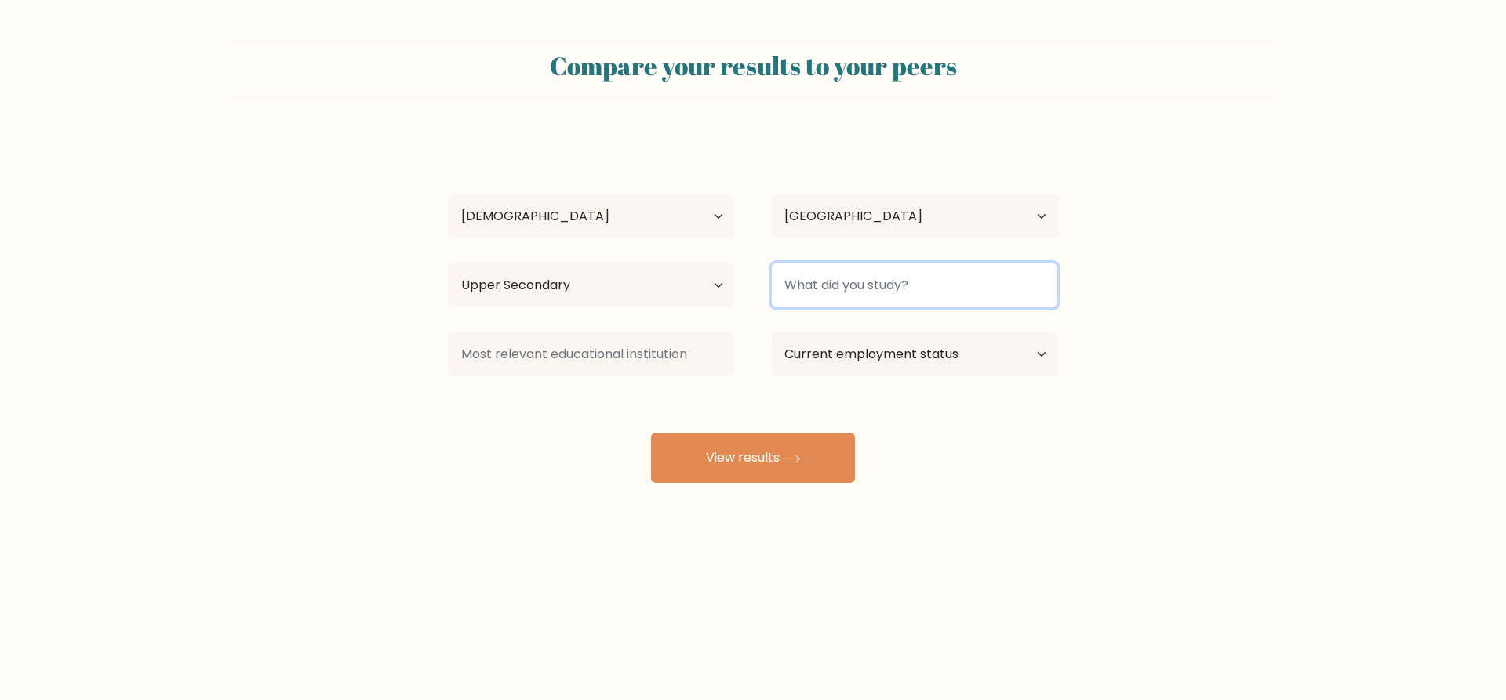
click at [799, 293] on input at bounding box center [915, 286] width 286 height 44
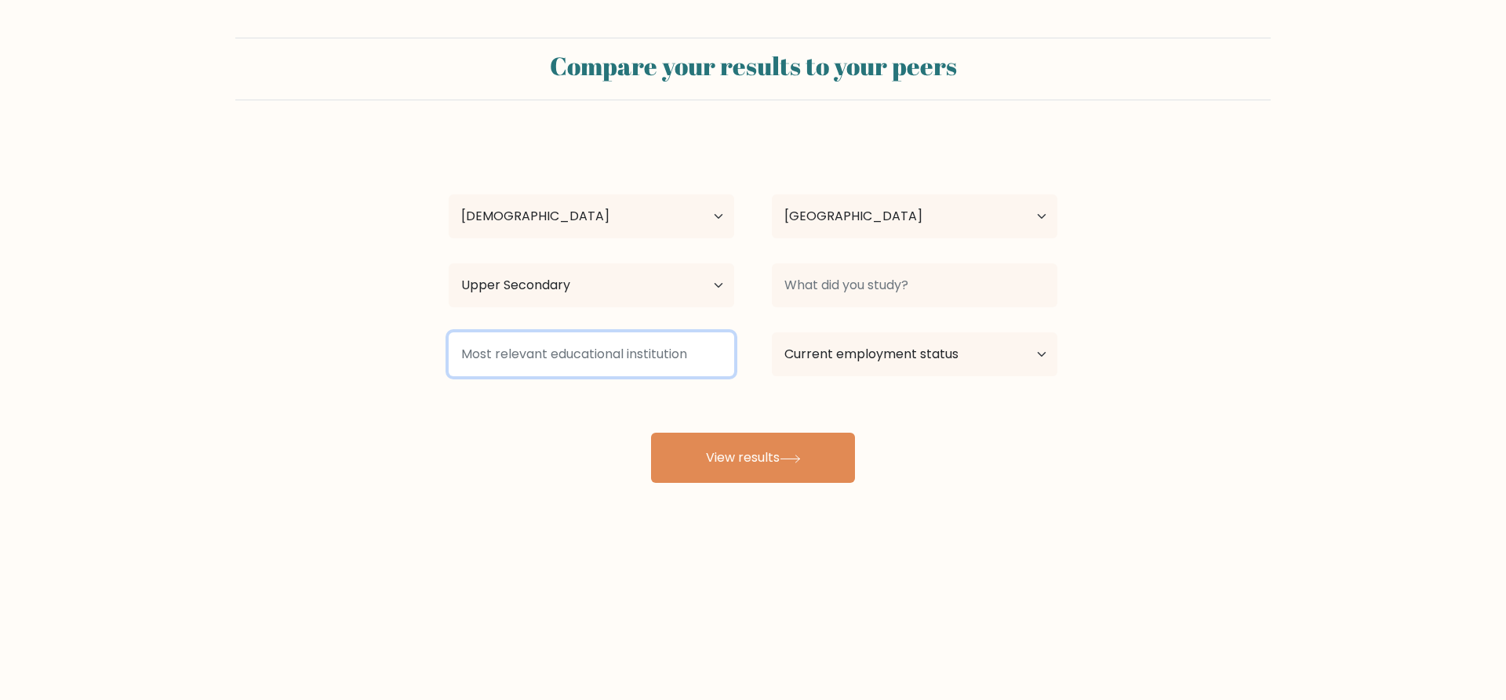
click at [702, 339] on input at bounding box center [592, 355] width 286 height 44
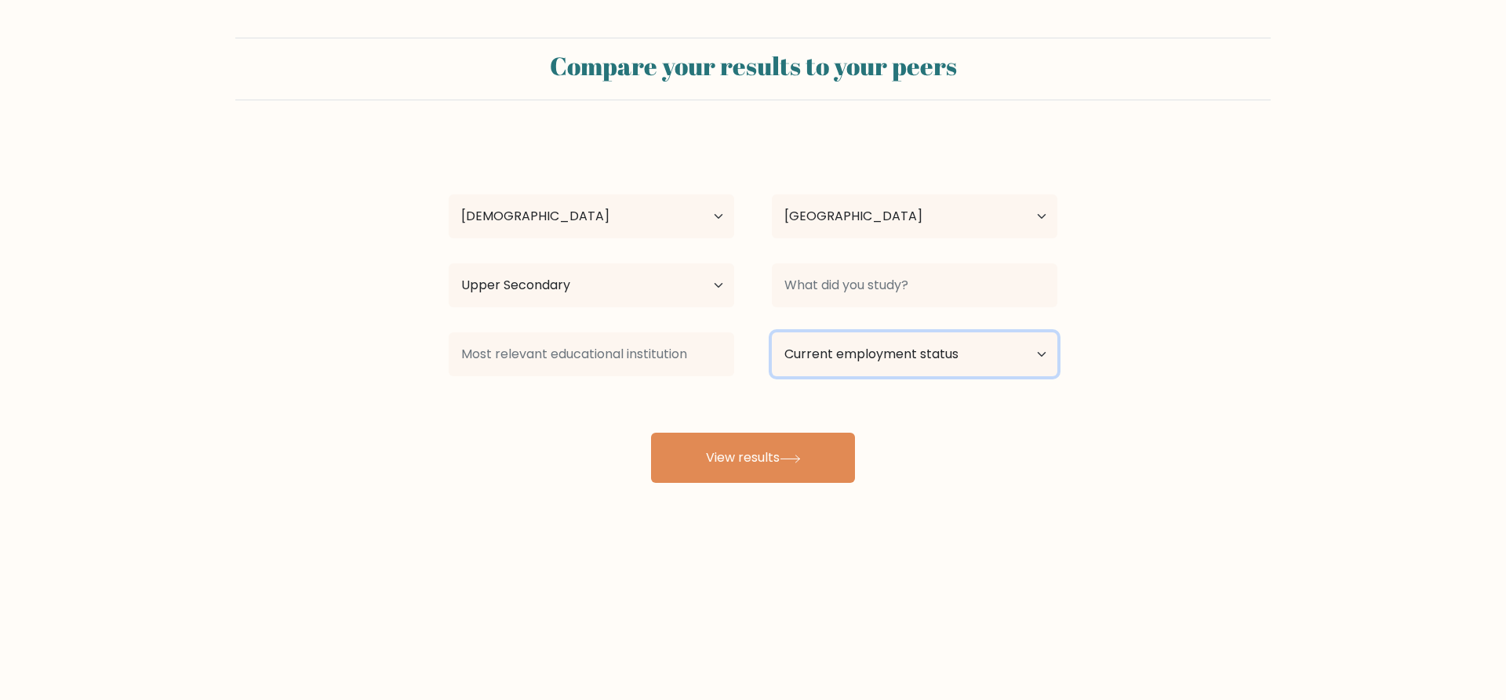
click at [871, 369] on select "Current employment status Employed Student Retired Other / prefer not to answer" at bounding box center [915, 355] width 286 height 44
select select "retired"
click at [772, 333] on select "Current employment status Employed Student Retired Other / prefer not to answer" at bounding box center [915, 355] width 286 height 44
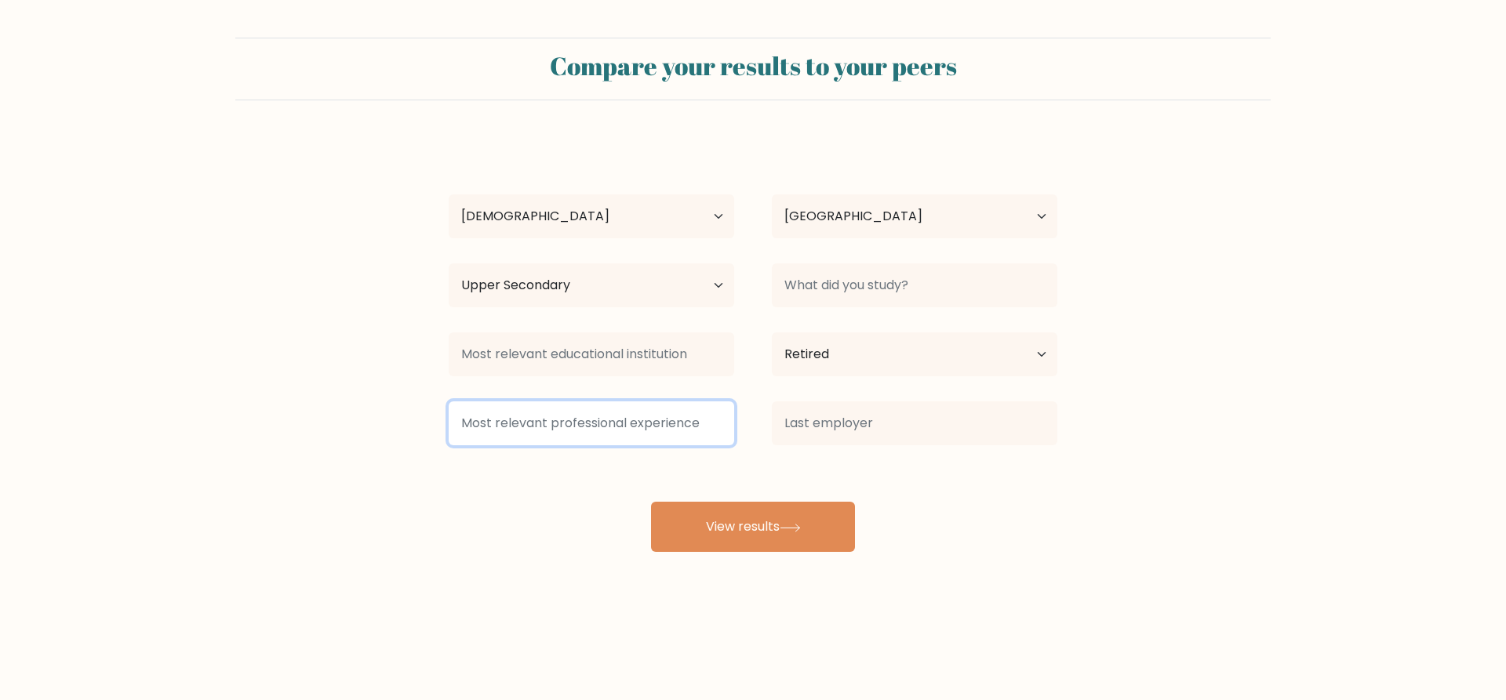
click at [628, 413] on input at bounding box center [592, 424] width 286 height 44
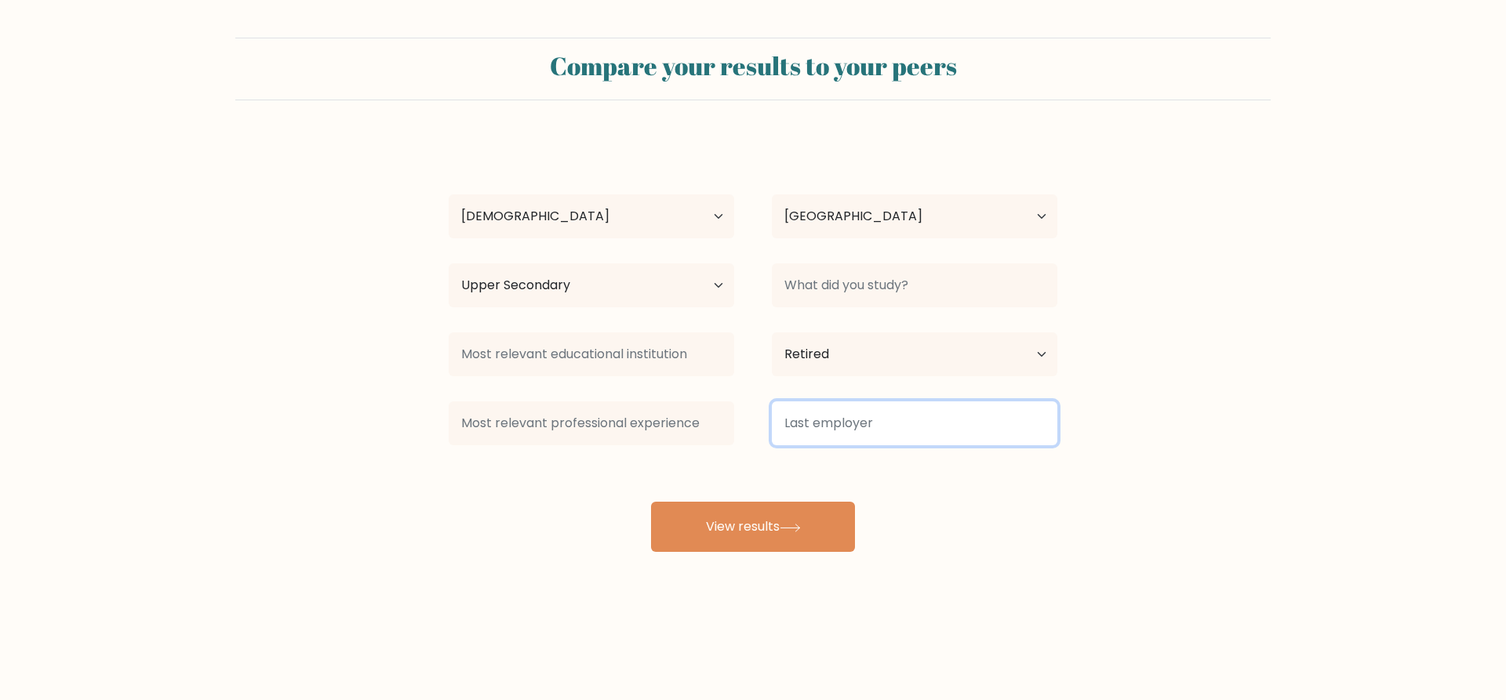
click at [812, 419] on input at bounding box center [915, 424] width 286 height 44
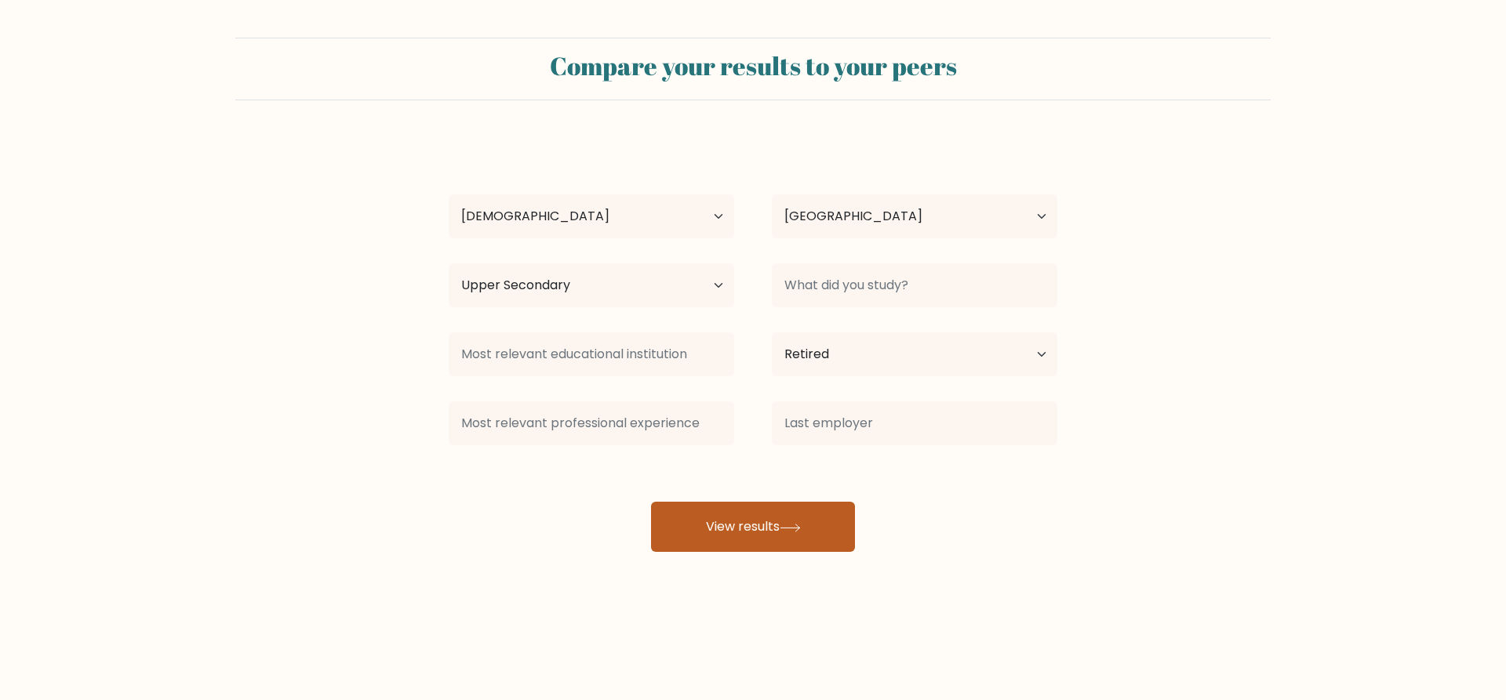
click at [818, 521] on button "View results" at bounding box center [753, 527] width 204 height 50
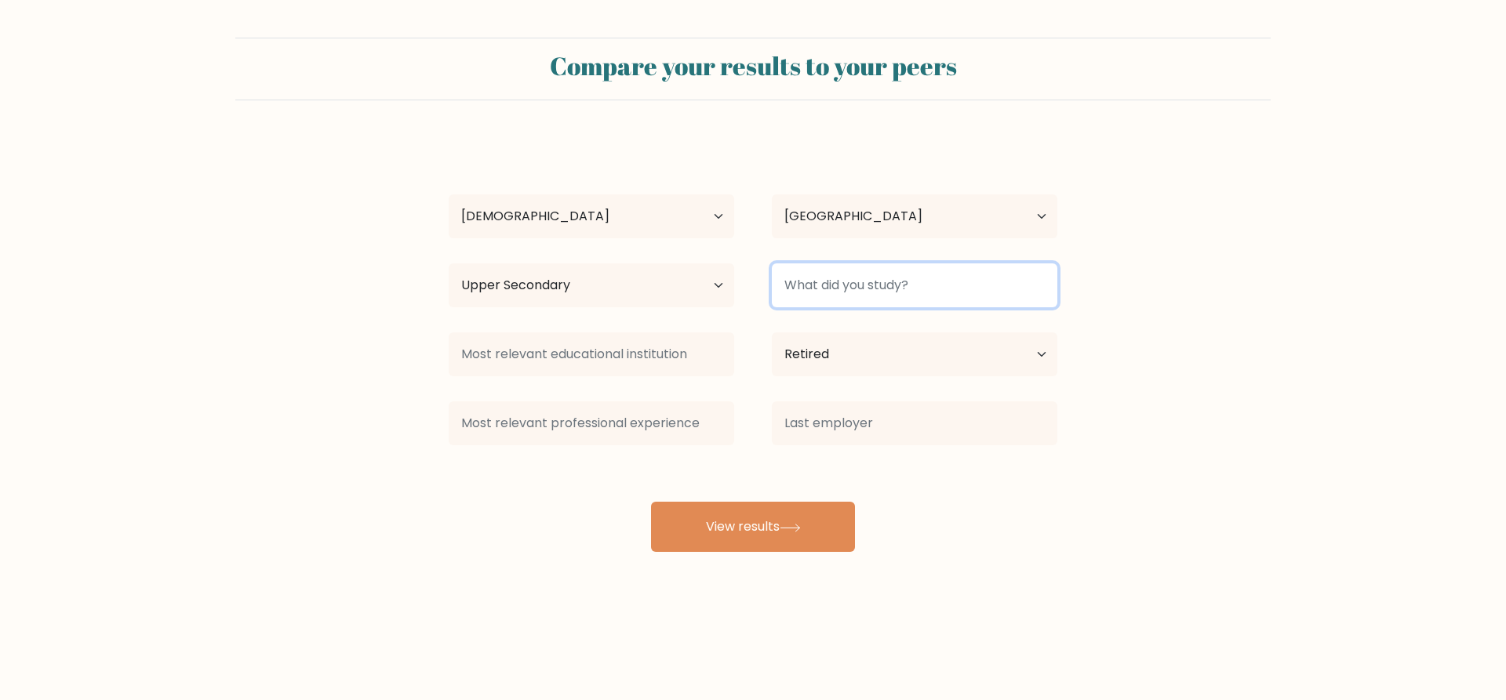
click at [886, 283] on input at bounding box center [915, 286] width 286 height 44
drag, startPoint x: 883, startPoint y: 283, endPoint x: 633, endPoint y: 326, distance: 253.8
click at [633, 326] on div "Eva Sandra Age Under 18 years old 18-24 years old 25-34 years old 35-44 years o…" at bounding box center [753, 345] width 628 height 414
type input "None"
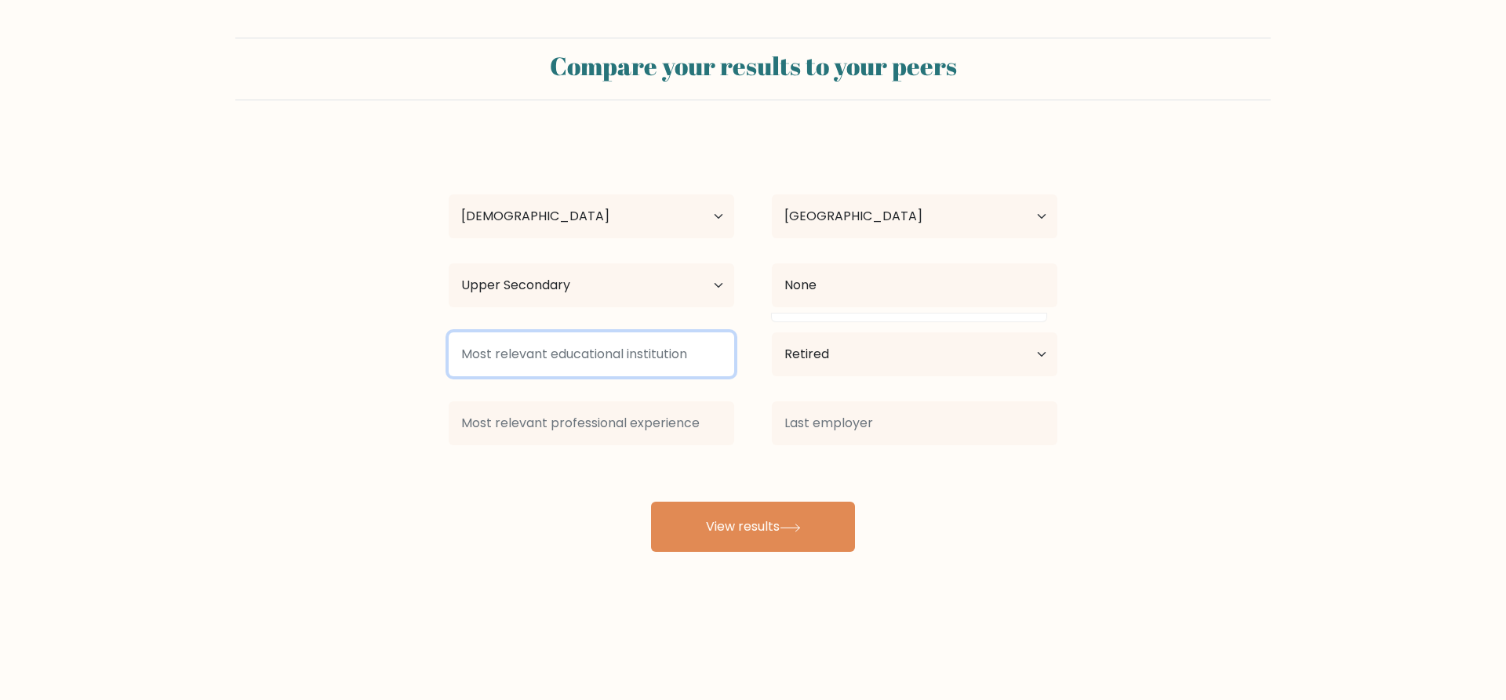
click at [572, 349] on input at bounding box center [592, 355] width 286 height 44
paste input "None"
type input "None"
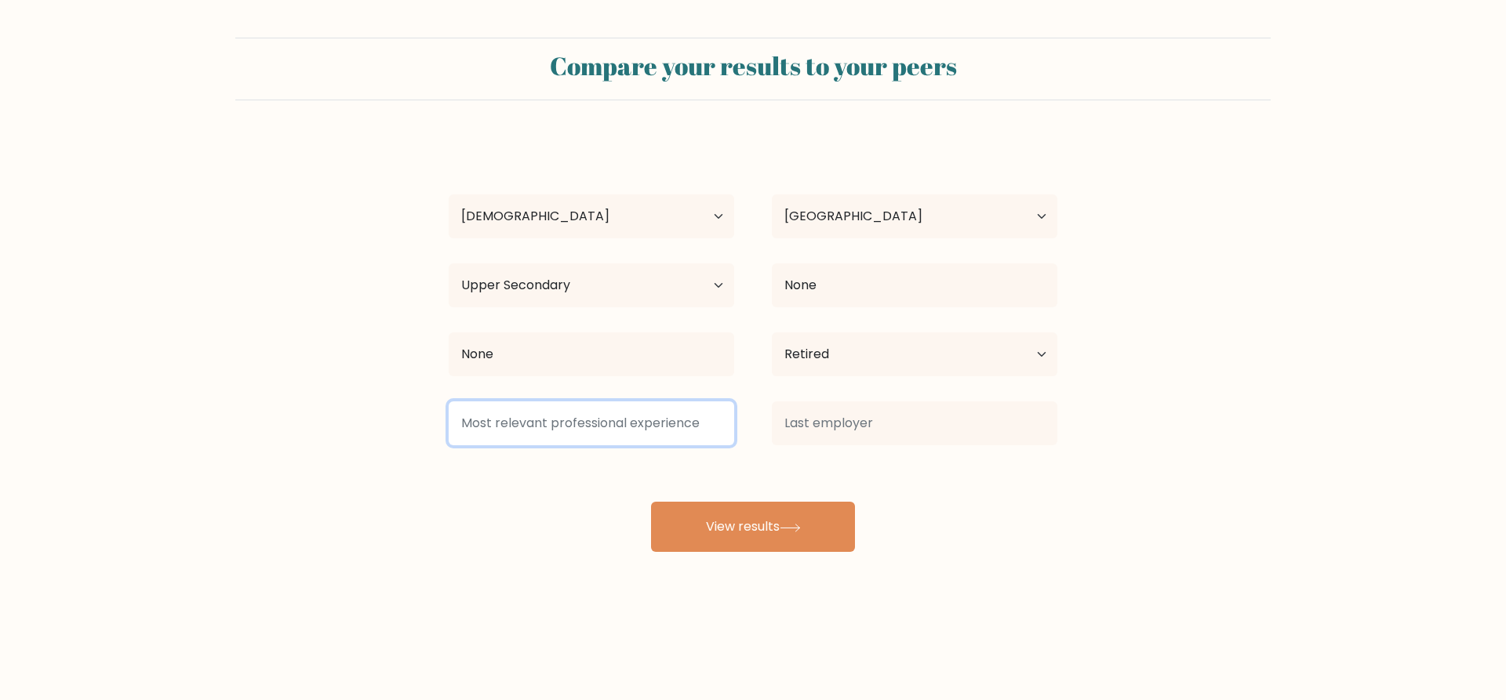
click at [669, 417] on input at bounding box center [592, 424] width 286 height 44
paste input "None"
type input "None"
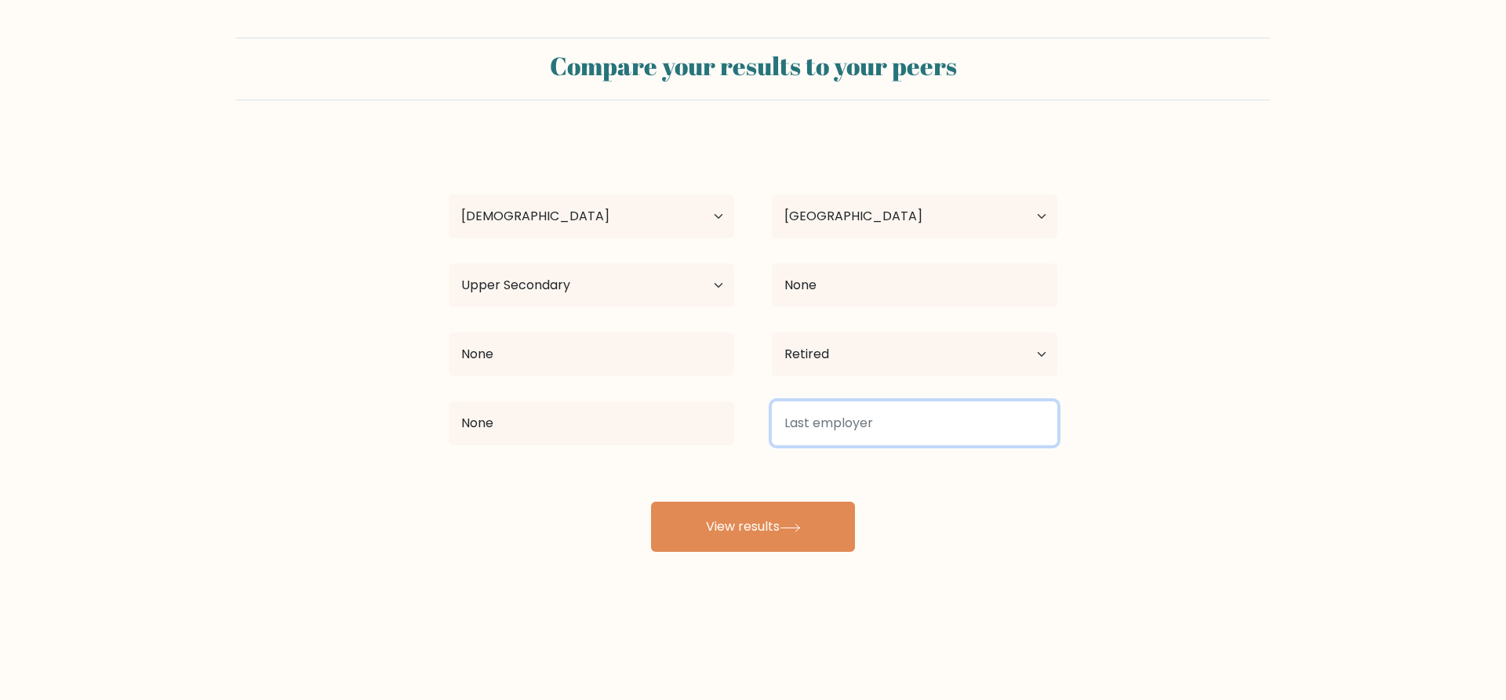
click at [813, 413] on input at bounding box center [915, 424] width 286 height 44
paste input "None"
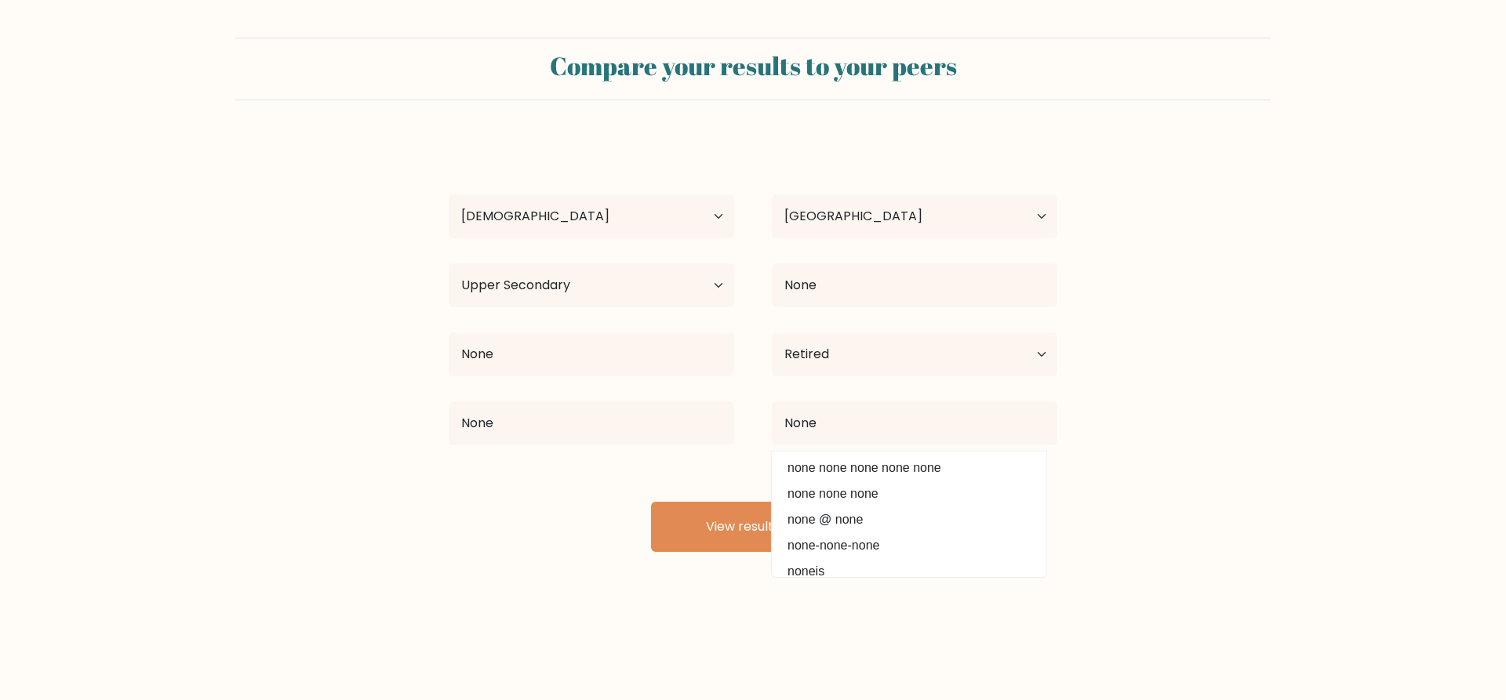
click at [842, 529] on option "none @ none" at bounding box center [909, 519] width 267 height 25
type input "none @ none"
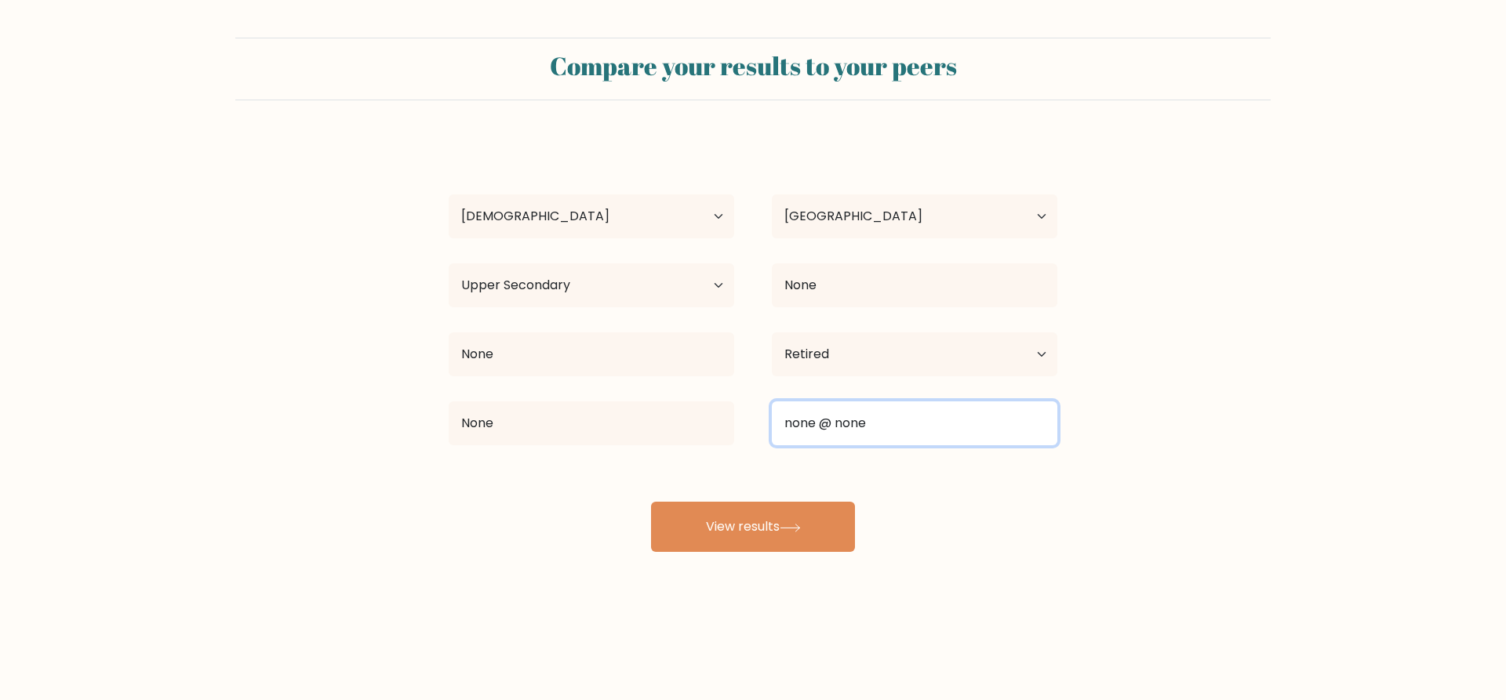
drag, startPoint x: 892, startPoint y: 419, endPoint x: 699, endPoint y: 450, distance: 195.5
click at [699, 450] on div "None none @ none" at bounding box center [753, 423] width 646 height 56
paste input "None"
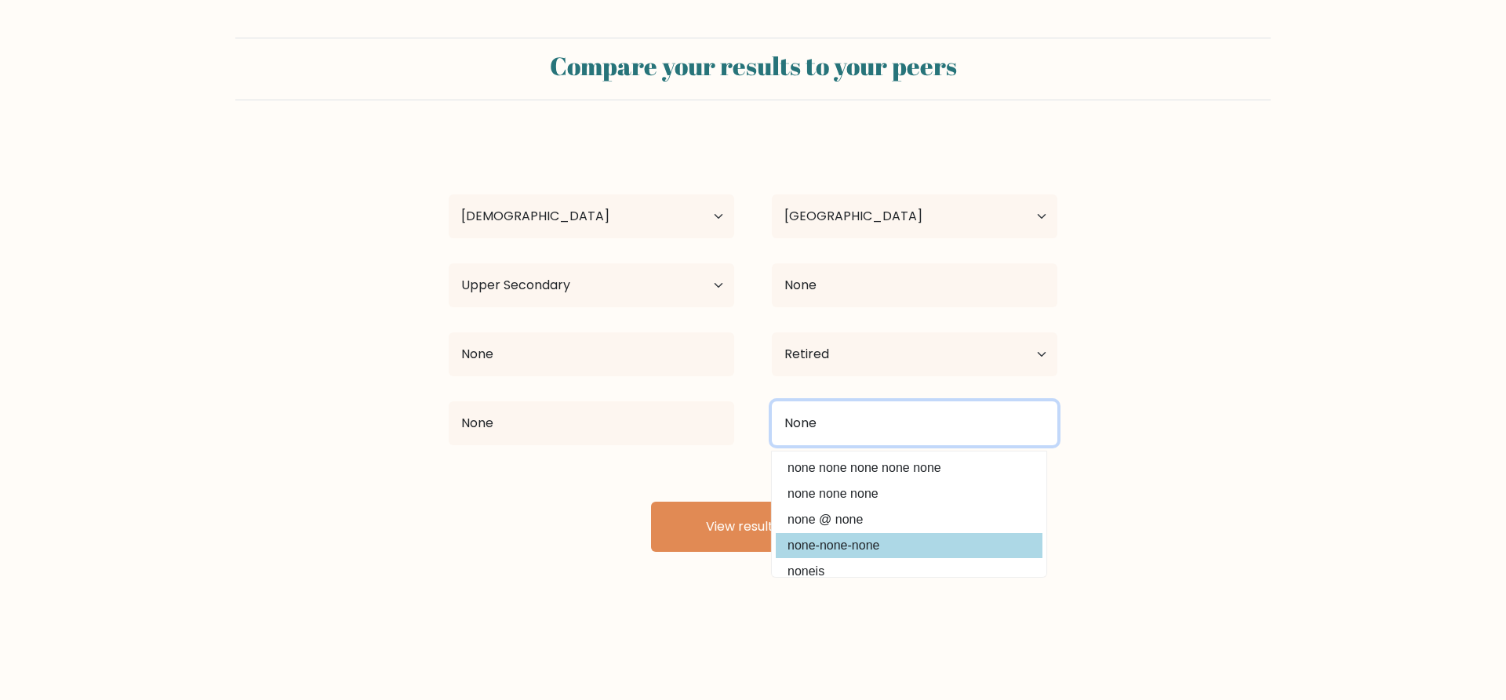
type input "None"
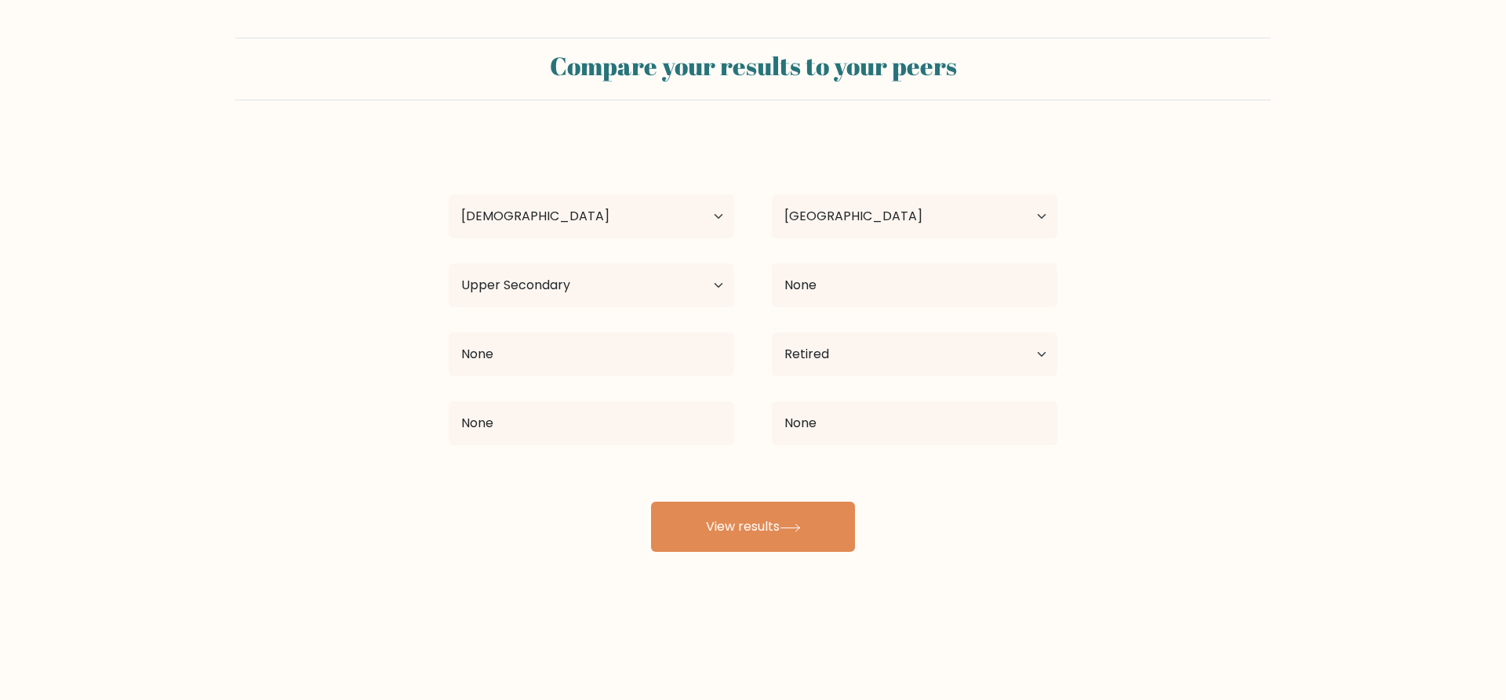
drag, startPoint x: 791, startPoint y: 545, endPoint x: 857, endPoint y: 431, distance: 132.5
click at [691, 532] on div "Eva Sandra Age Under 18 years old 18-24 years old 25-34 years old 35-44 years o…" at bounding box center [753, 345] width 628 height 414
drag, startPoint x: 776, startPoint y: 518, endPoint x: 786, endPoint y: 493, distance: 27.8
click at [776, 519] on button "View results" at bounding box center [753, 527] width 204 height 50
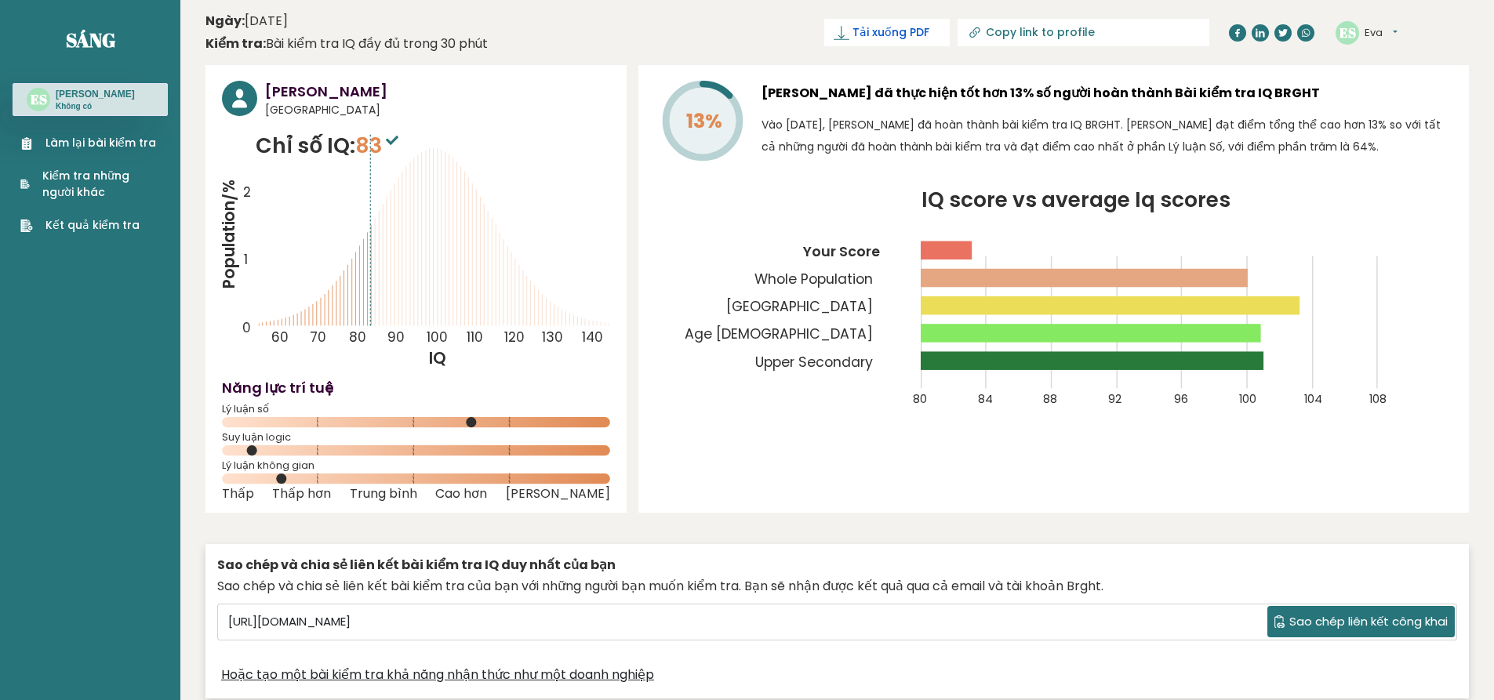
click at [929, 33] on font "Tải xuống PDF" at bounding box center [891, 32] width 77 height 16
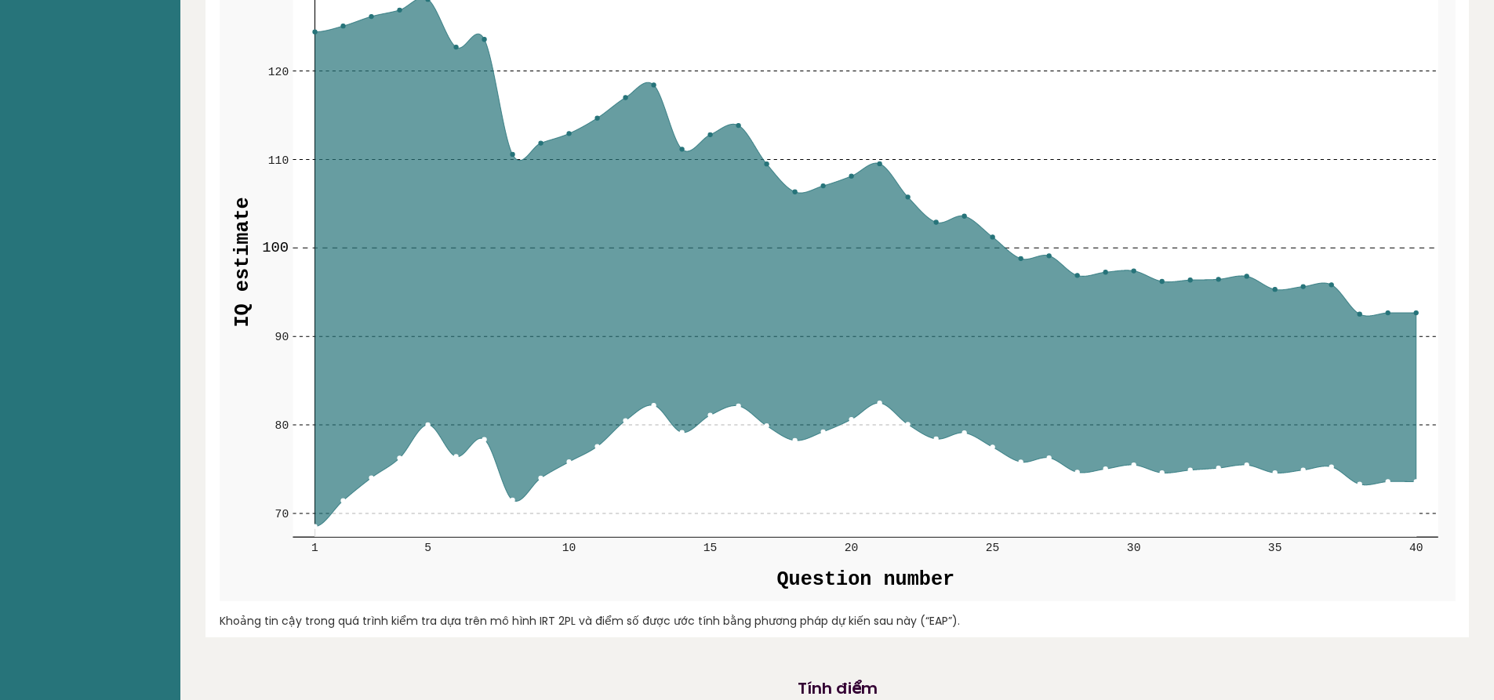
scroll to position [2510, 0]
